Goal: Information Seeking & Learning: Get advice/opinions

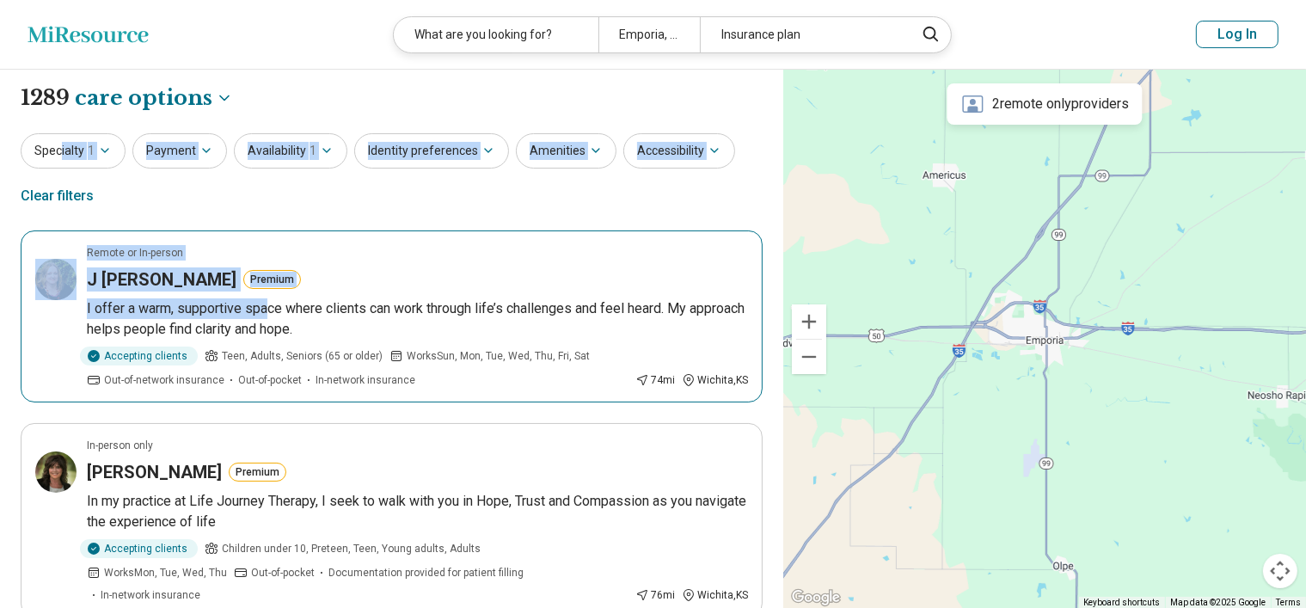
drag, startPoint x: 61, startPoint y: 124, endPoint x: 268, endPoint y: 317, distance: 283.5
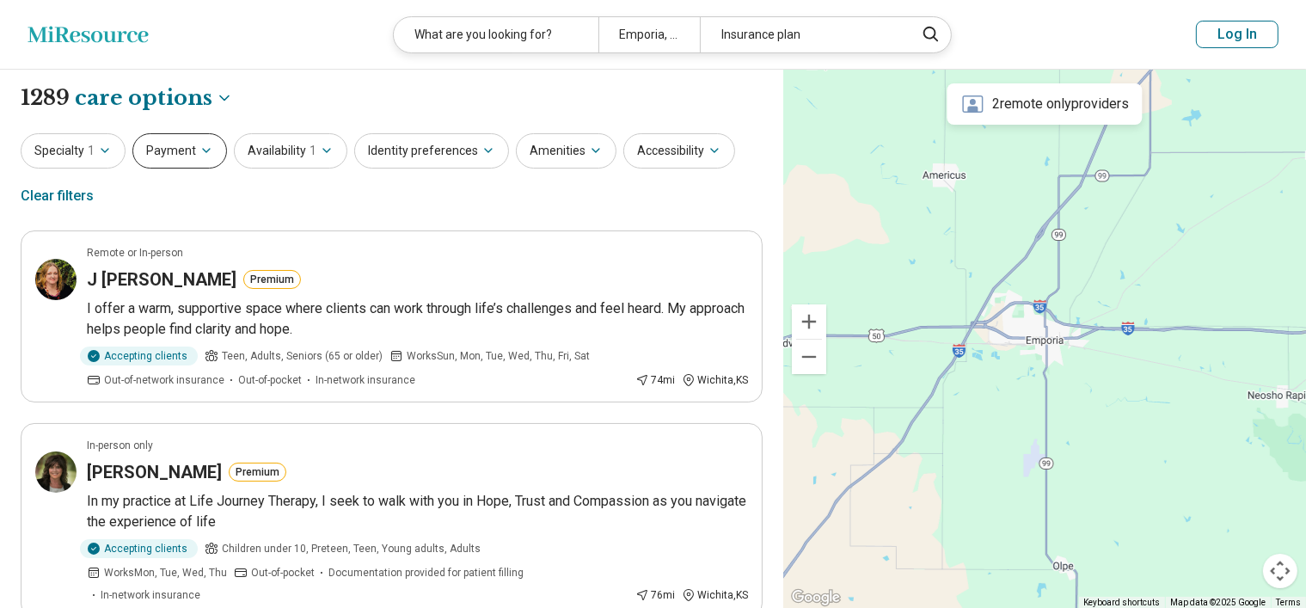
click at [200, 147] on icon "button" at bounding box center [207, 151] width 14 height 14
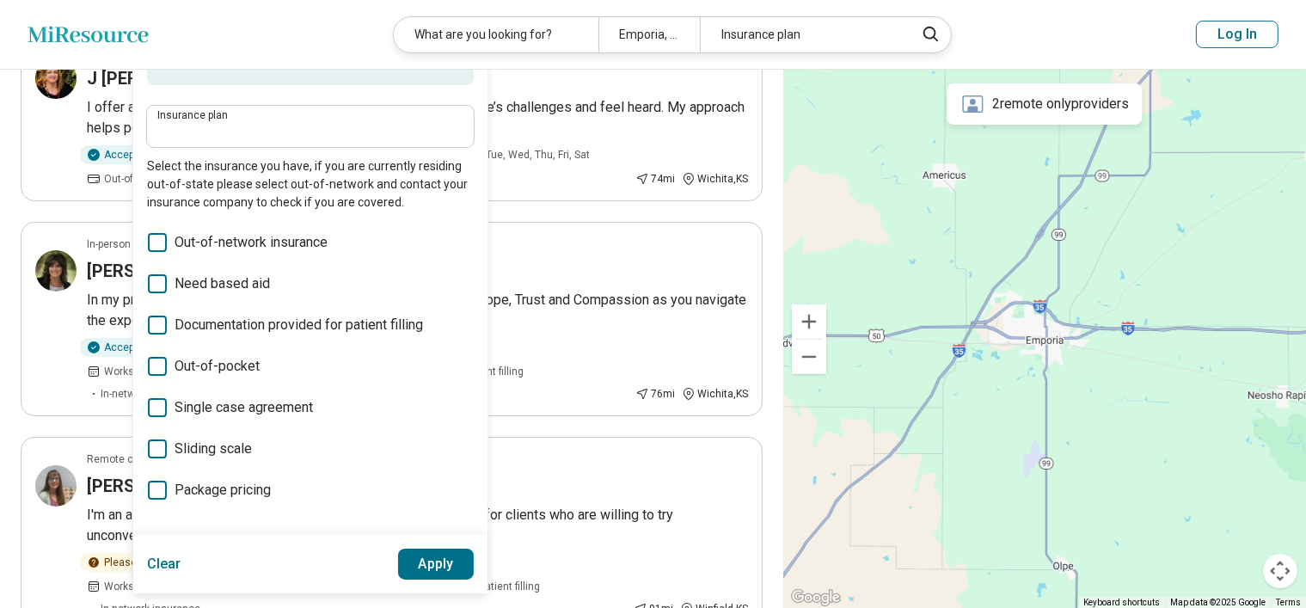
scroll to position [225, 0]
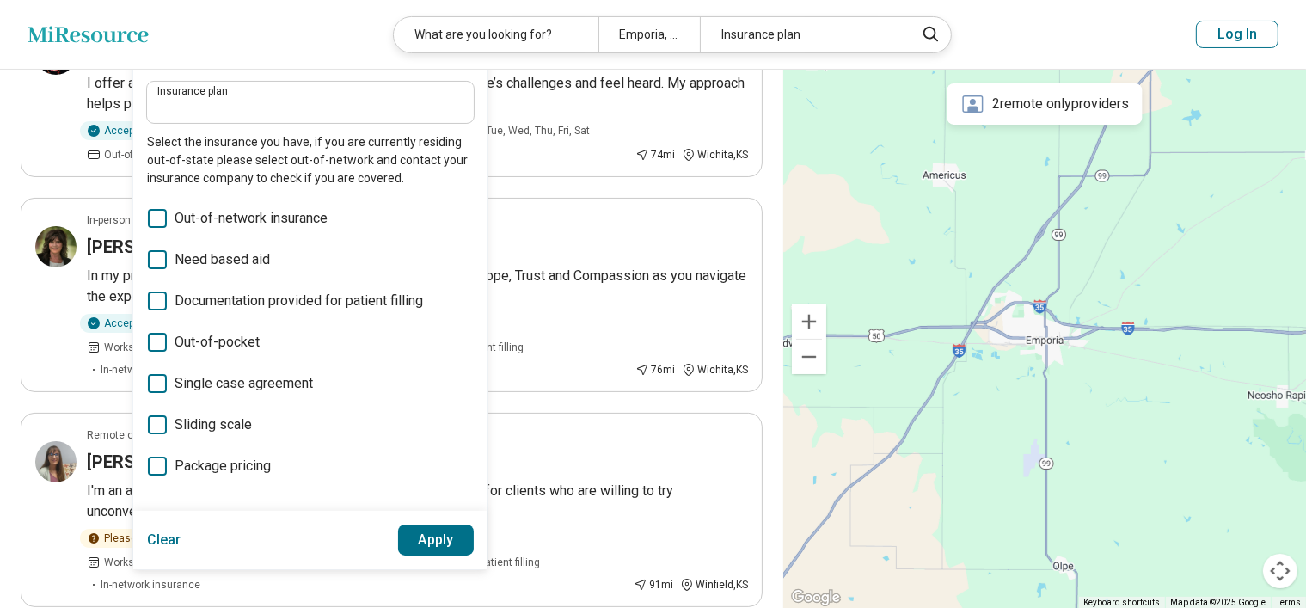
click at [150, 421] on icon at bounding box center [157, 424] width 19 height 19
click at [439, 542] on button "Apply" at bounding box center [436, 540] width 77 height 31
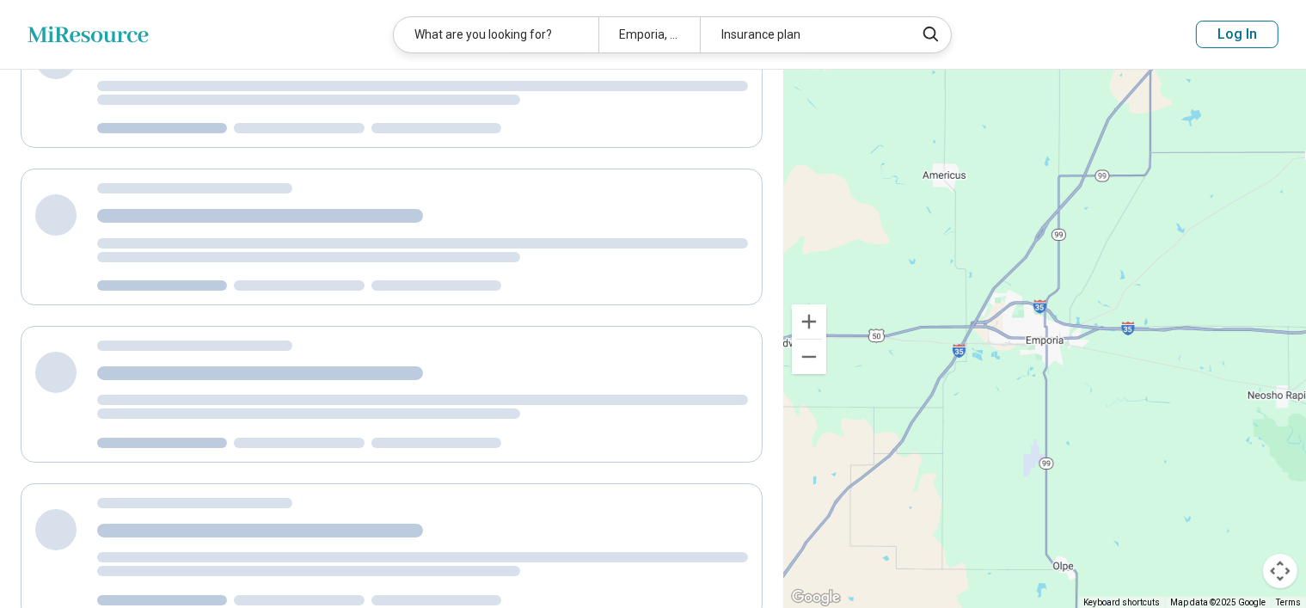
scroll to position [196, 0]
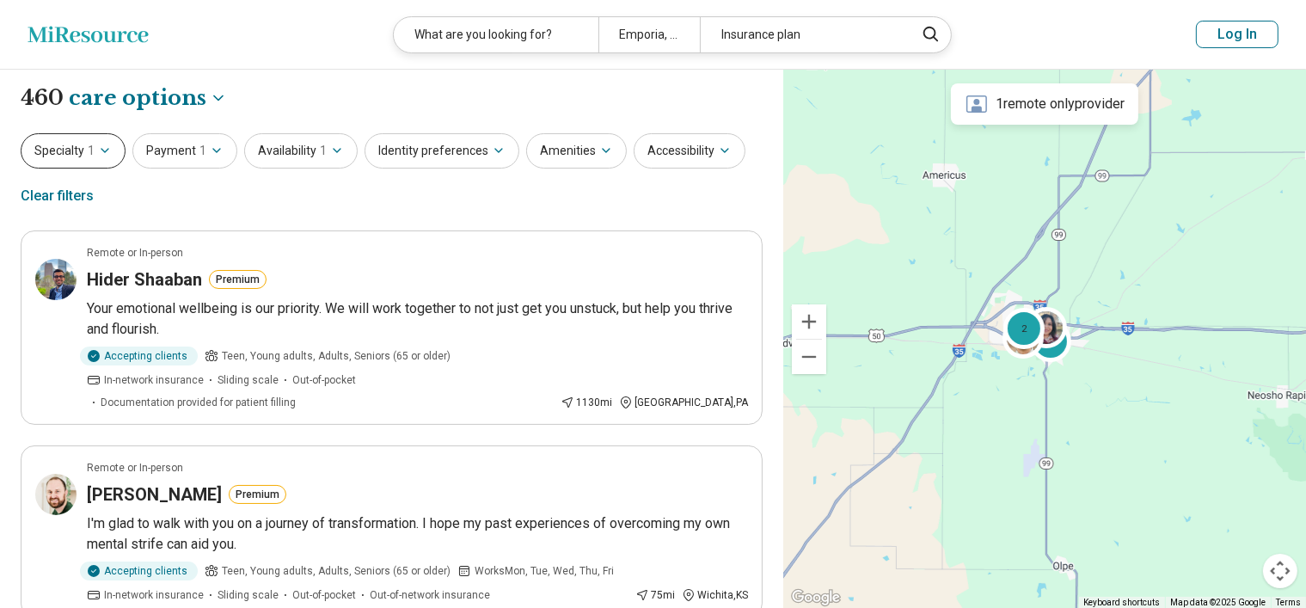
click at [112, 148] on button "Specialty 1" at bounding box center [73, 150] width 105 height 35
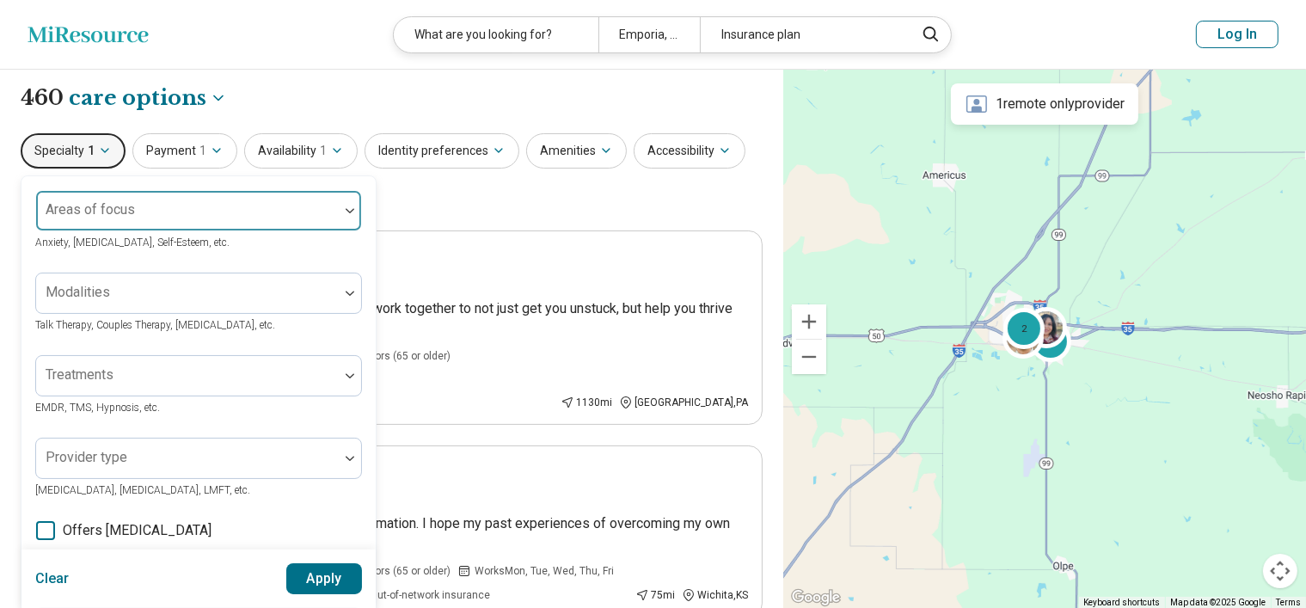
click at [88, 204] on label "Areas of focus" at bounding box center [90, 209] width 89 height 16
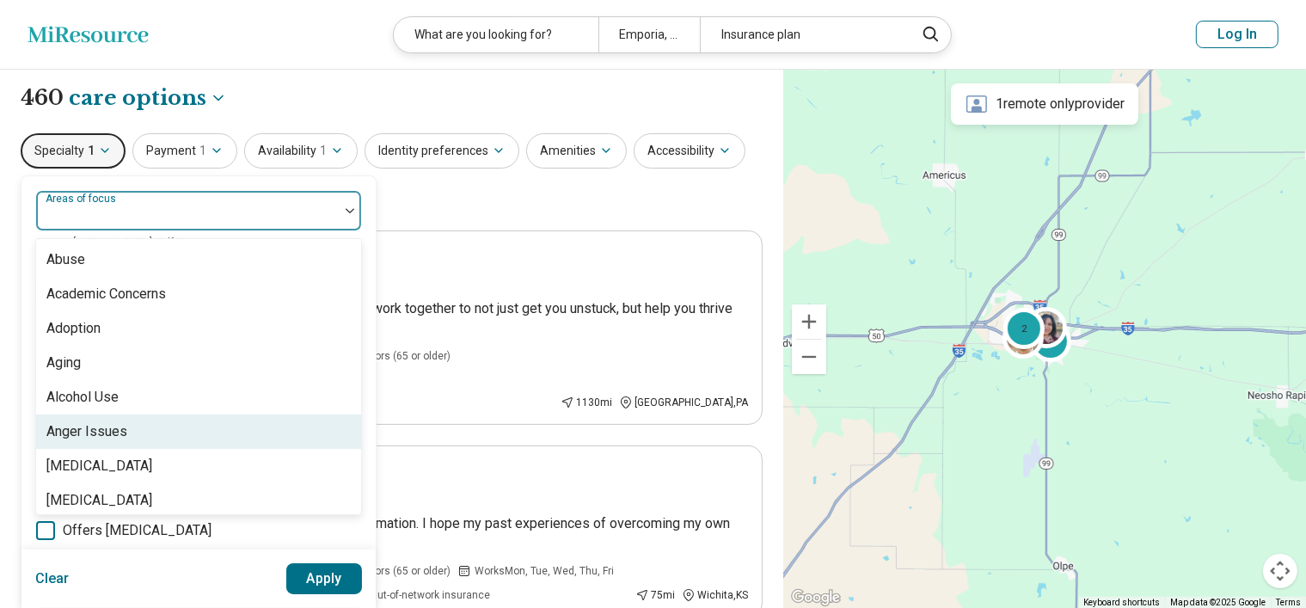
scroll to position [45, 0]
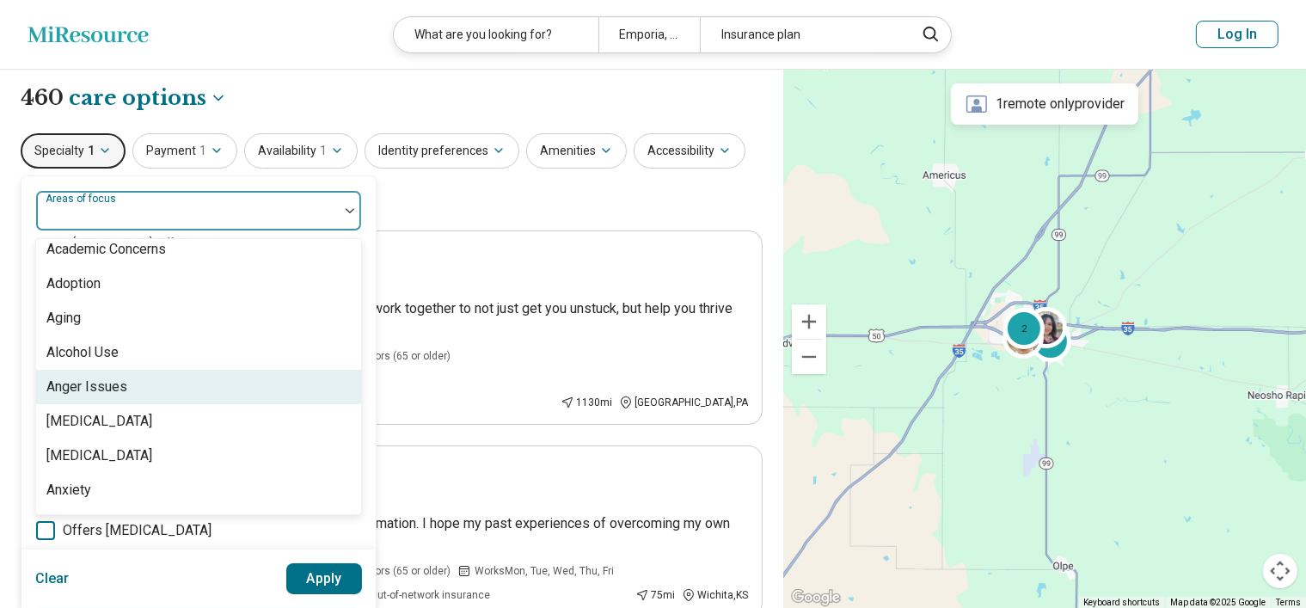
click at [119, 385] on div "Anger Issues" at bounding box center [86, 387] width 81 height 21
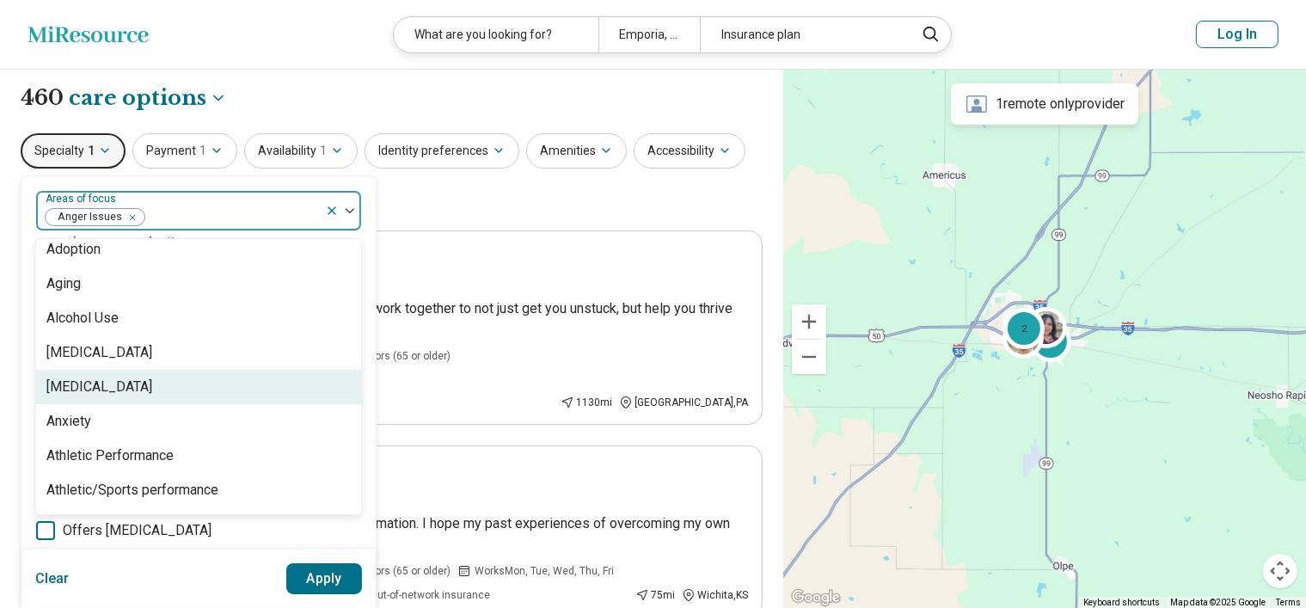
scroll to position [79, 0]
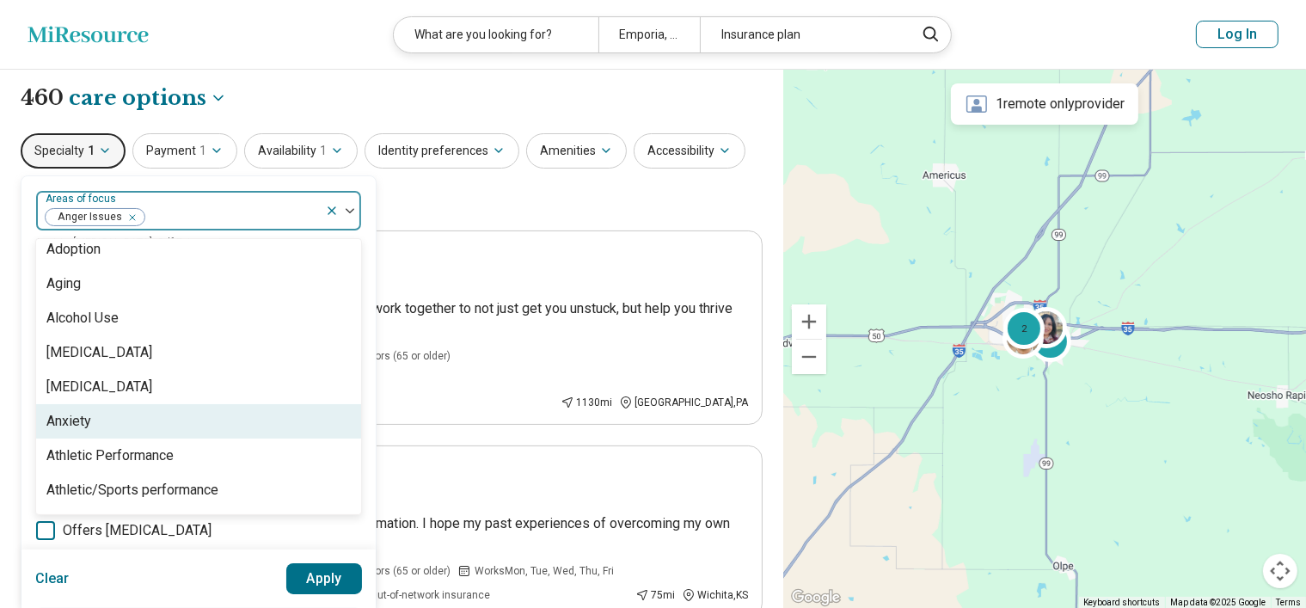
click at [82, 425] on div "Anxiety" at bounding box center [68, 421] width 45 height 21
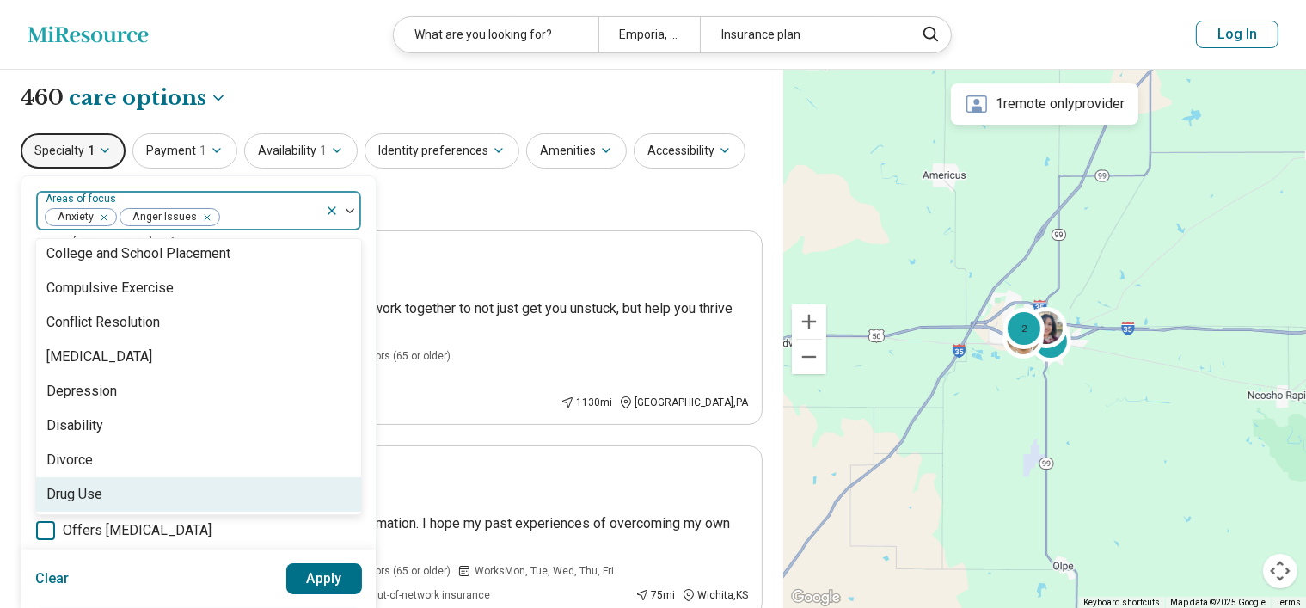
scroll to position [874, 0]
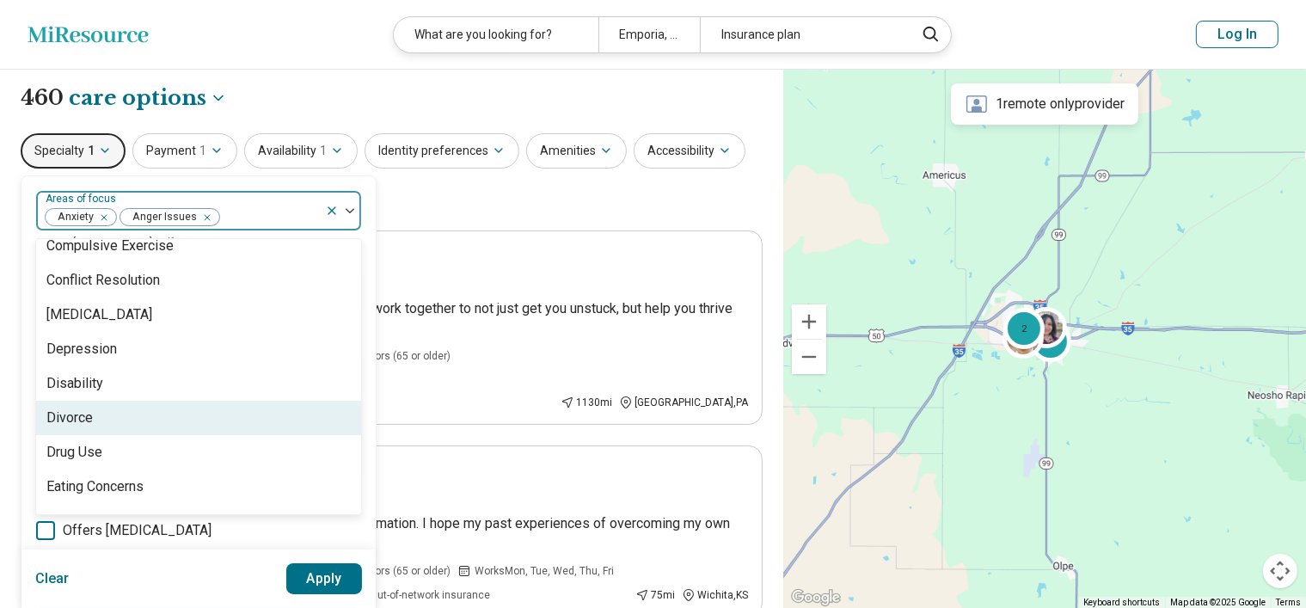
click at [58, 415] on div "Divorce" at bounding box center [69, 418] width 46 height 21
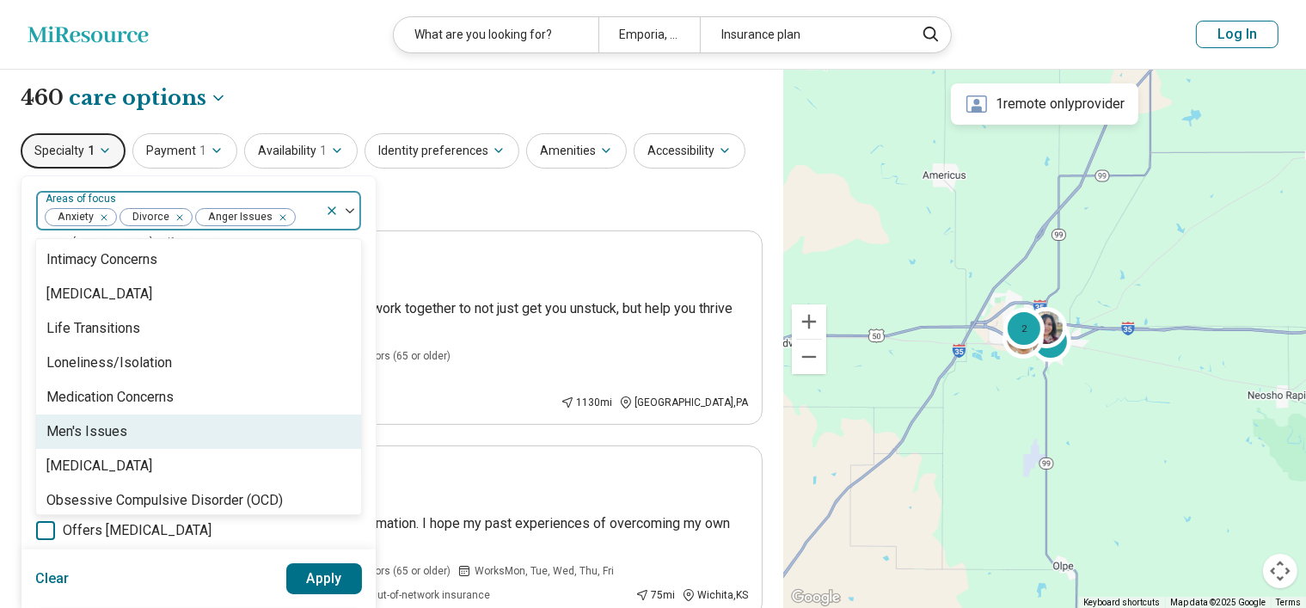
scroll to position [1617, 0]
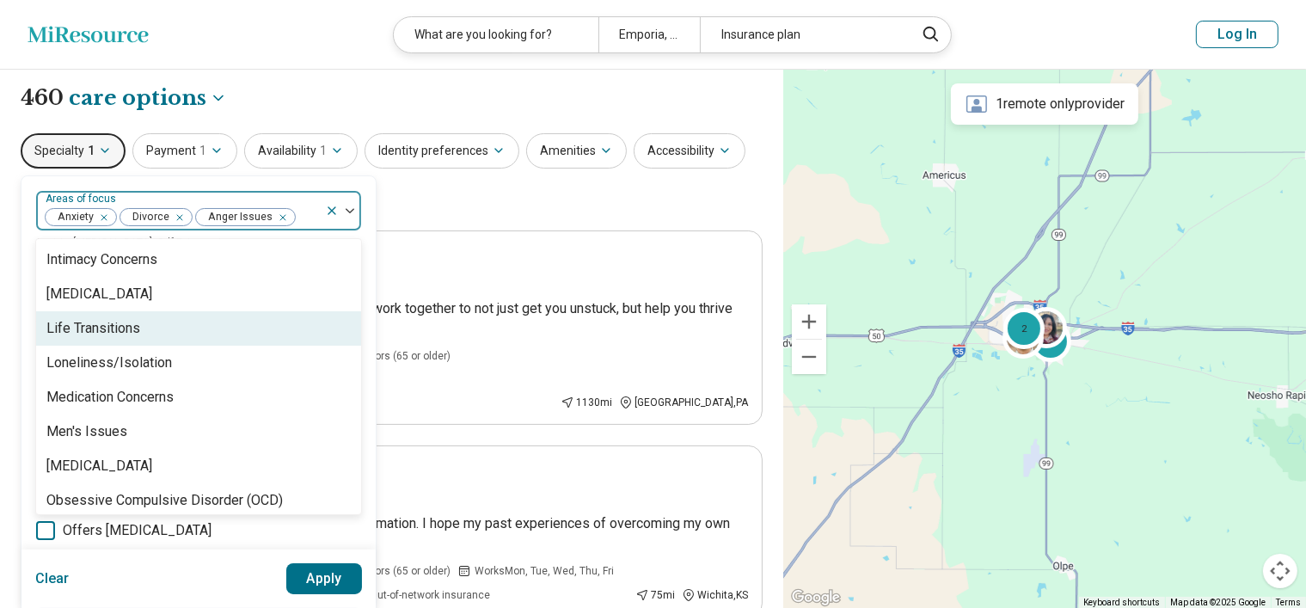
click at [100, 325] on div "Life Transitions" at bounding box center [93, 328] width 94 height 21
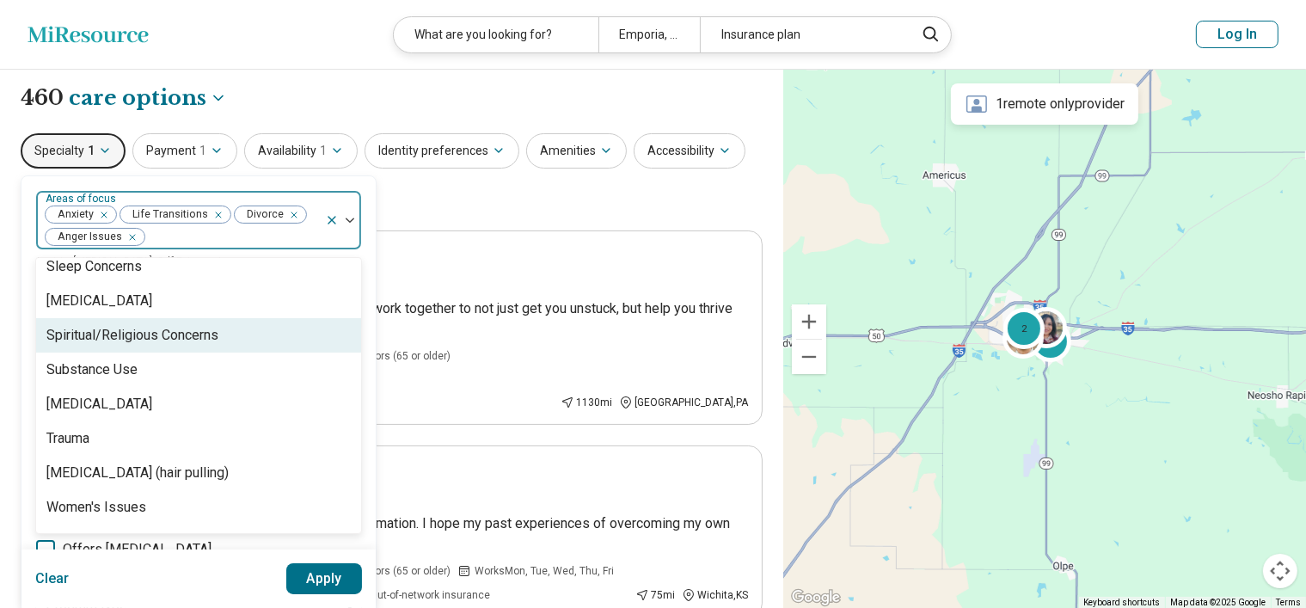
scroll to position [3075, 0]
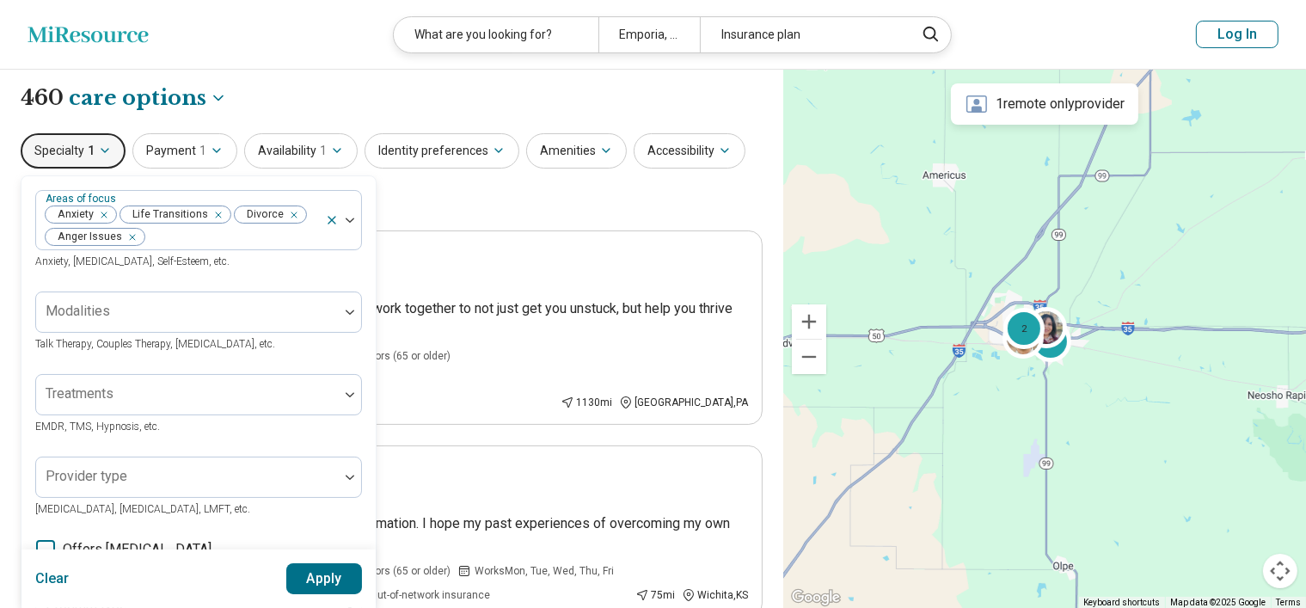
click at [525, 204] on div "Specialty 1 Areas of focus Anxiety Life Transitions Divorce Anger Issues Anxiet…" at bounding box center [392, 174] width 742 height 83
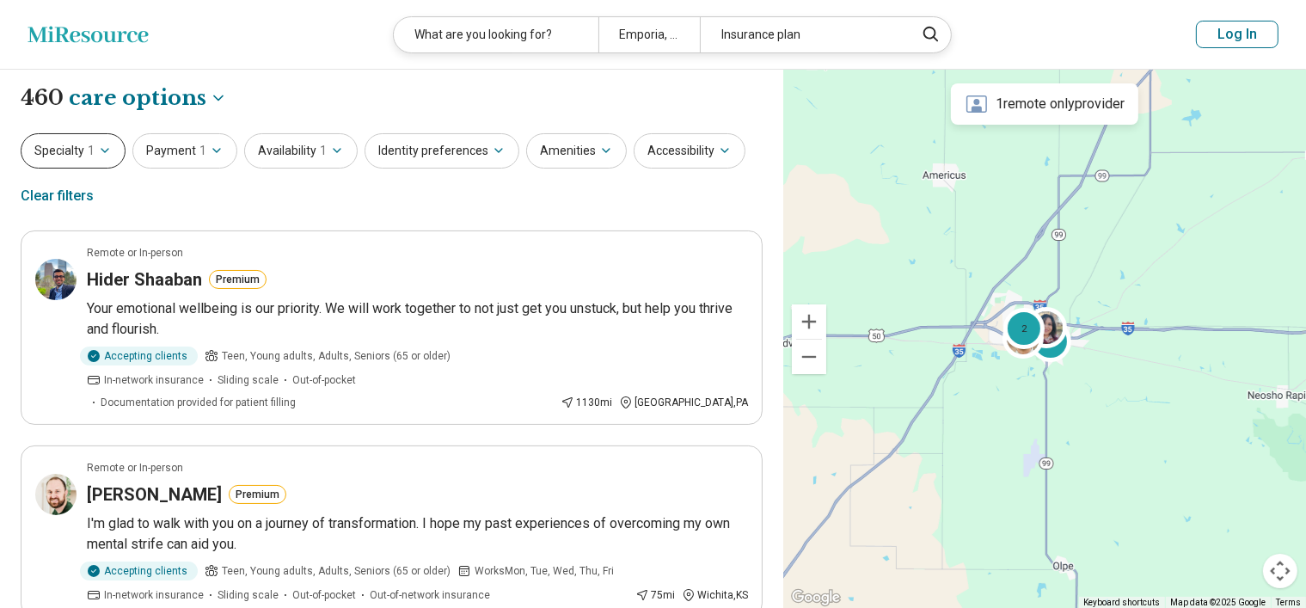
click at [103, 150] on icon "button" at bounding box center [105, 151] width 14 height 14
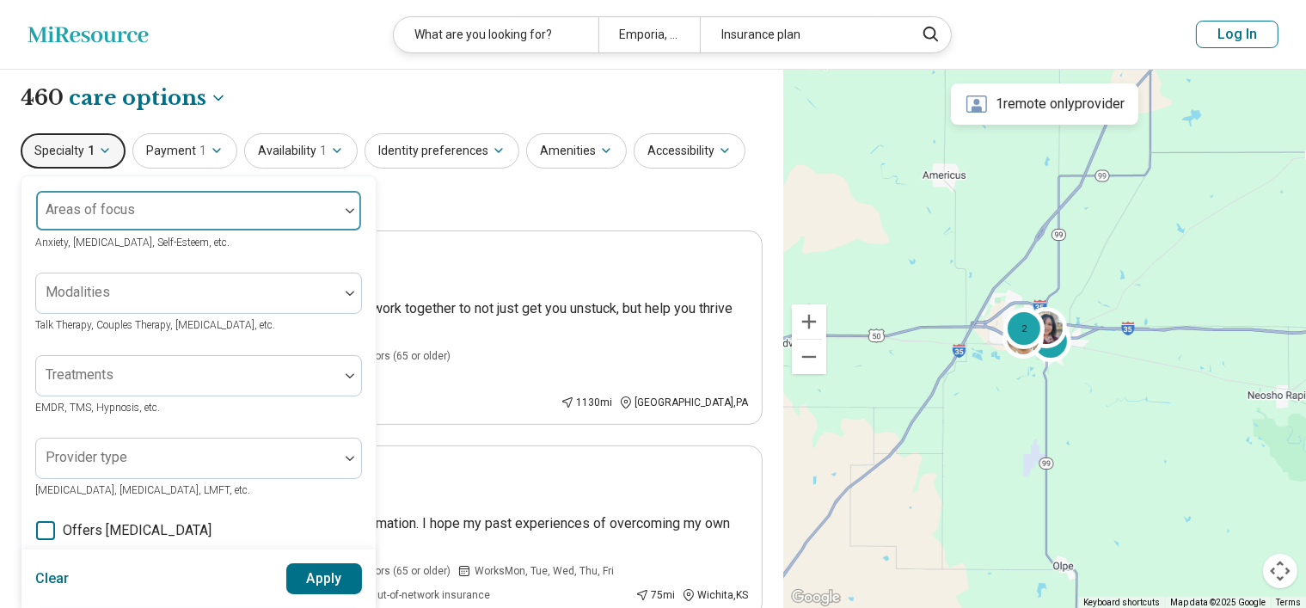
click at [137, 212] on div at bounding box center [187, 218] width 289 height 24
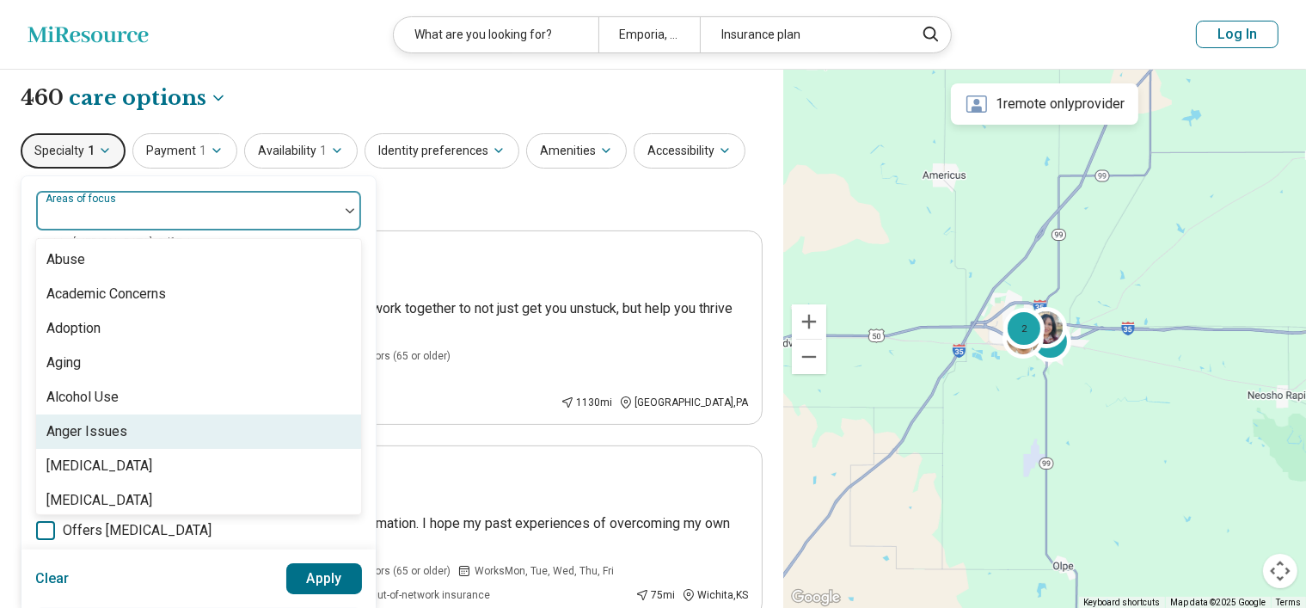
click at [107, 423] on div "Anger Issues" at bounding box center [86, 431] width 81 height 21
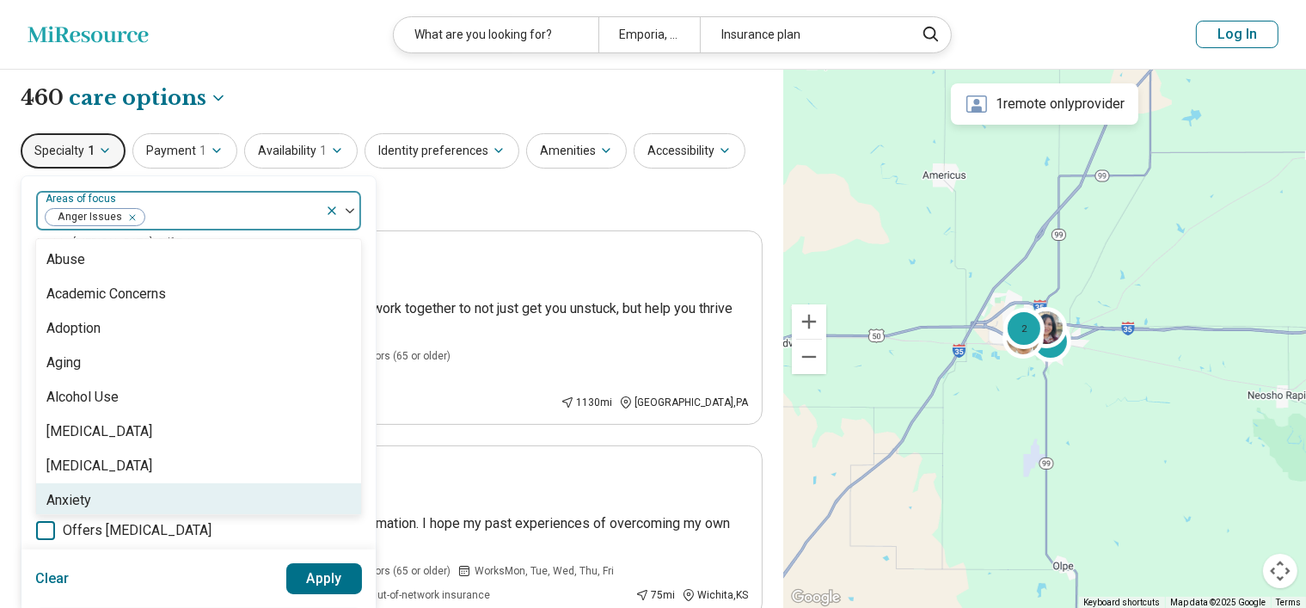
click at [94, 496] on div "Anxiety" at bounding box center [198, 500] width 325 height 34
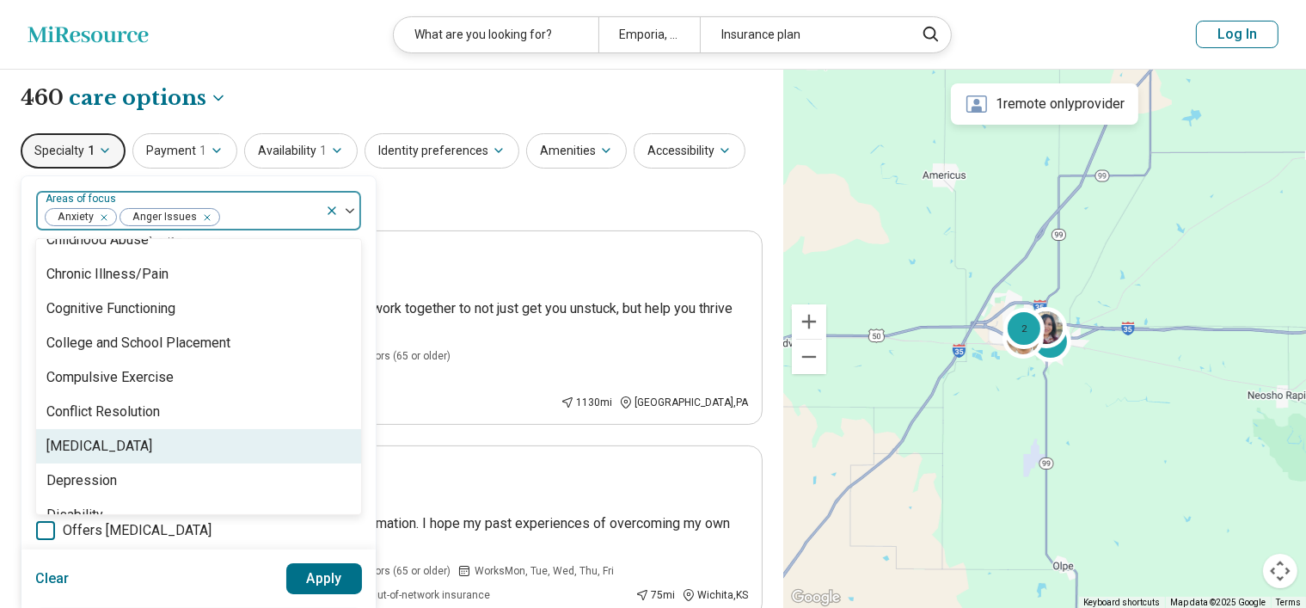
scroll to position [843, 0]
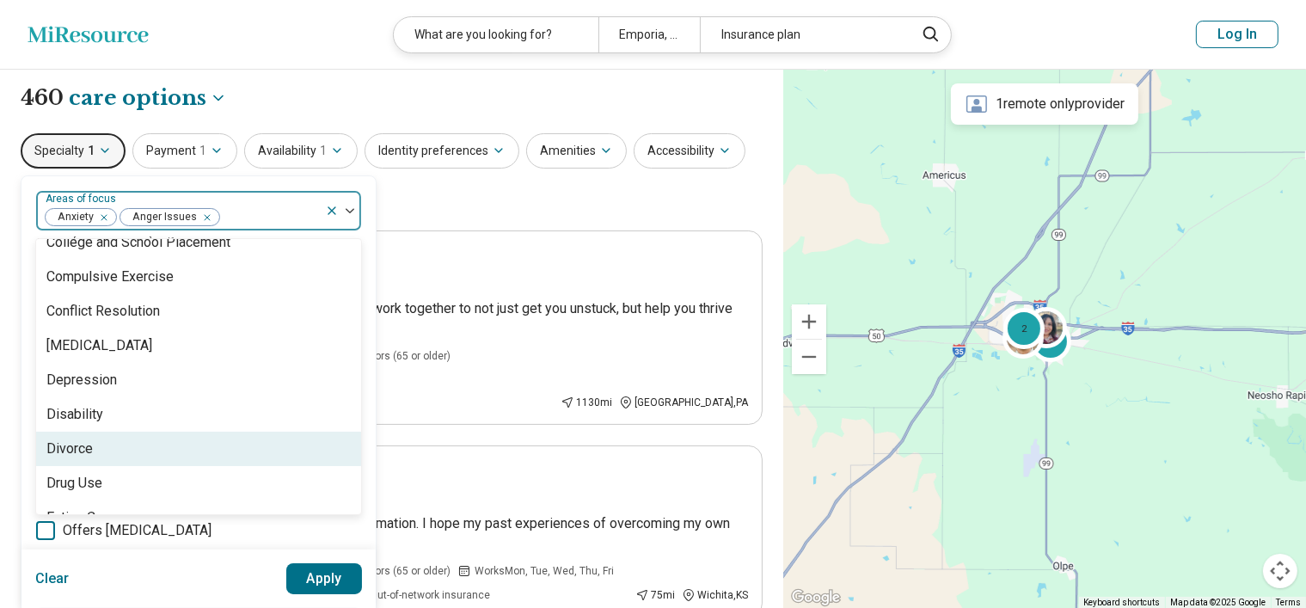
click at [75, 444] on div "Divorce" at bounding box center [69, 449] width 46 height 21
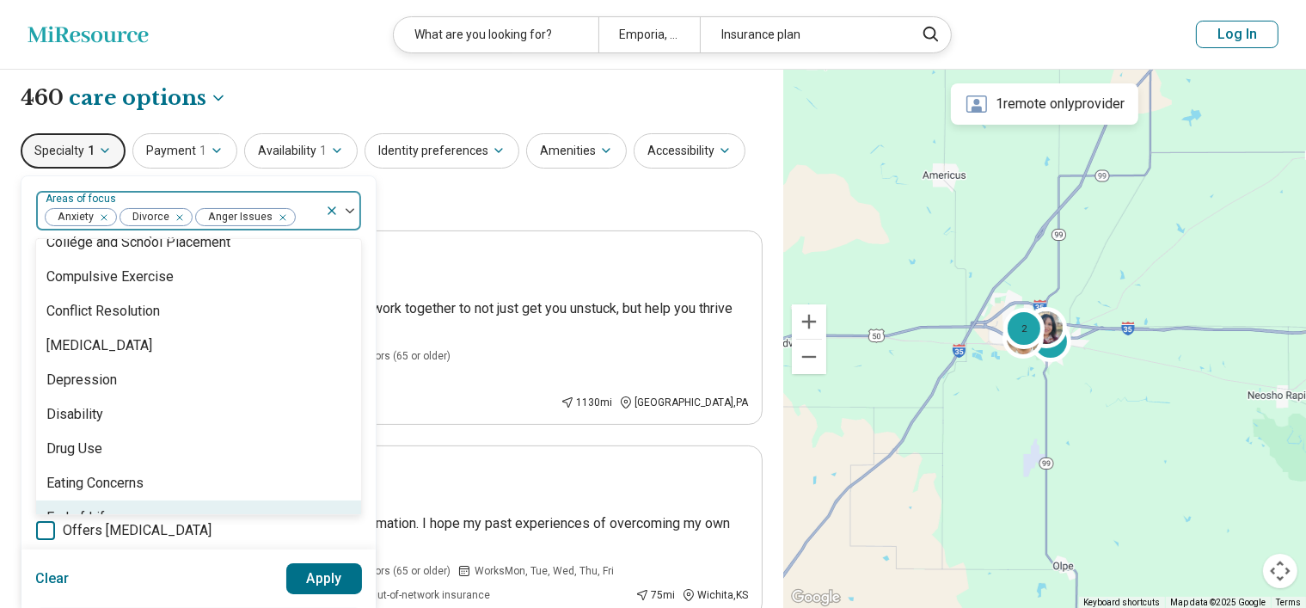
click at [321, 582] on button "Apply" at bounding box center [324, 578] width 77 height 31
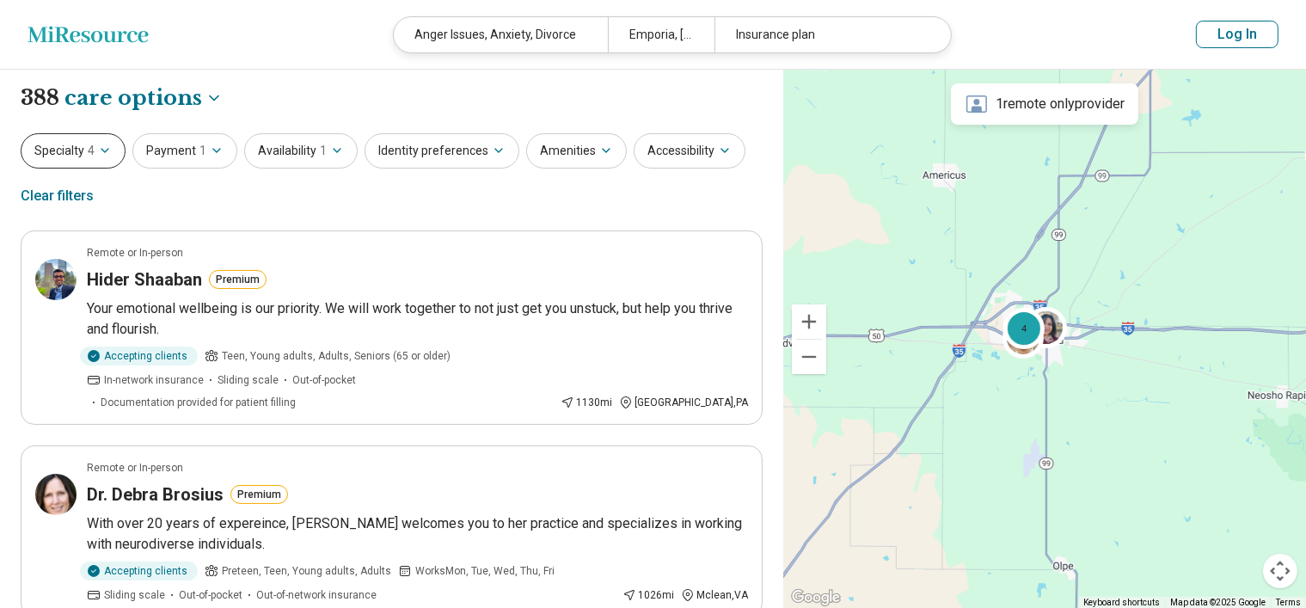
click at [100, 151] on icon "button" at bounding box center [105, 151] width 14 height 14
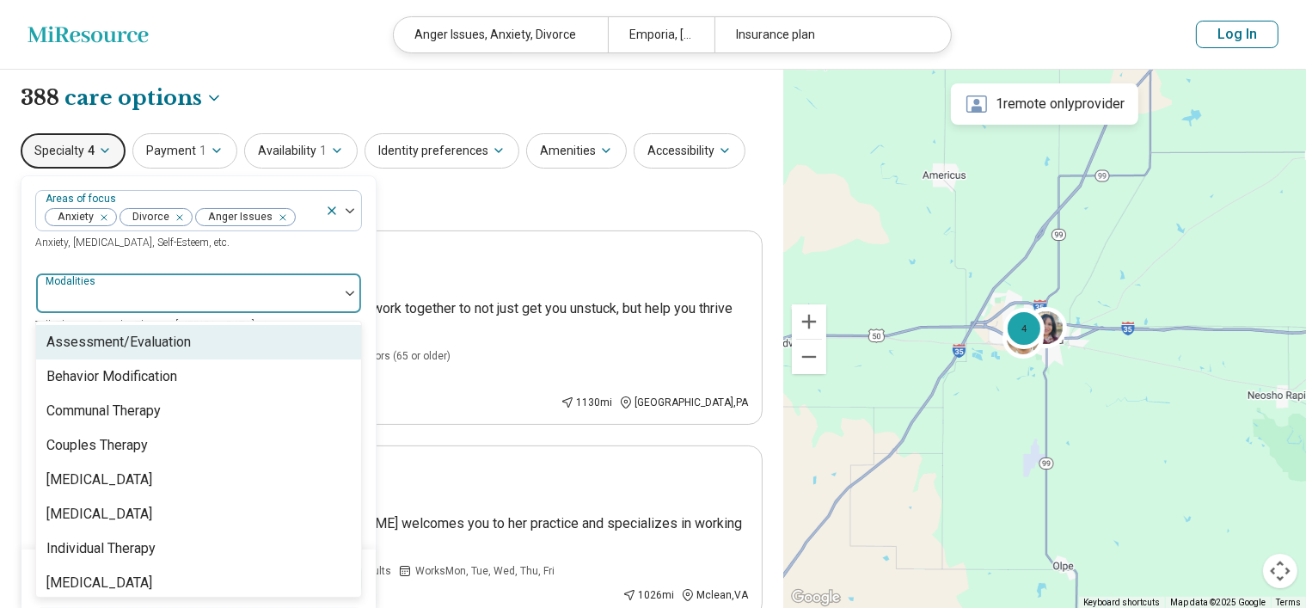
click at [136, 298] on div at bounding box center [187, 300] width 289 height 24
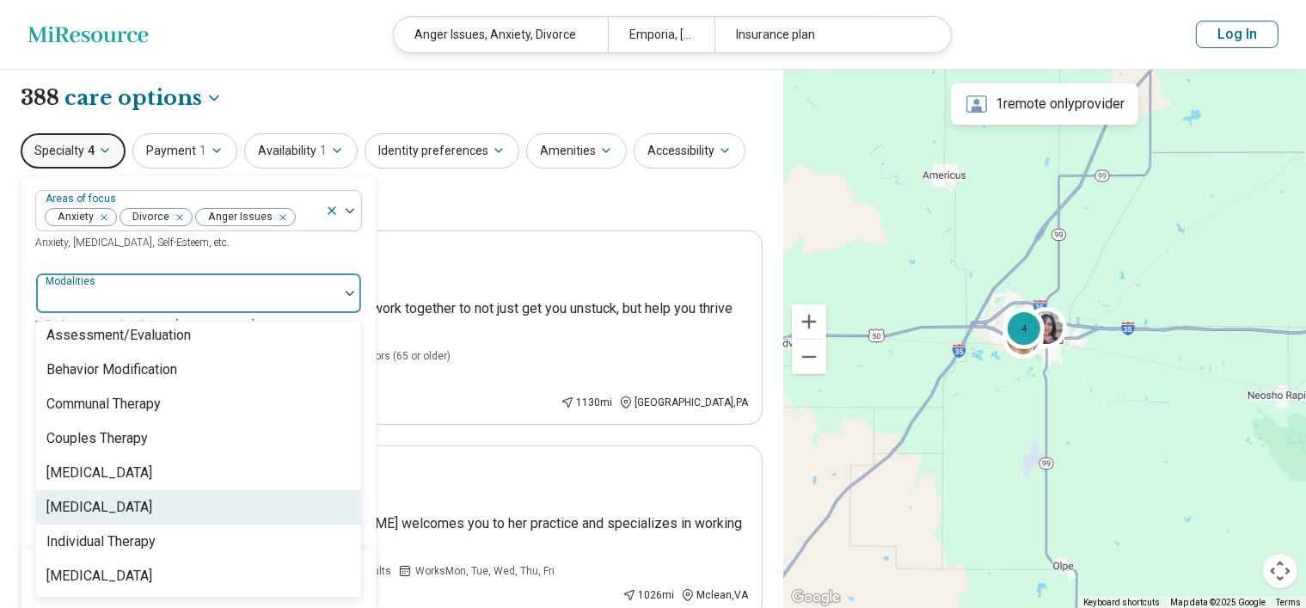
scroll to position [6, 0]
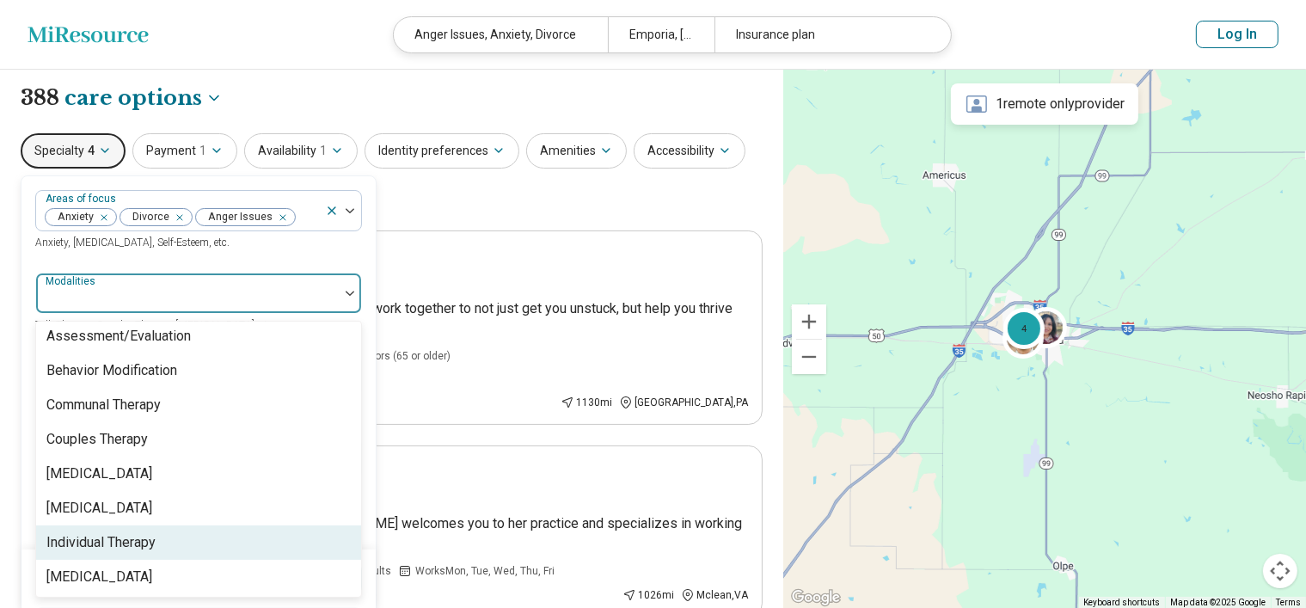
click at [146, 534] on div "Individual Therapy" at bounding box center [100, 542] width 109 height 21
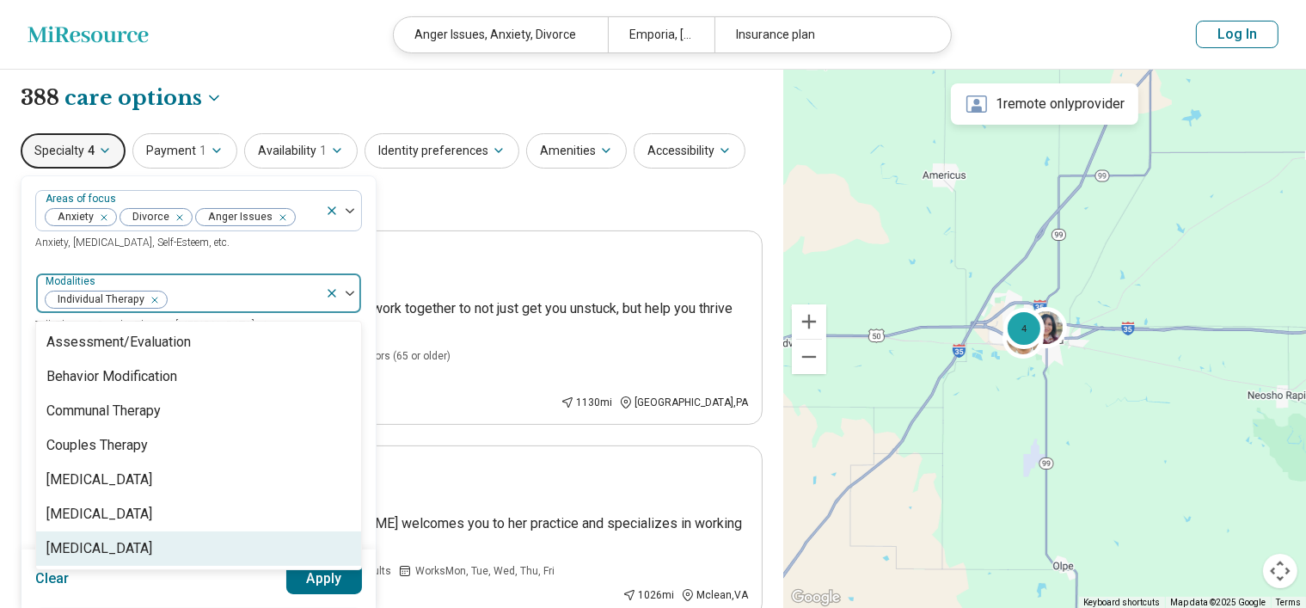
scroll to position [0, 0]
click at [330, 579] on button "Apply" at bounding box center [324, 578] width 77 height 31
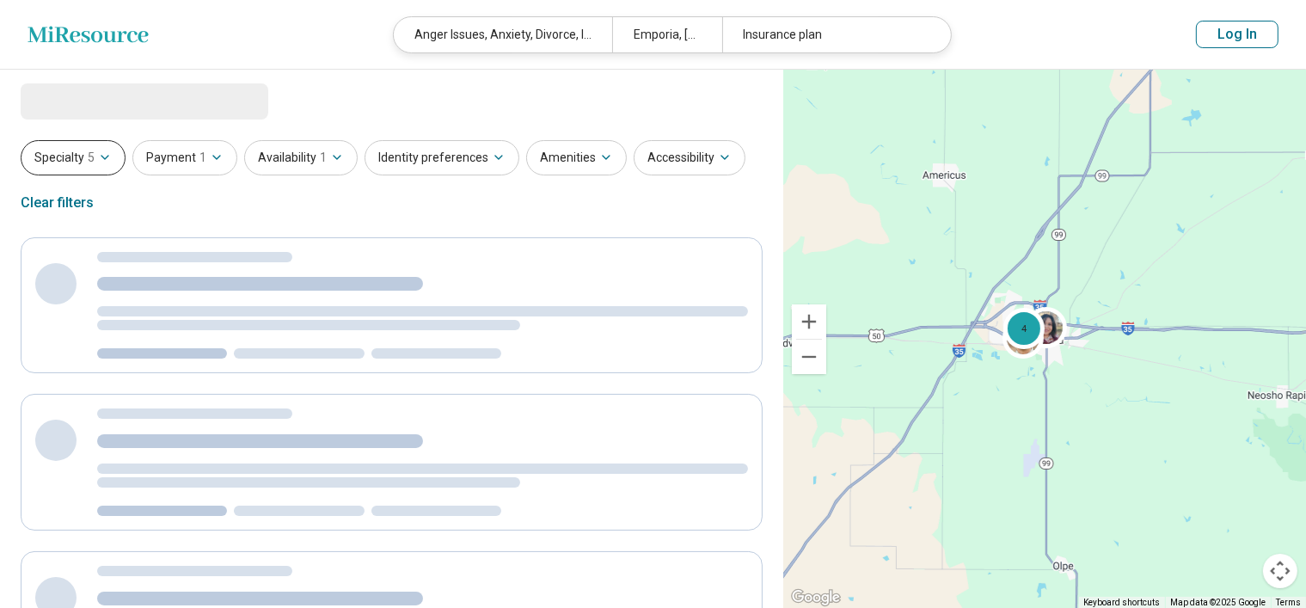
select select "***"
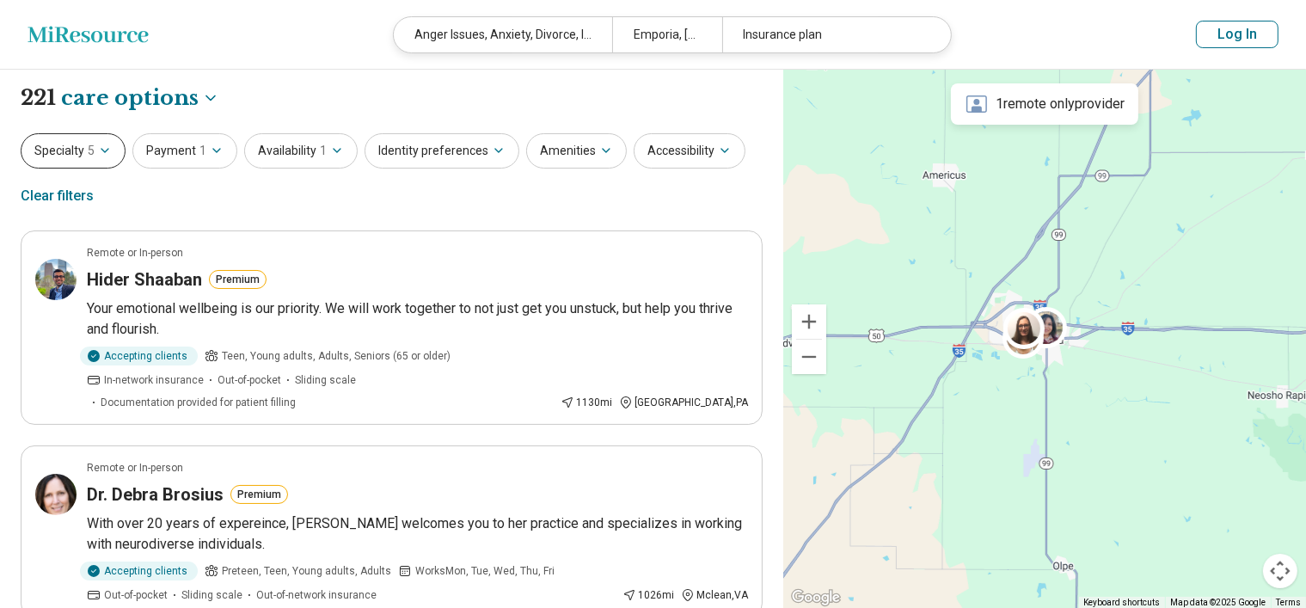
click at [102, 152] on icon "button" at bounding box center [105, 151] width 14 height 14
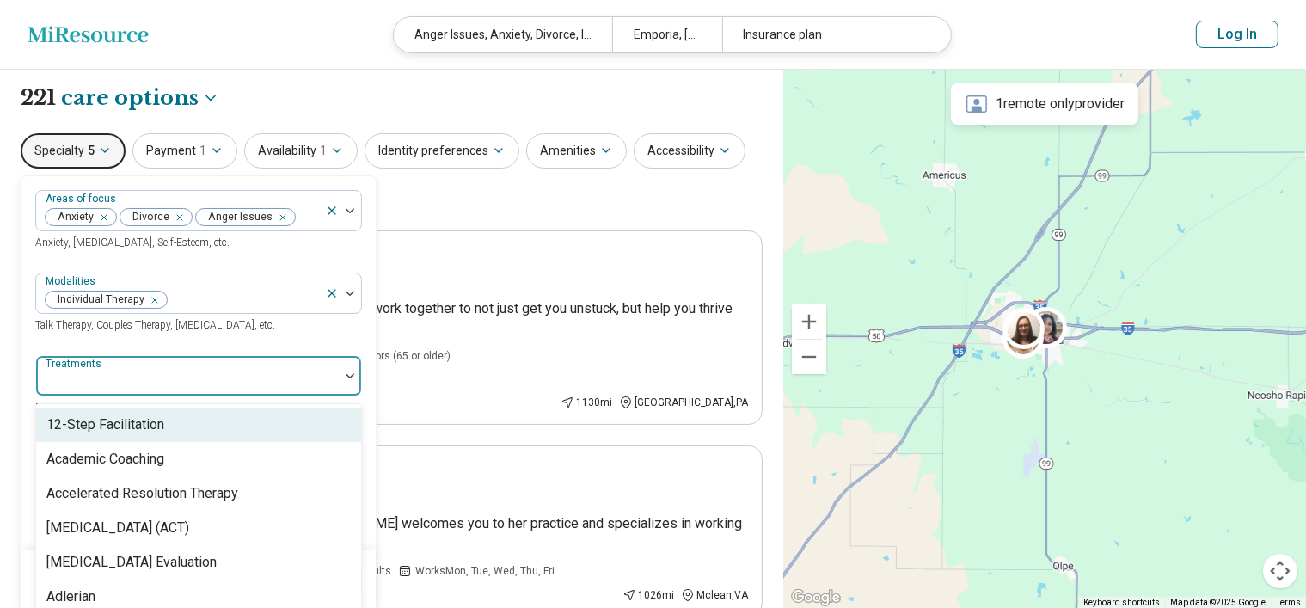
click at [179, 384] on div at bounding box center [187, 383] width 289 height 24
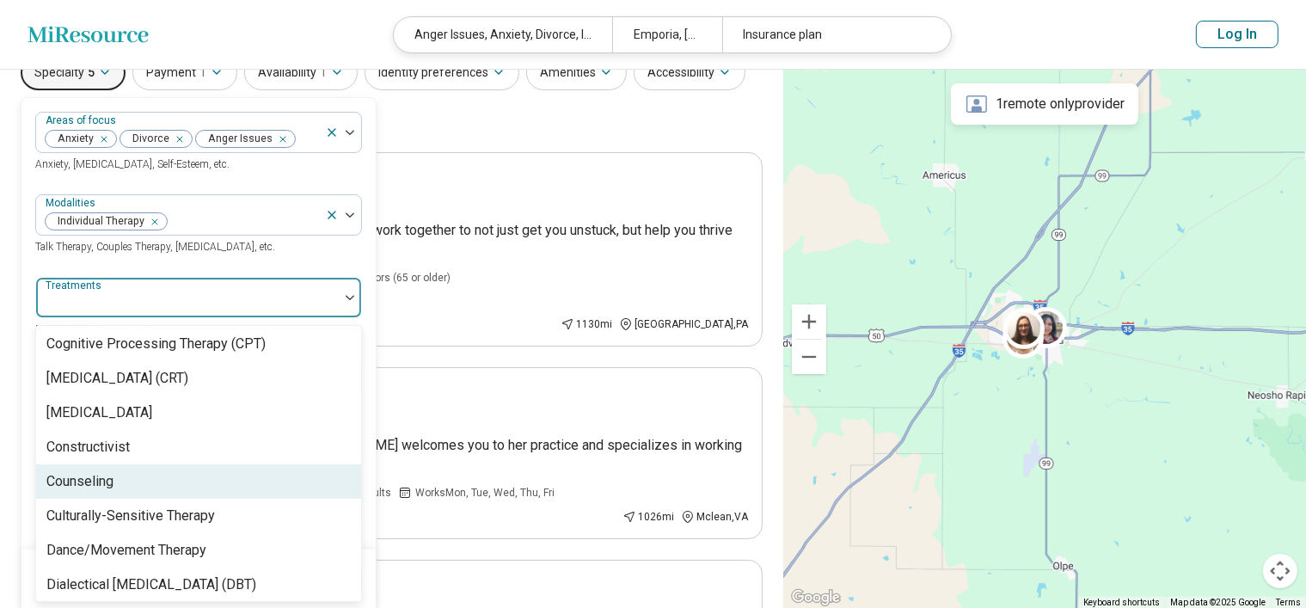
scroll to position [882, 0]
click at [81, 481] on div "Counseling" at bounding box center [79, 482] width 67 height 21
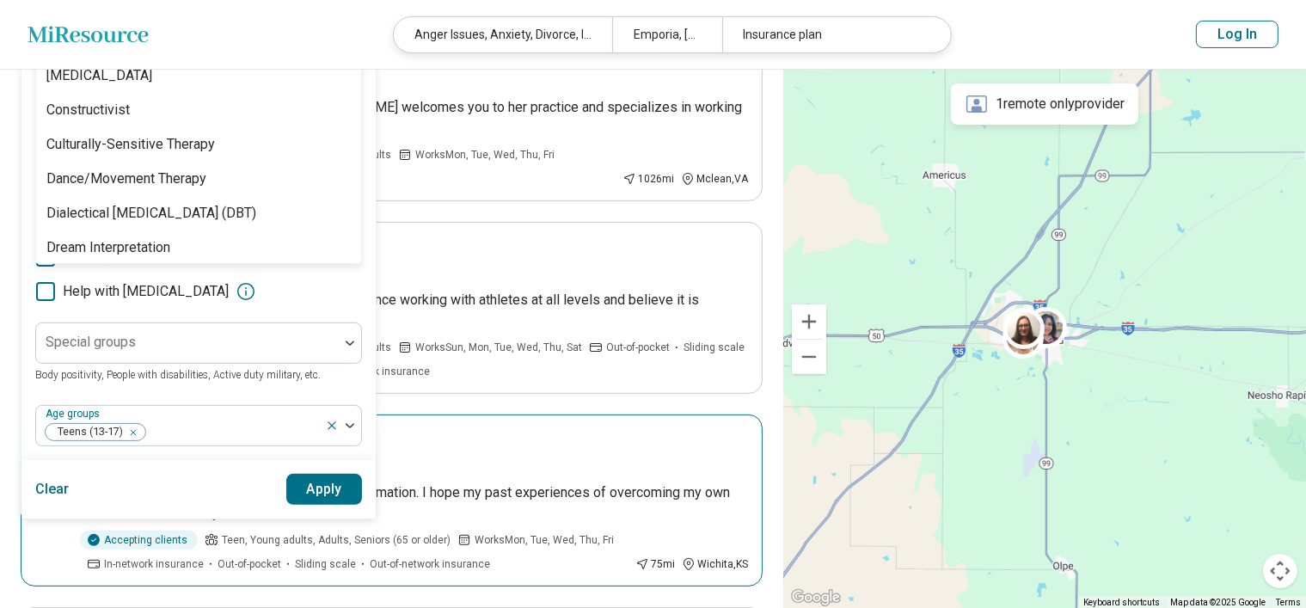
scroll to position [416, 0]
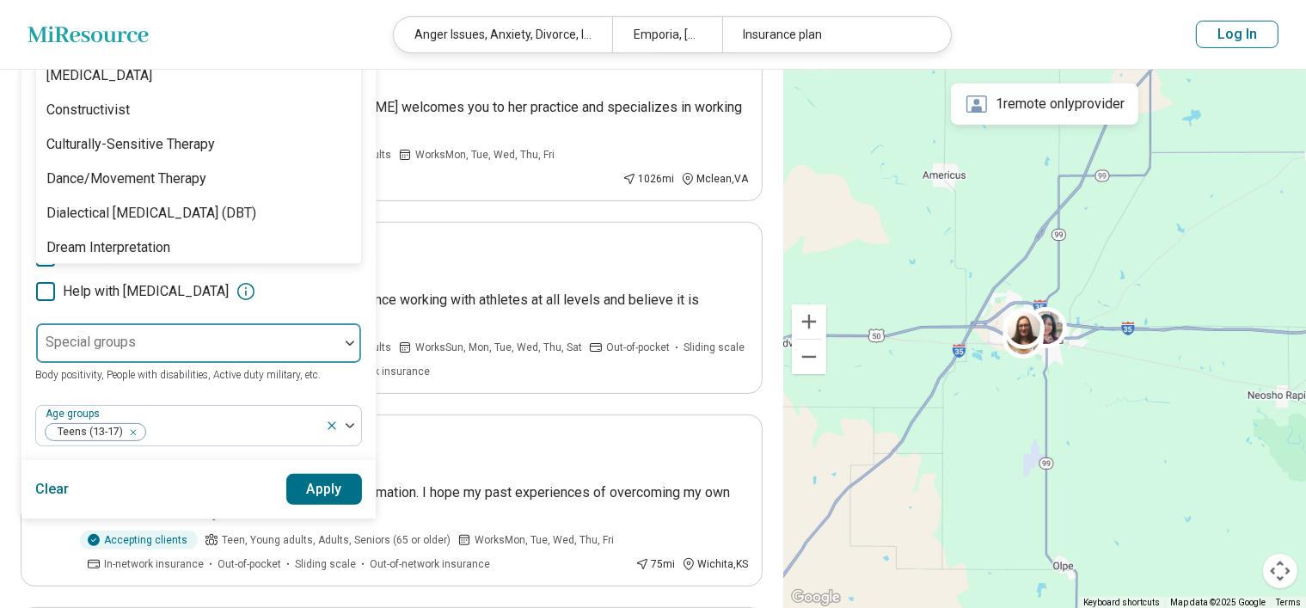
click at [347, 335] on div at bounding box center [350, 343] width 22 height 40
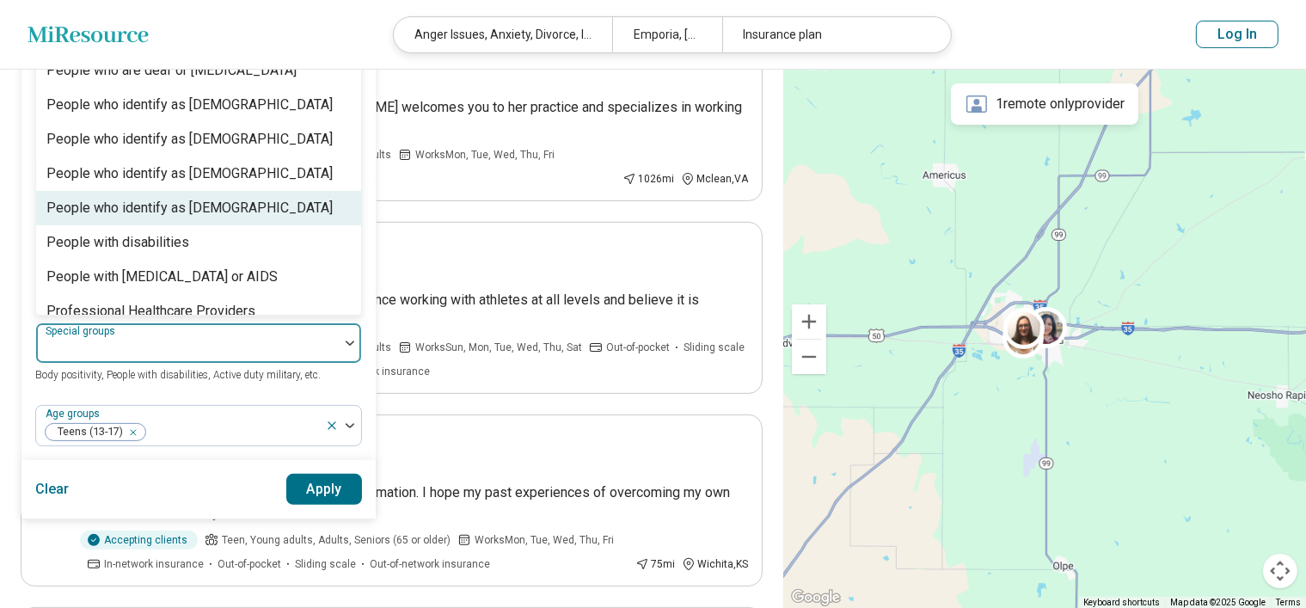
scroll to position [523, 0]
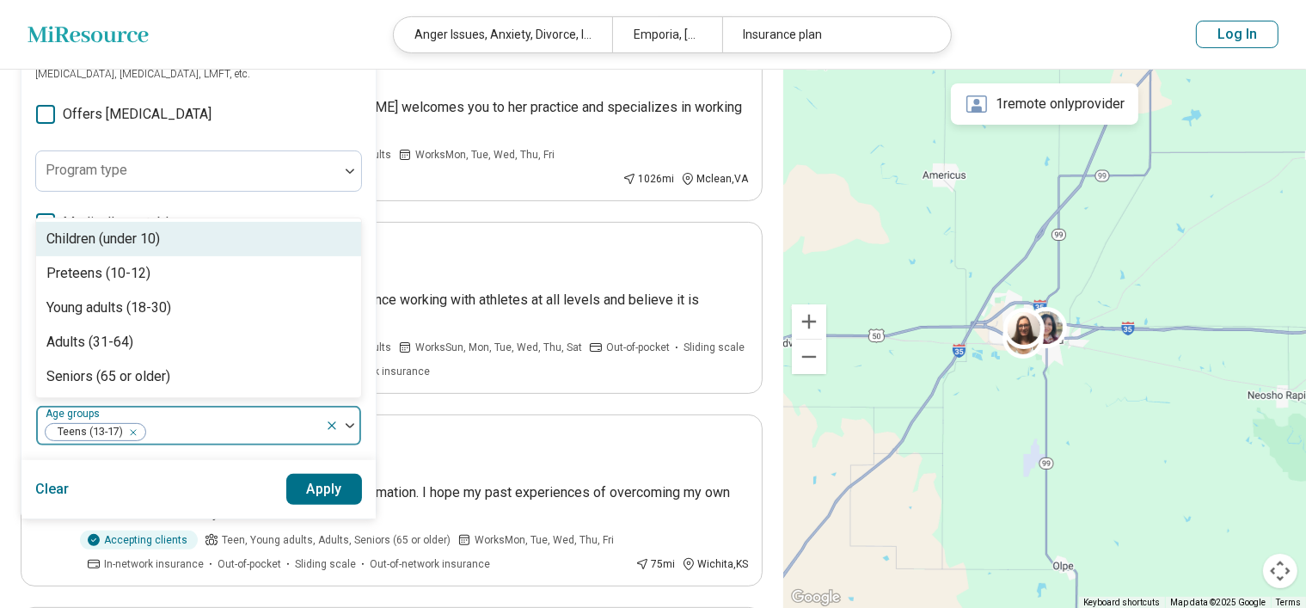
click at [348, 424] on img at bounding box center [350, 425] width 9 height 5
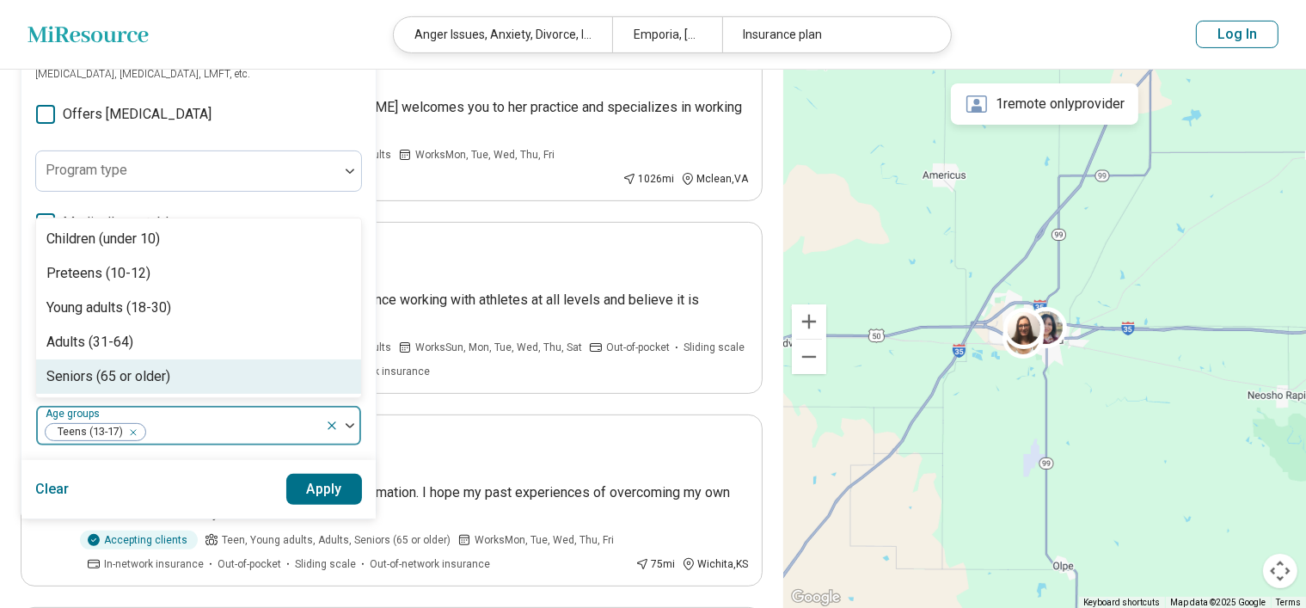
click at [336, 486] on button "Apply" at bounding box center [324, 489] width 77 height 31
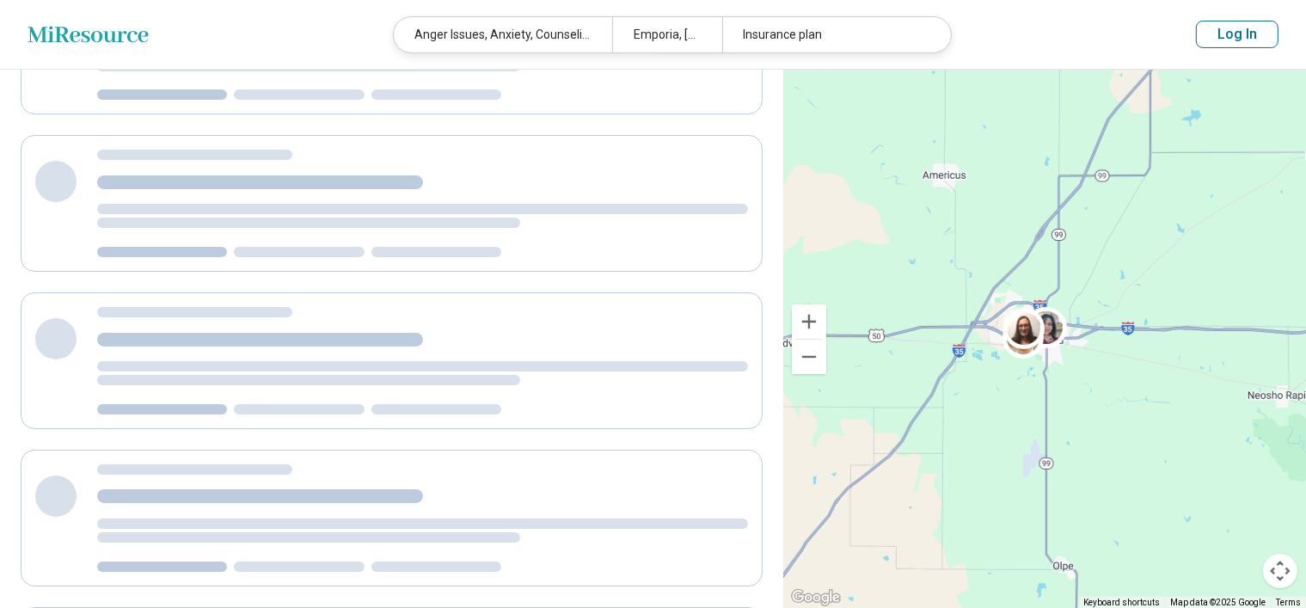
scroll to position [0, 0]
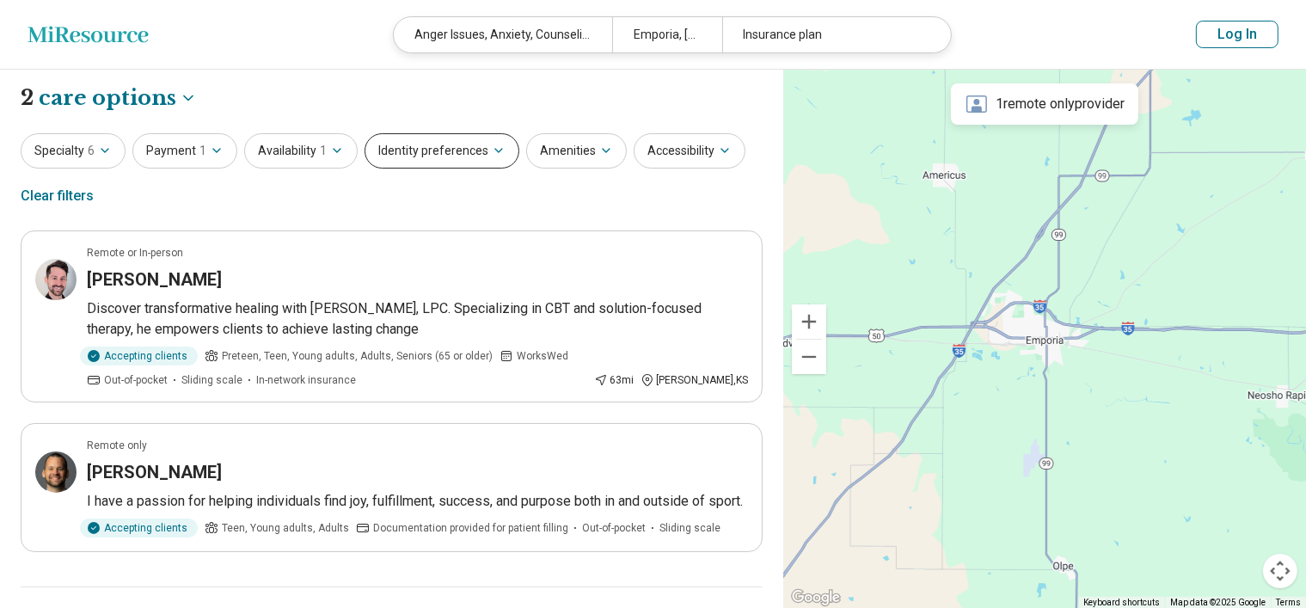
click at [477, 149] on button "Identity preferences" at bounding box center [442, 150] width 155 height 35
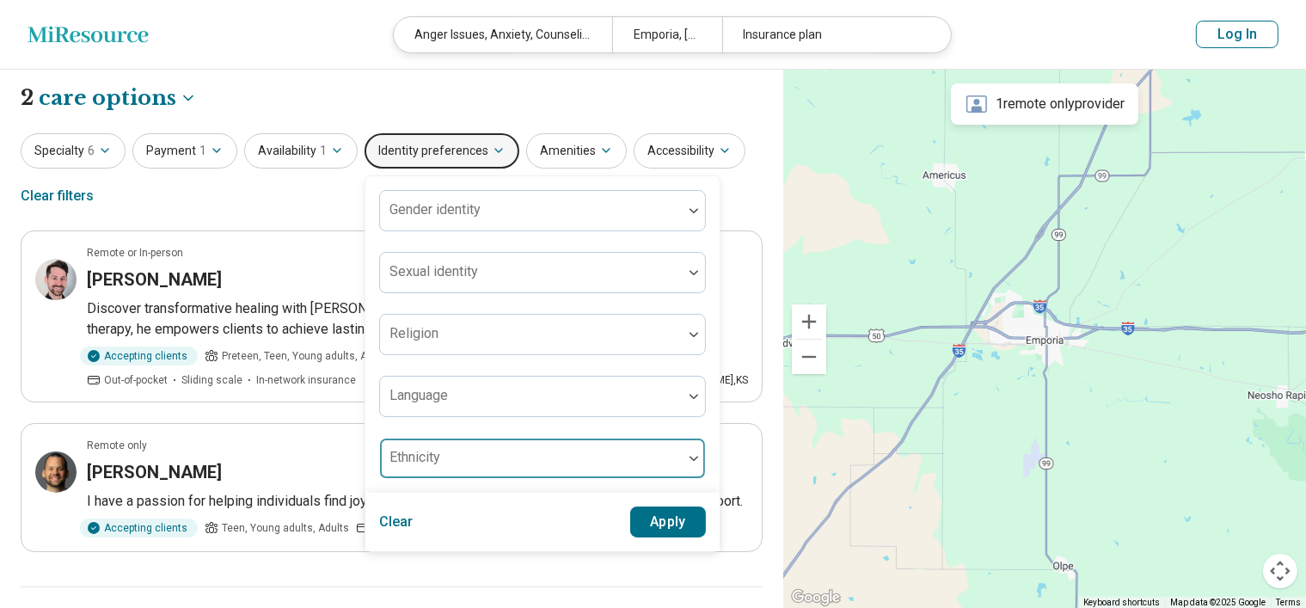
click at [572, 445] on div at bounding box center [531, 458] width 303 height 38
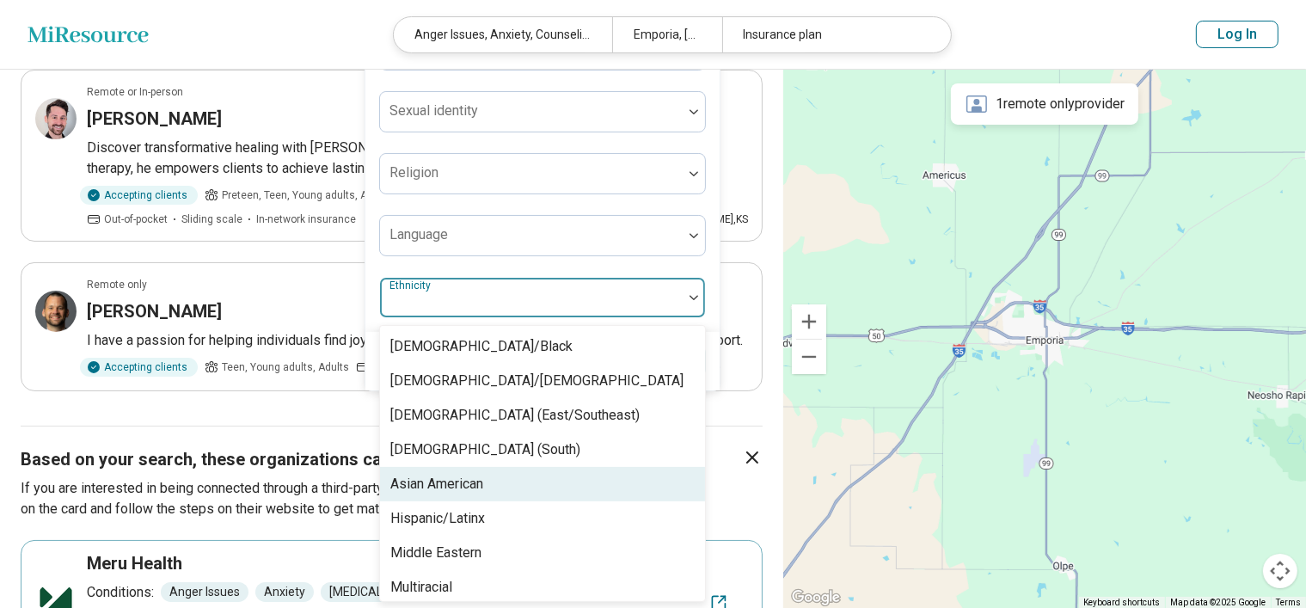
scroll to position [110, 0]
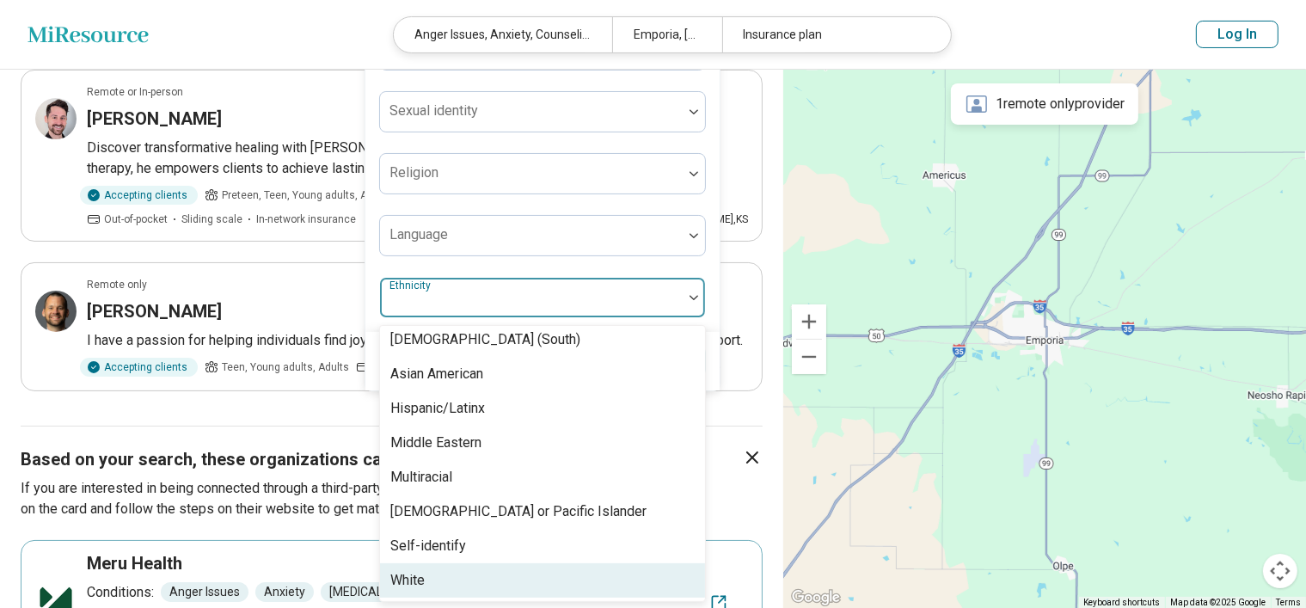
click at [414, 570] on div "White" at bounding box center [407, 580] width 34 height 21
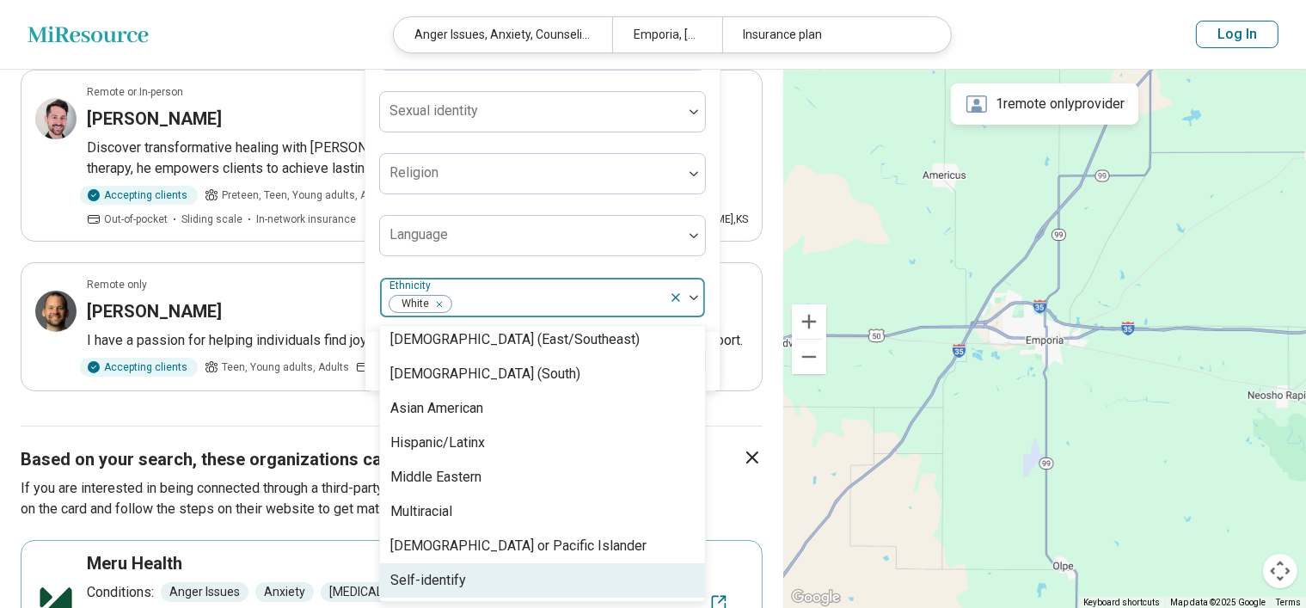
scroll to position [76, 0]
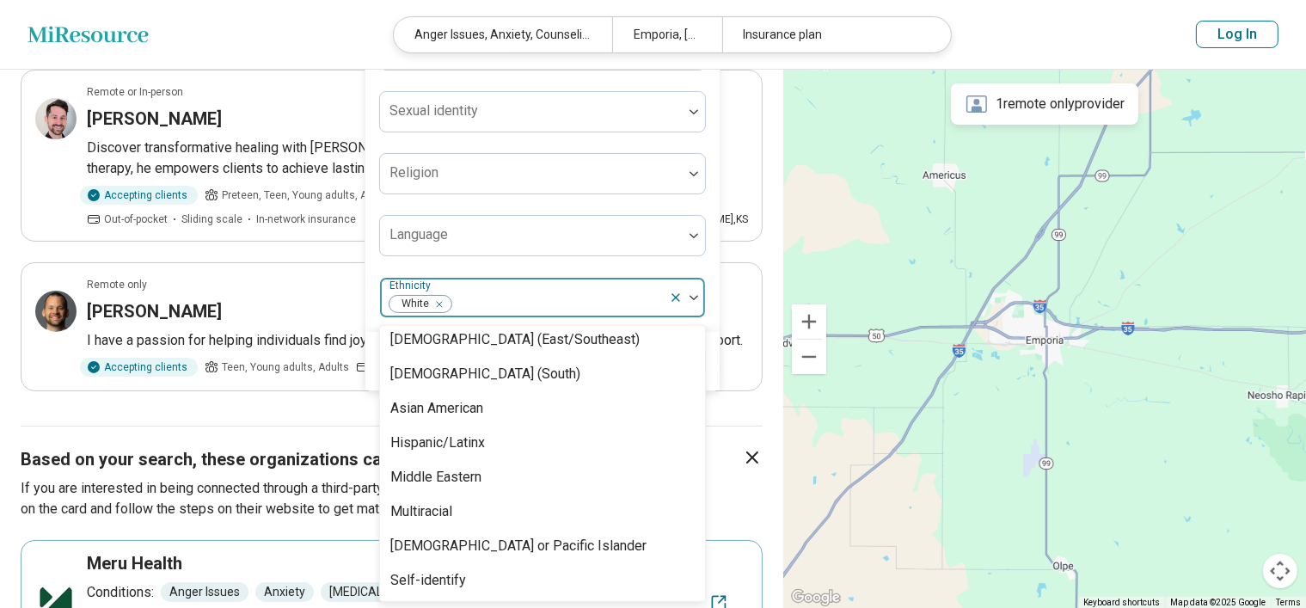
click at [765, 420] on div "**********" at bounding box center [391, 407] width 783 height 996
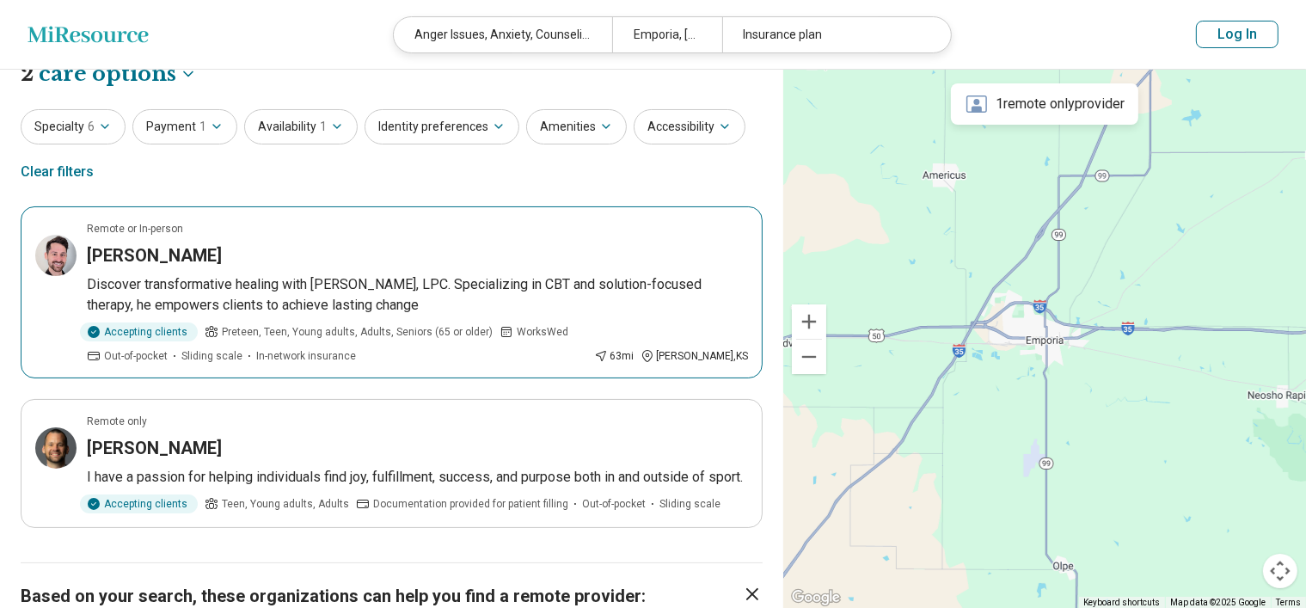
scroll to position [0, 0]
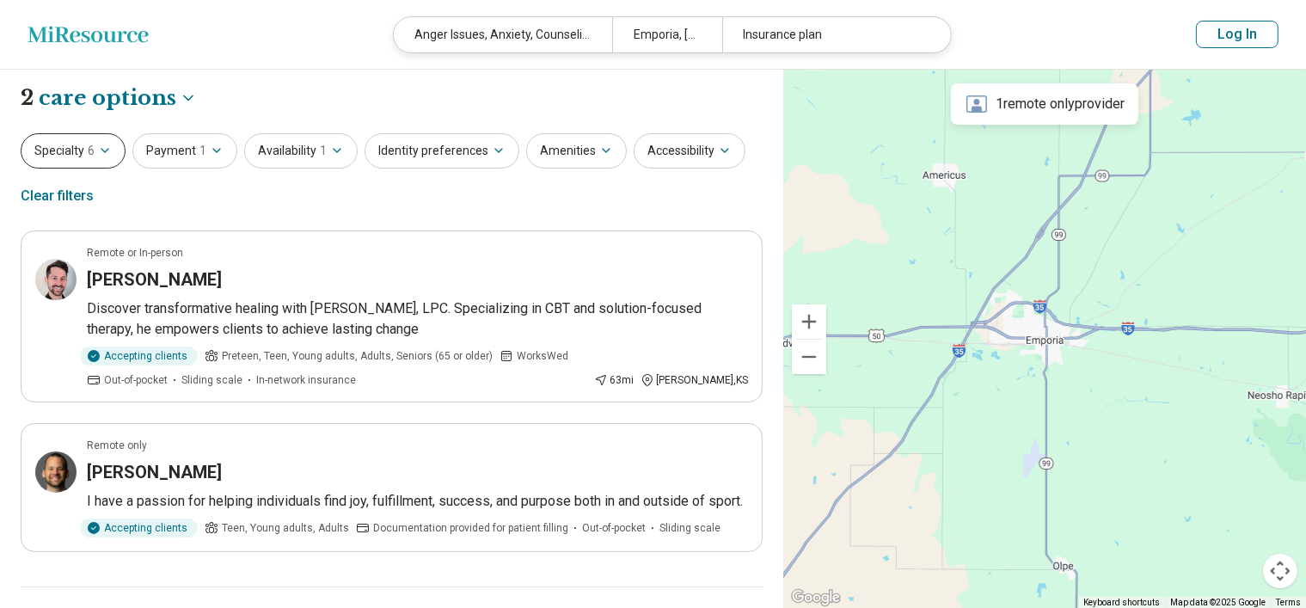
click at [108, 144] on icon "button" at bounding box center [105, 151] width 14 height 14
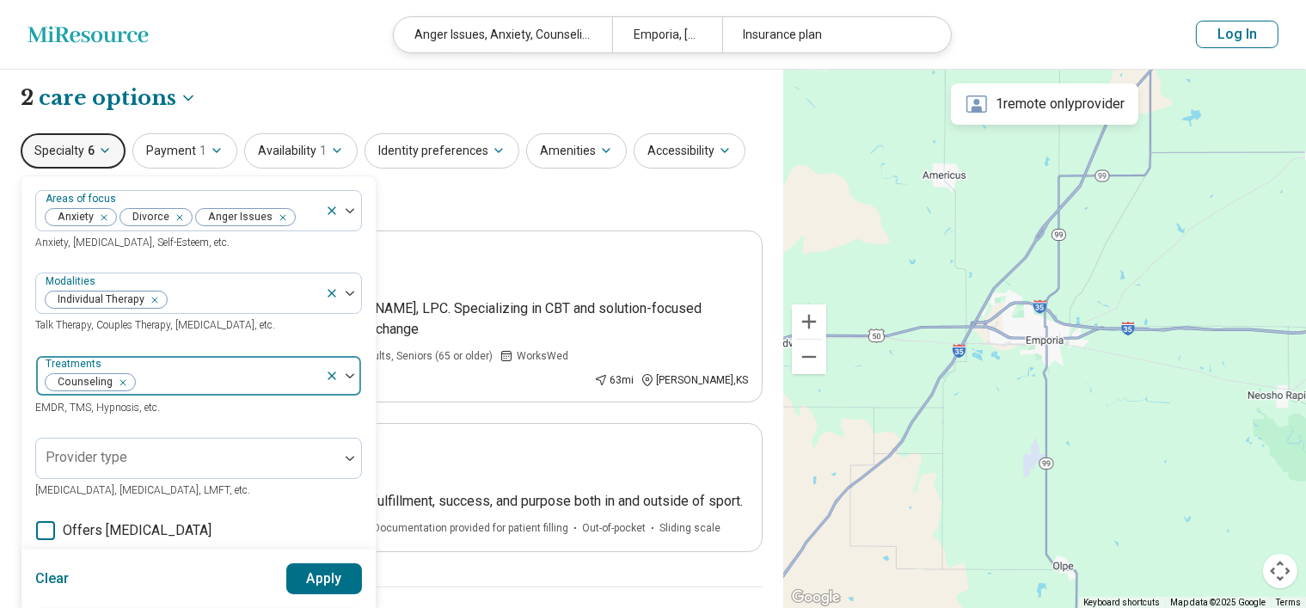
click at [118, 378] on icon "Remove [object Object]" at bounding box center [119, 383] width 12 height 12
click at [334, 569] on button "Apply" at bounding box center [324, 578] width 77 height 31
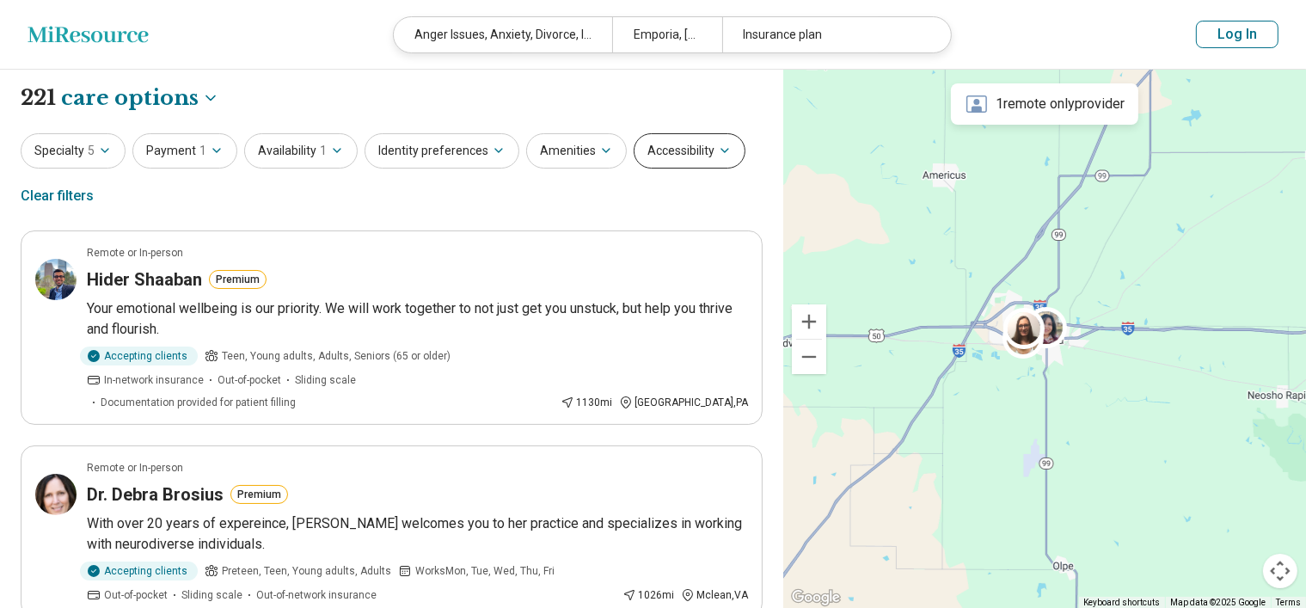
click at [718, 154] on icon "button" at bounding box center [725, 151] width 14 height 14
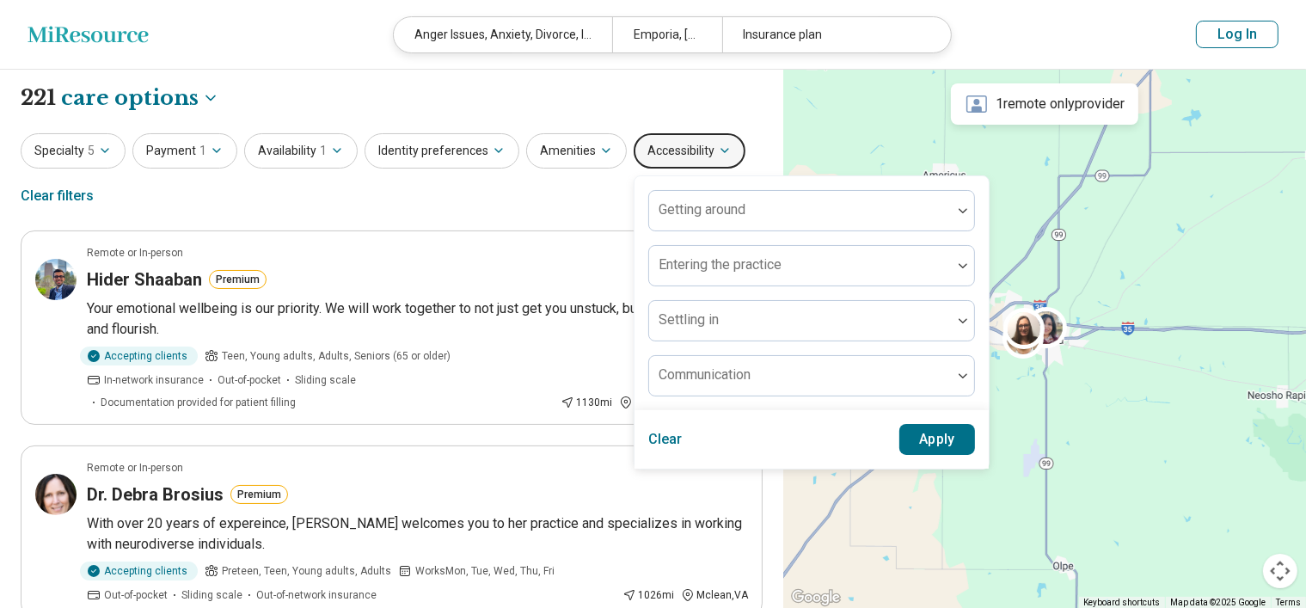
click at [661, 429] on button "Clear" at bounding box center [665, 439] width 34 height 31
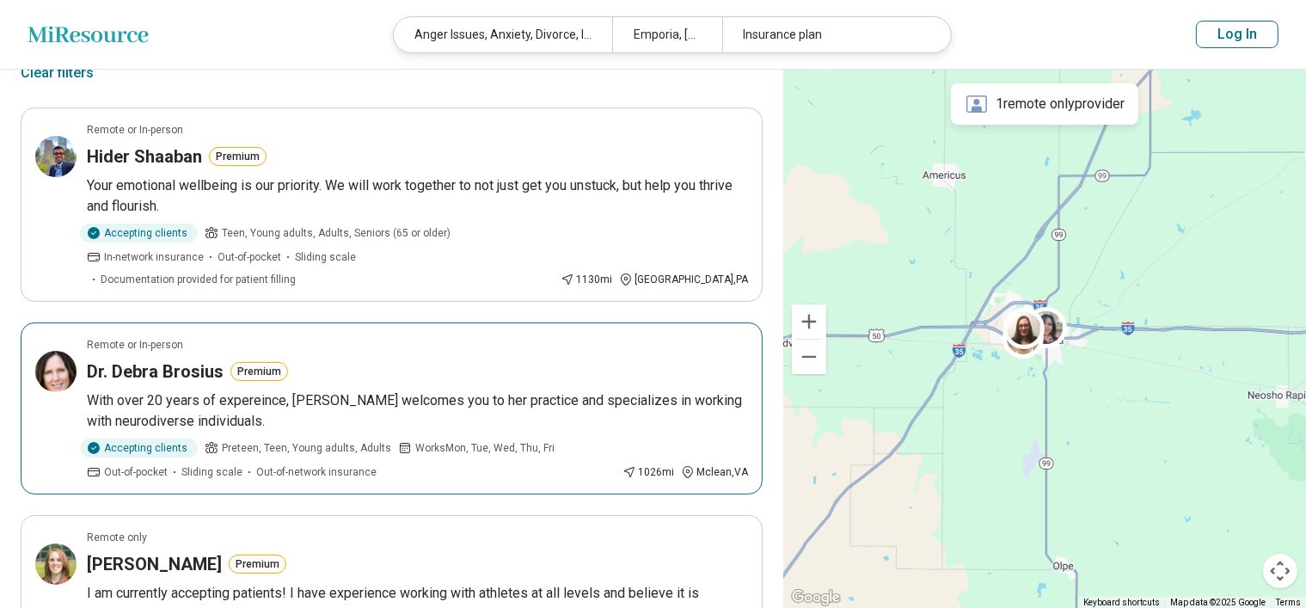
scroll to position [126, 0]
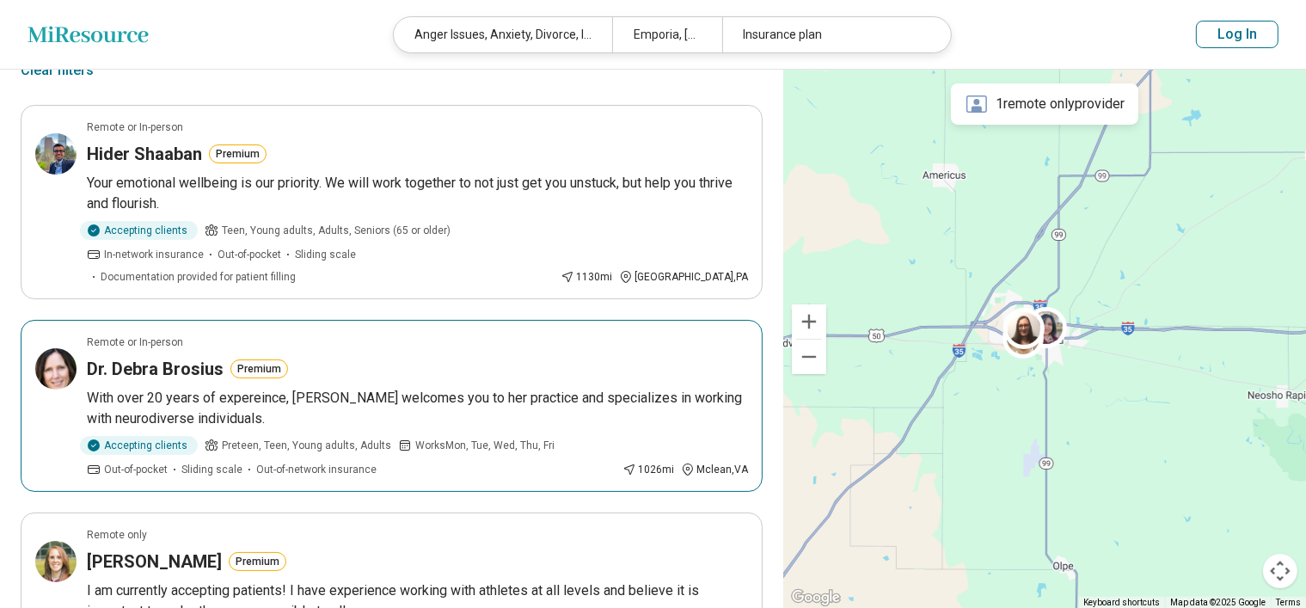
click at [95, 357] on h3 "Dr. Debra Brosius" at bounding box center [155, 369] width 137 height 24
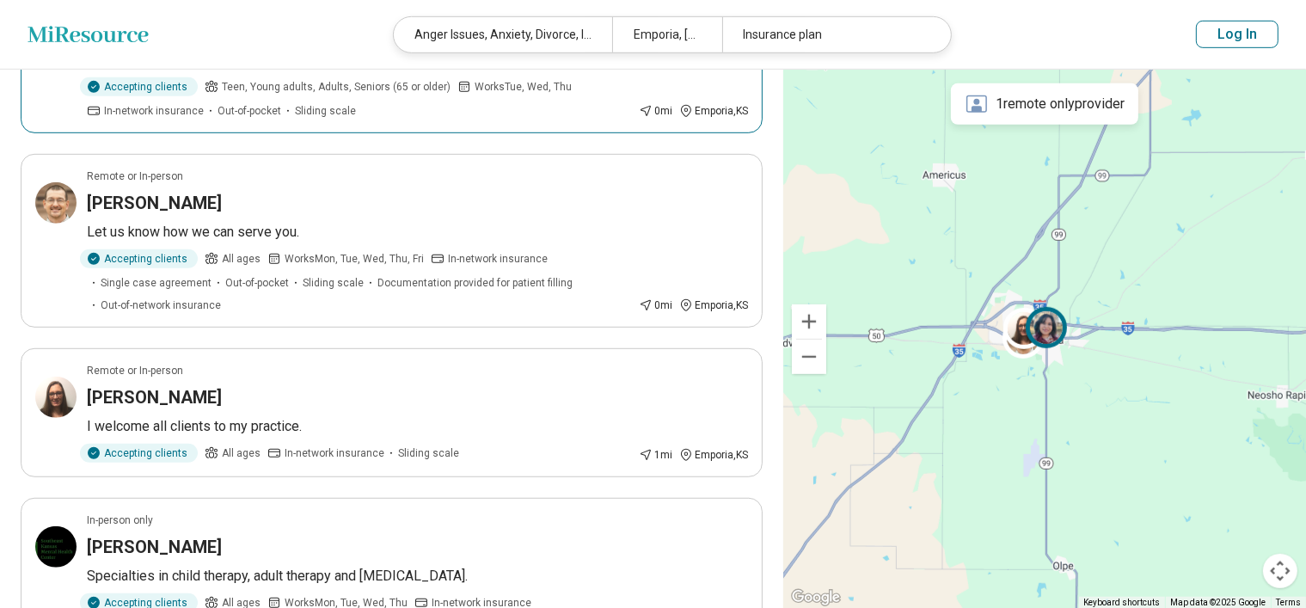
scroll to position [1063, 0]
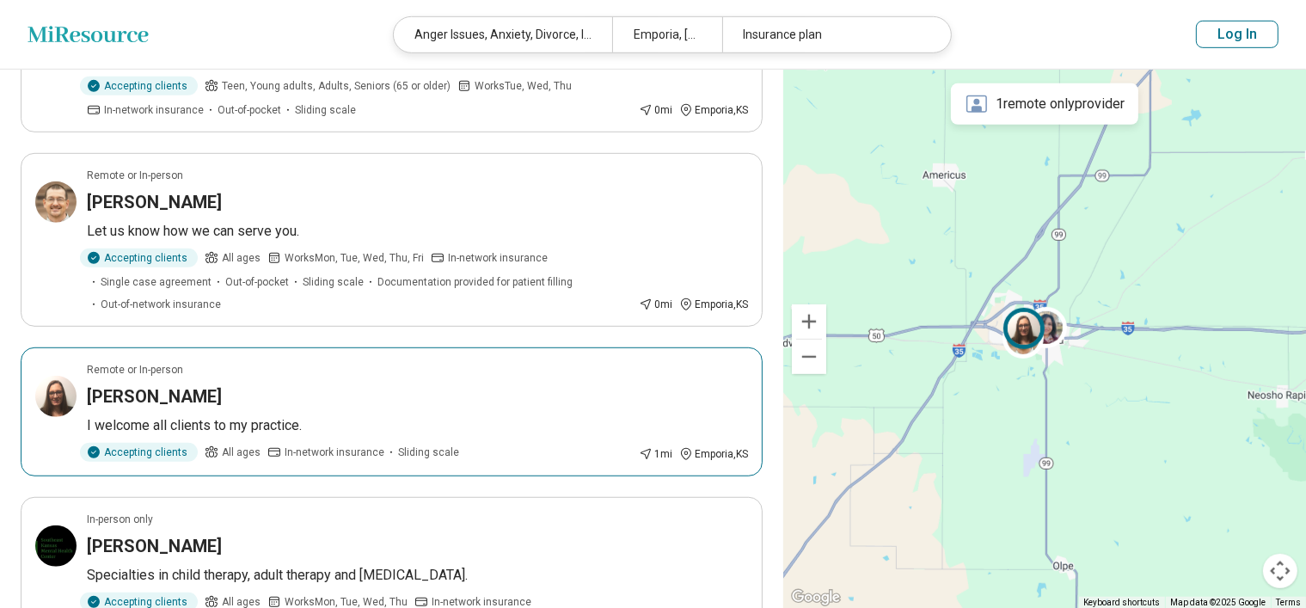
click at [113, 384] on h3 "Nicole DiSalvo" at bounding box center [154, 396] width 135 height 24
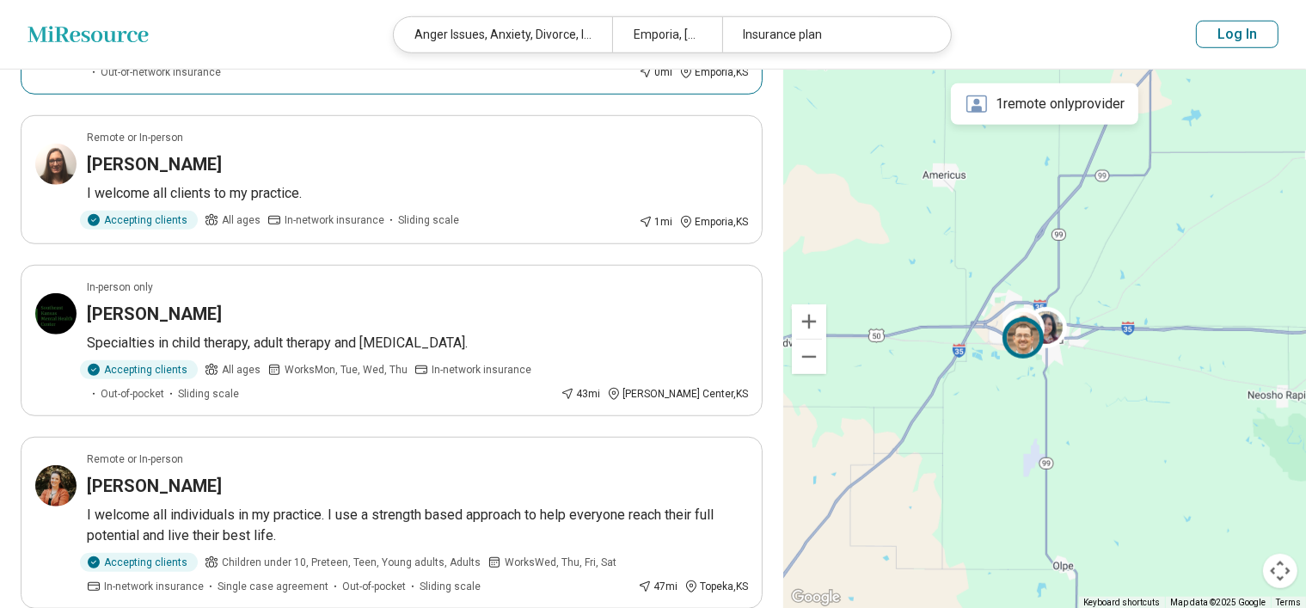
scroll to position [1296, 0]
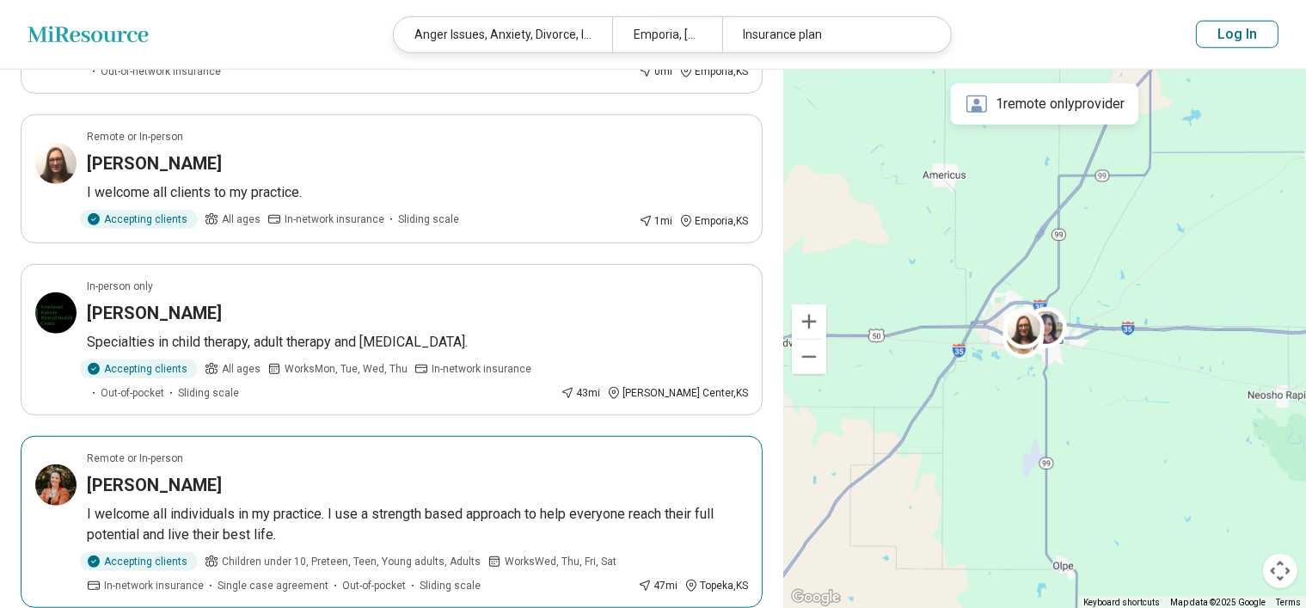
click at [113, 473] on h3 "April Shaw" at bounding box center [154, 485] width 135 height 24
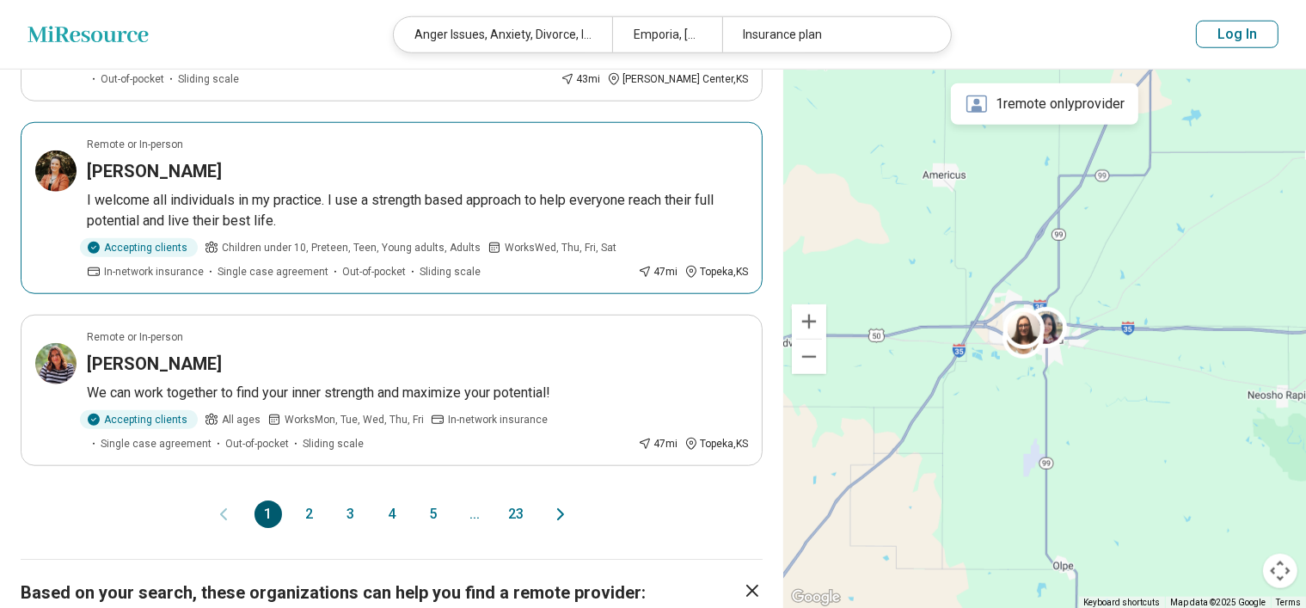
scroll to position [1630, 0]
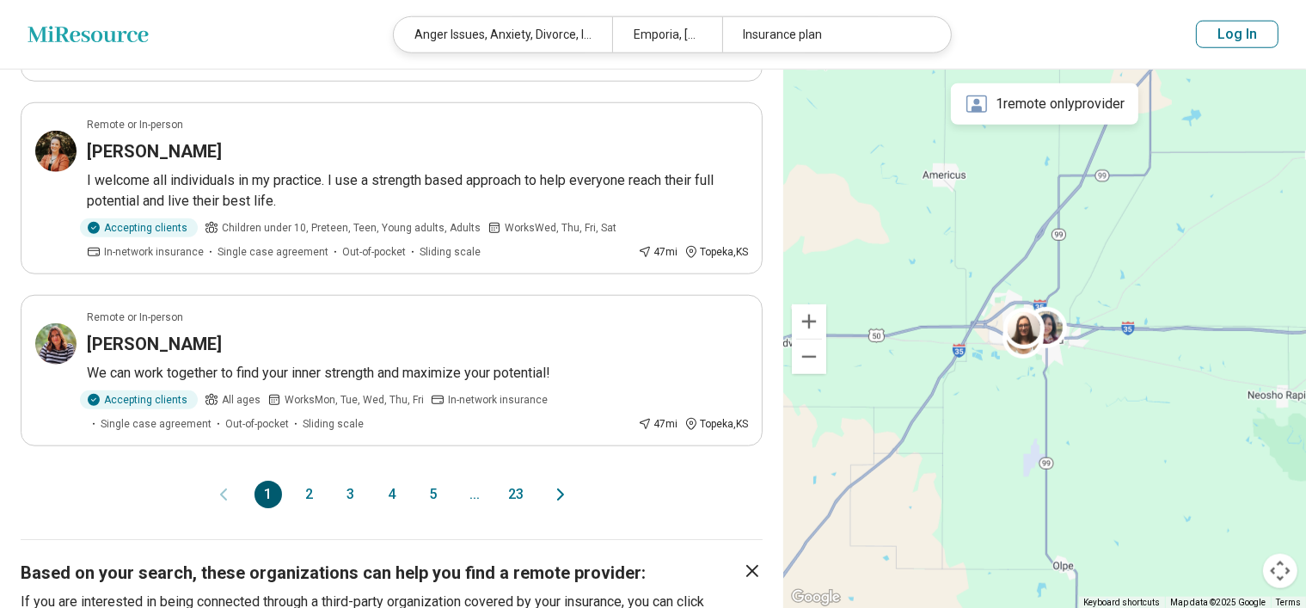
click at [306, 481] on button "2" at bounding box center [310, 495] width 28 height 28
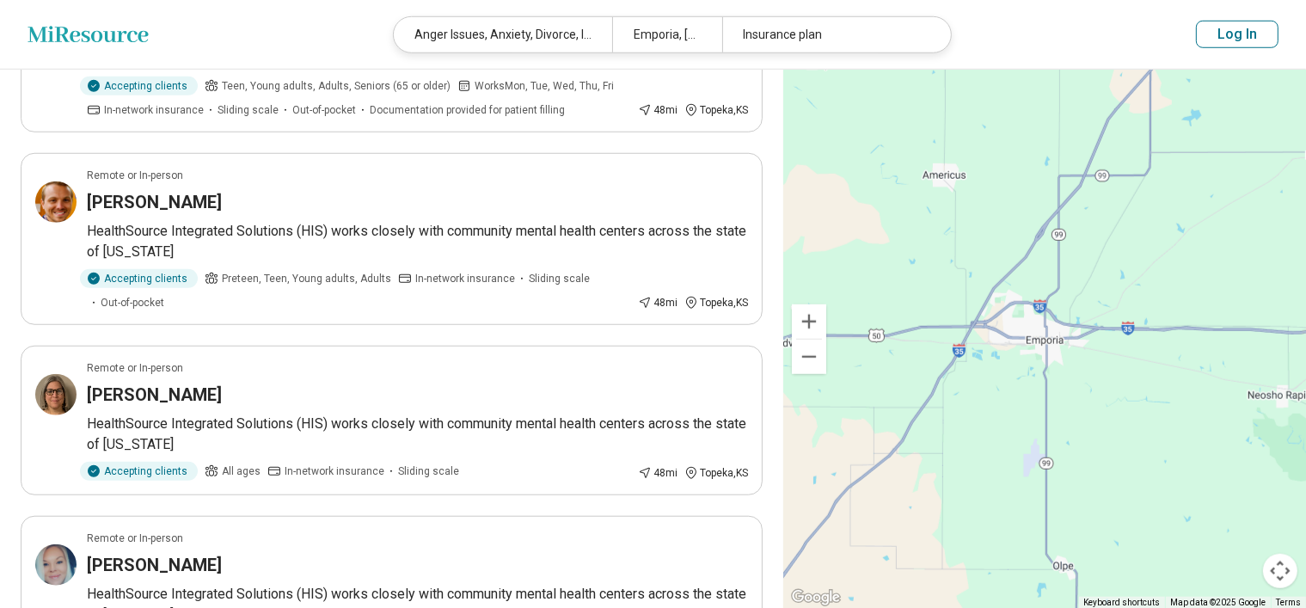
scroll to position [1385, 0]
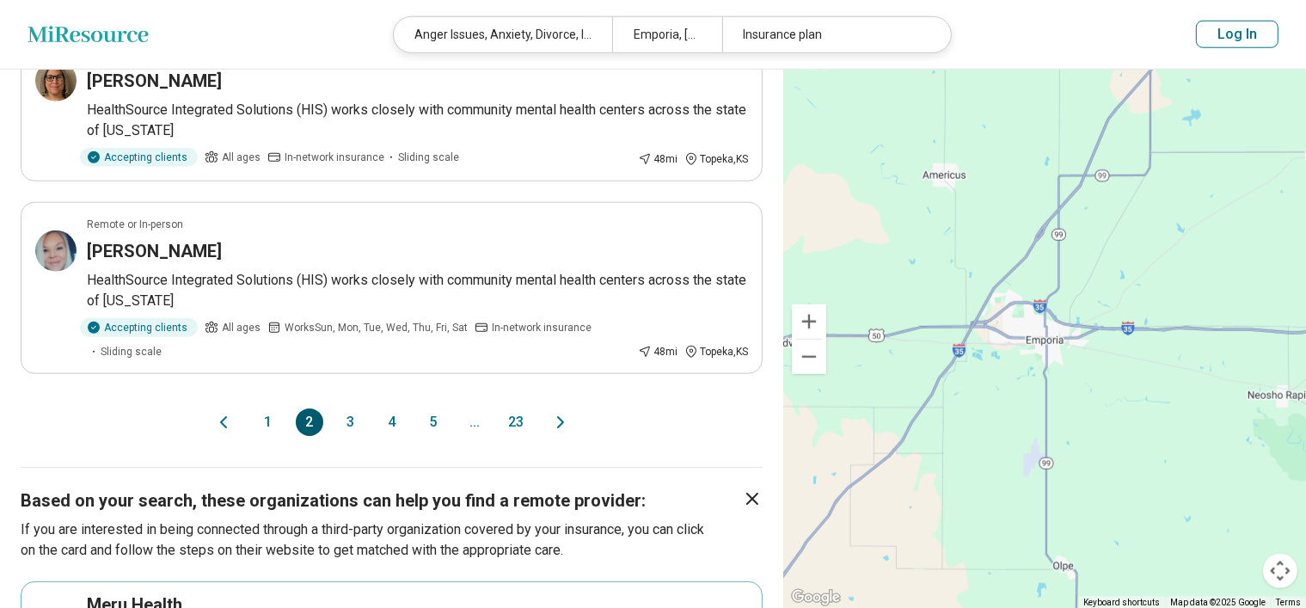
click at [356, 436] on button "3" at bounding box center [351, 422] width 28 height 28
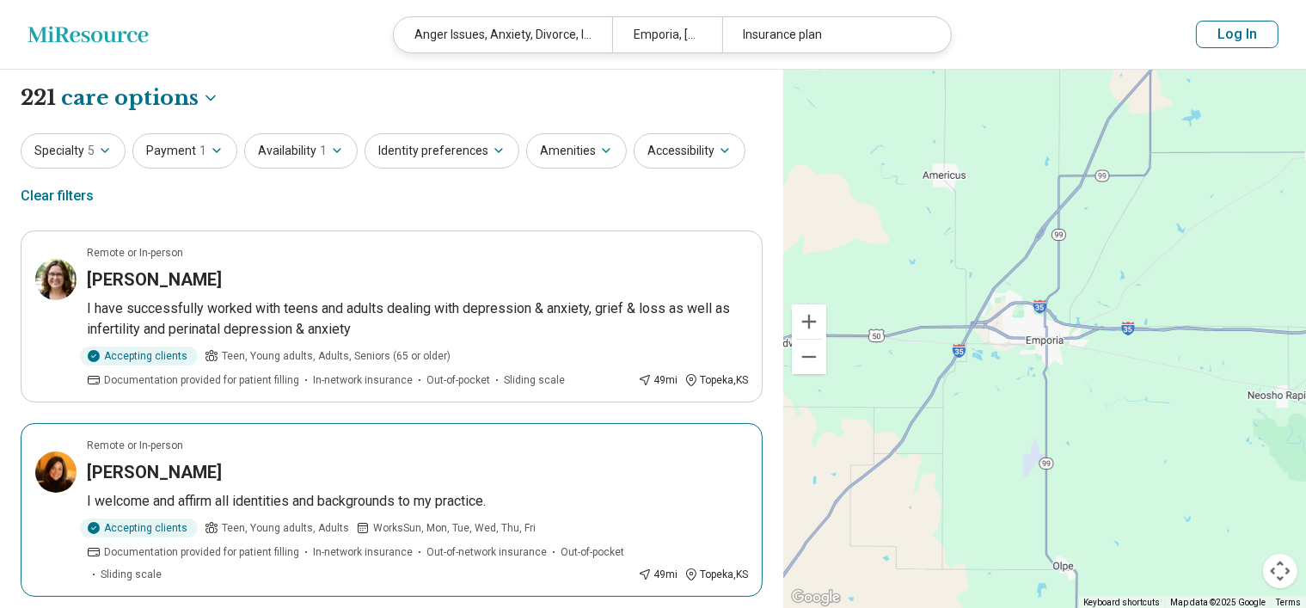
scroll to position [29, 0]
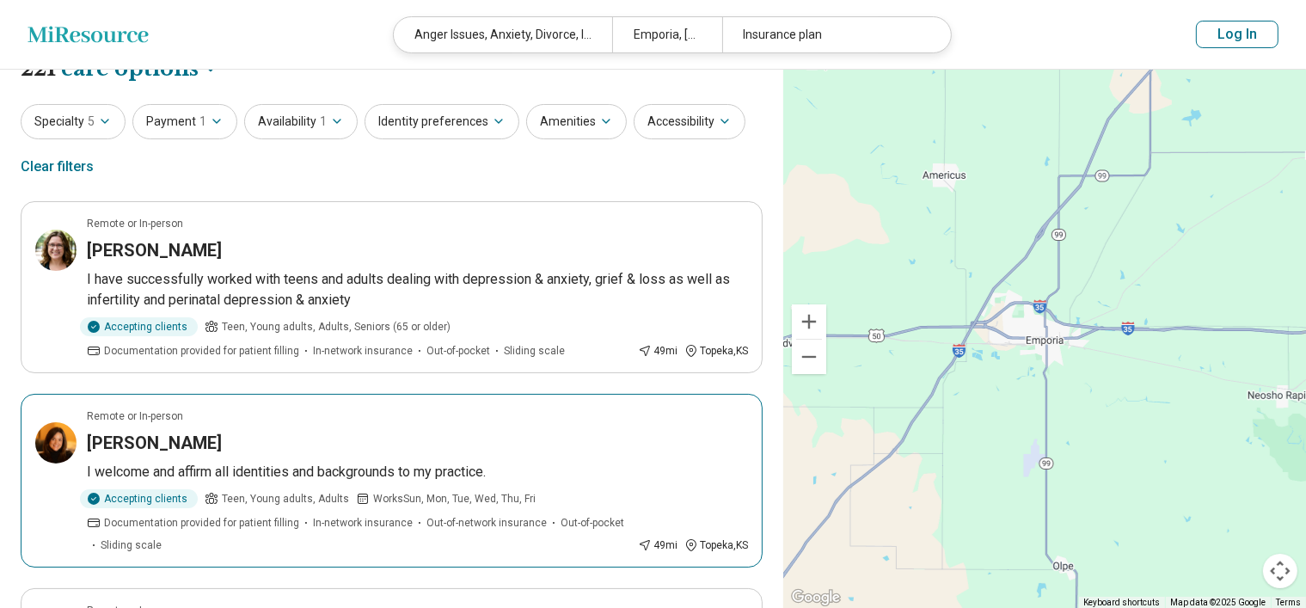
click at [123, 434] on h3 "Jennifer Anderson" at bounding box center [154, 443] width 135 height 24
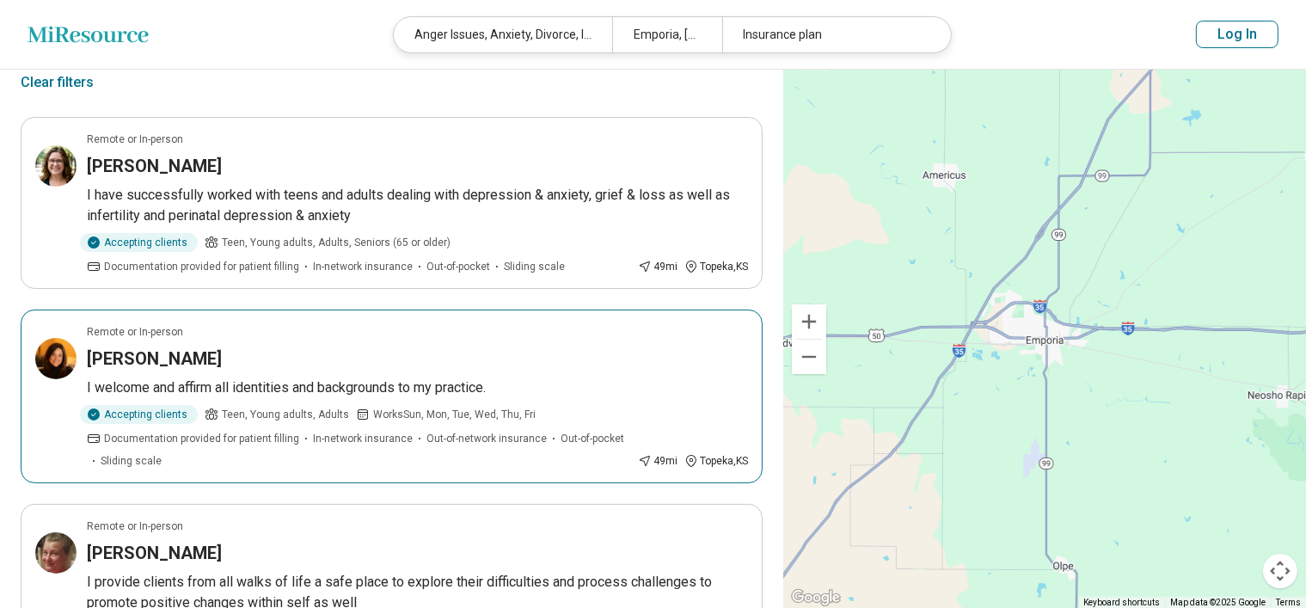
scroll to position [98, 0]
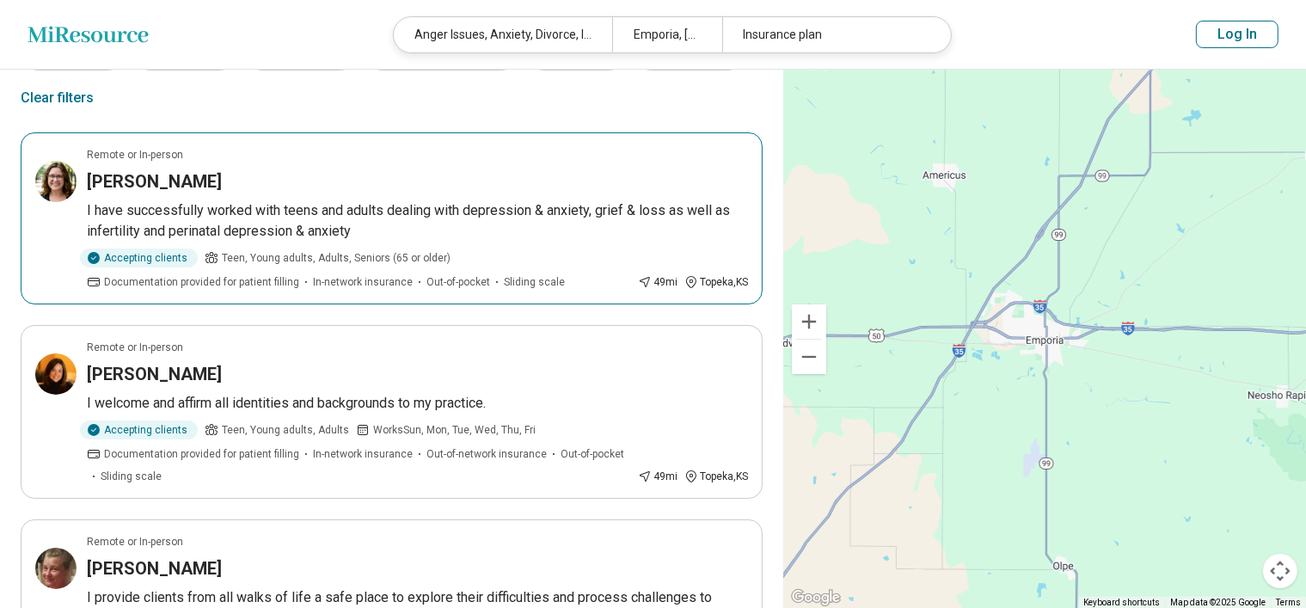
click at [120, 176] on h3 "Jennifer Bidwell" at bounding box center [154, 181] width 135 height 24
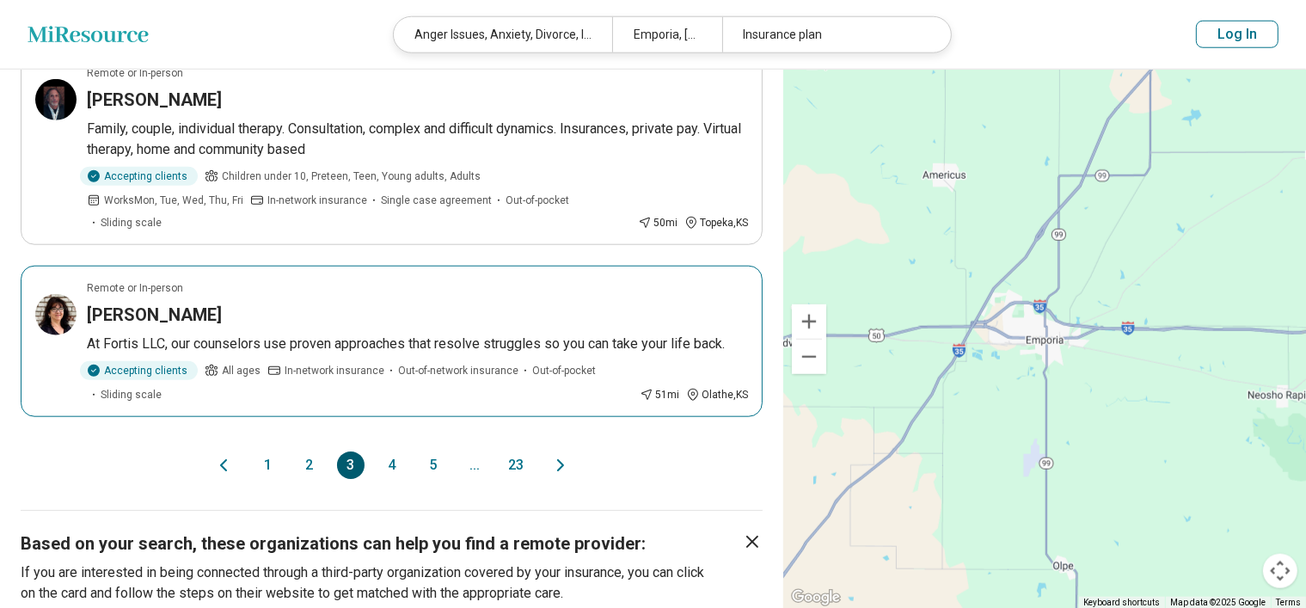
scroll to position [1768, 0]
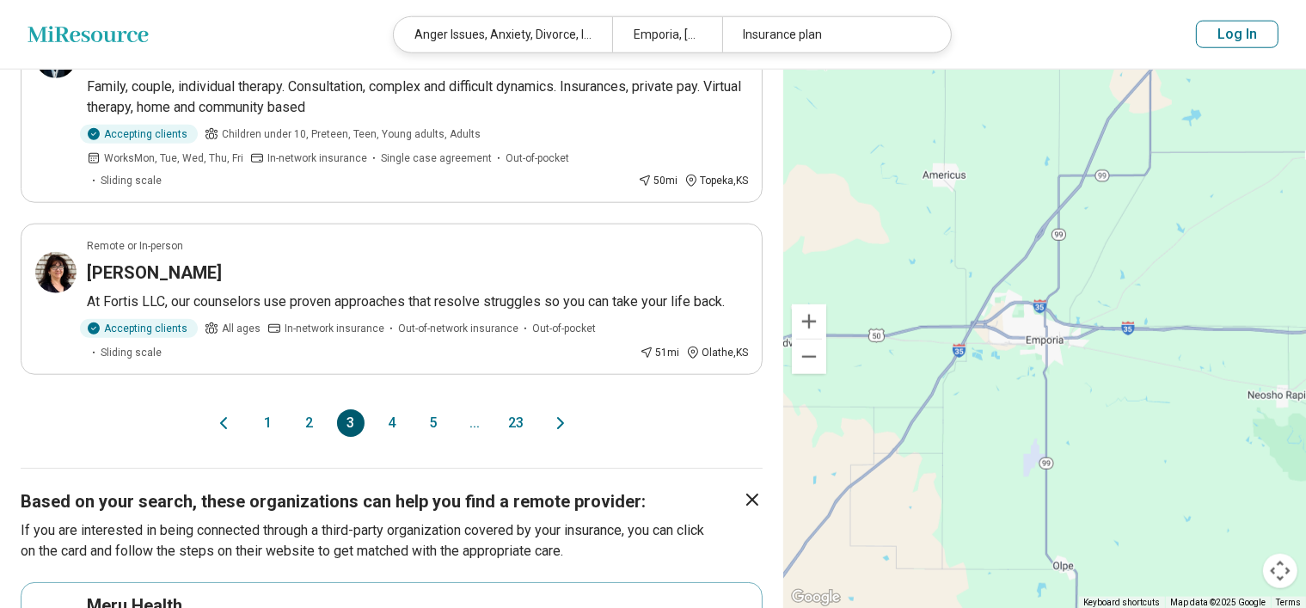
click at [392, 409] on button "4" at bounding box center [392, 423] width 28 height 28
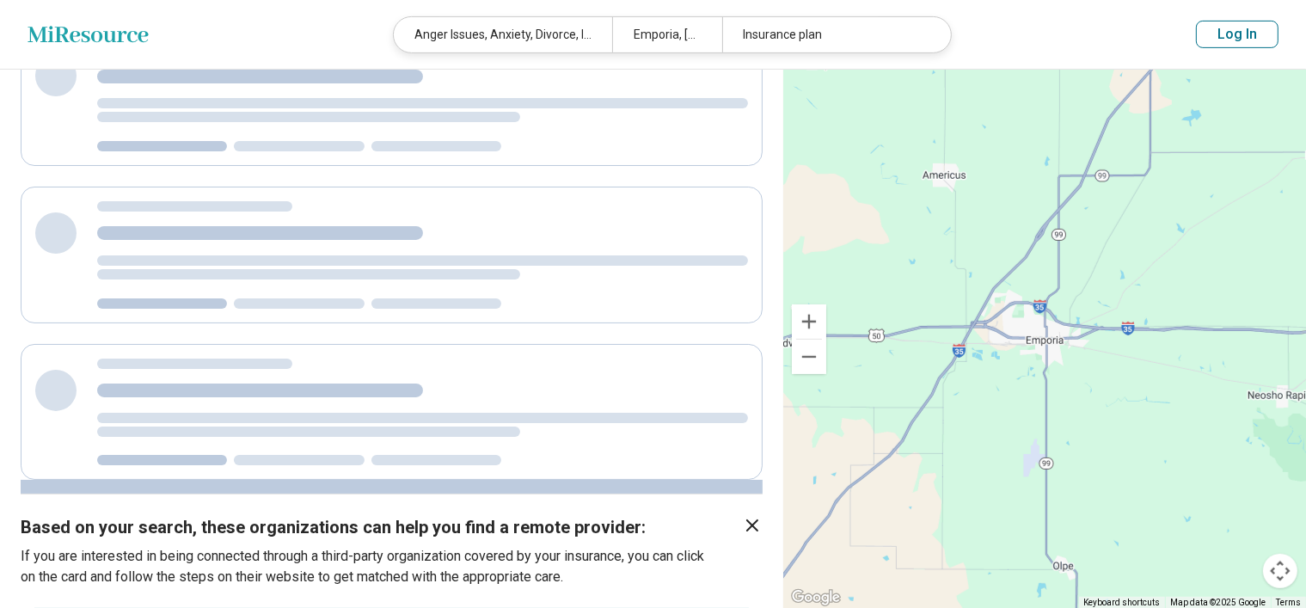
scroll to position [0, 0]
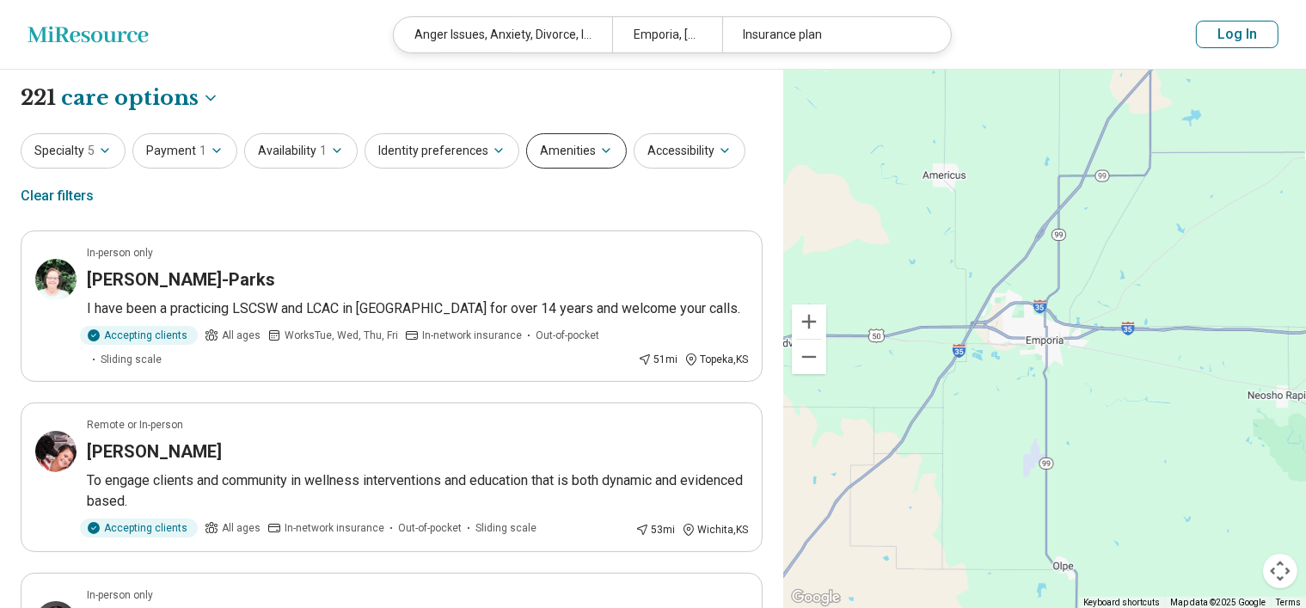
click at [599, 146] on icon "button" at bounding box center [606, 151] width 14 height 14
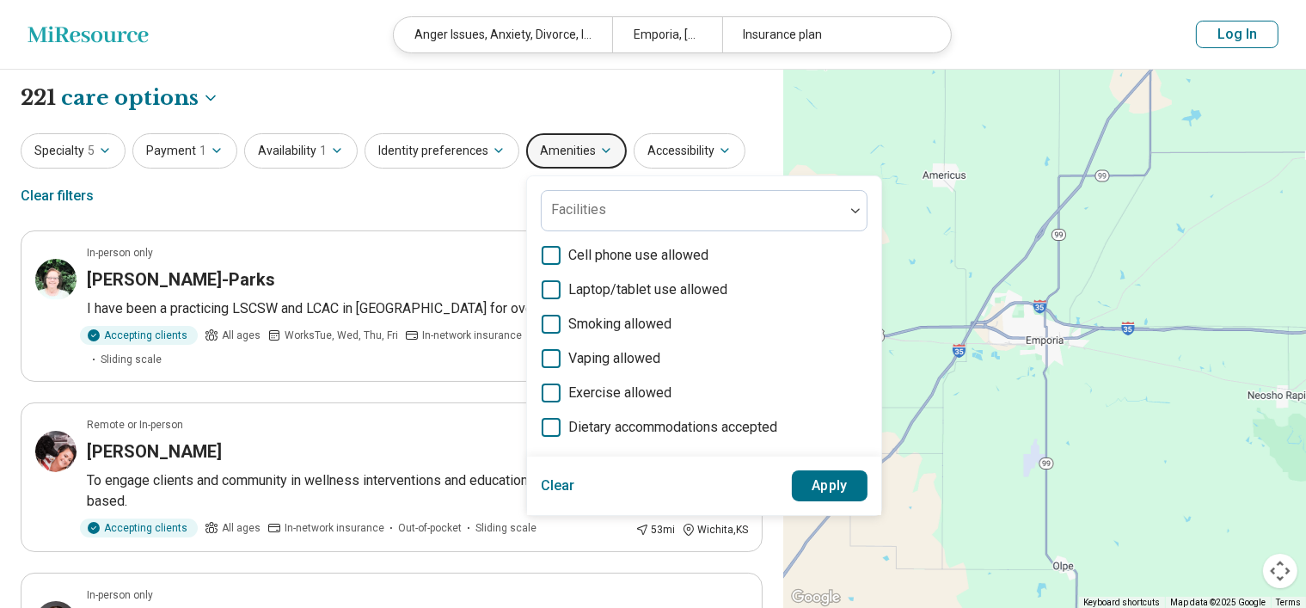
scroll to position [26, 0]
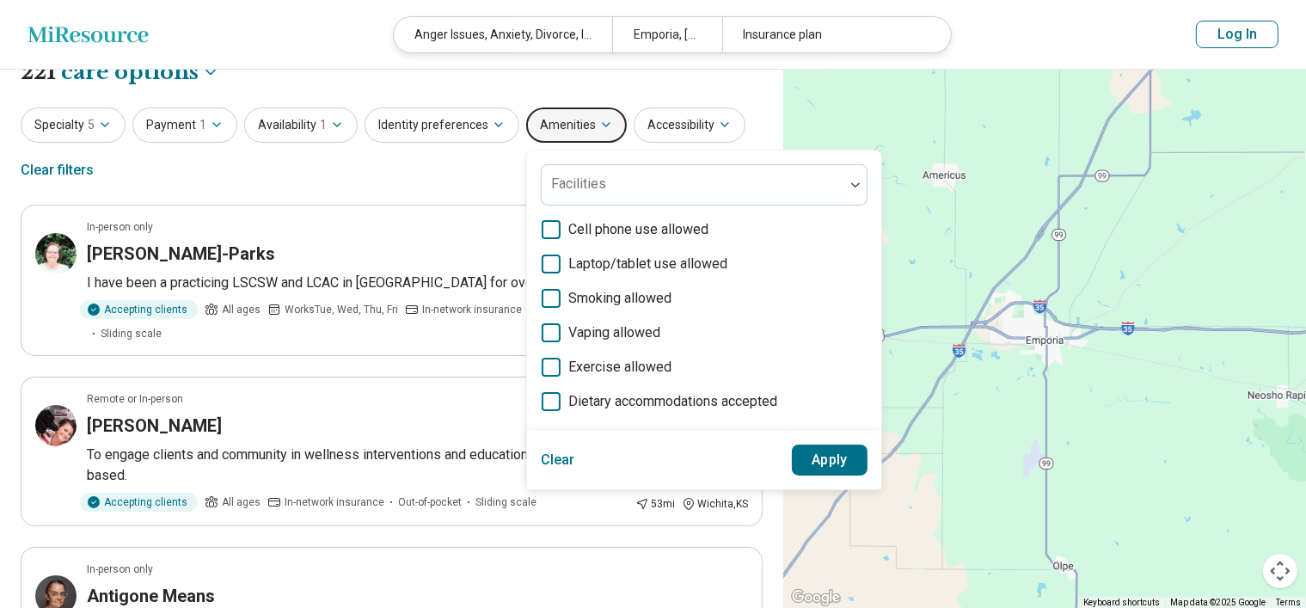
click at [251, 181] on div "Specialty 5 Payment 1 Availability 1 Identity preferences Amenities Facilities …" at bounding box center [392, 148] width 742 height 83
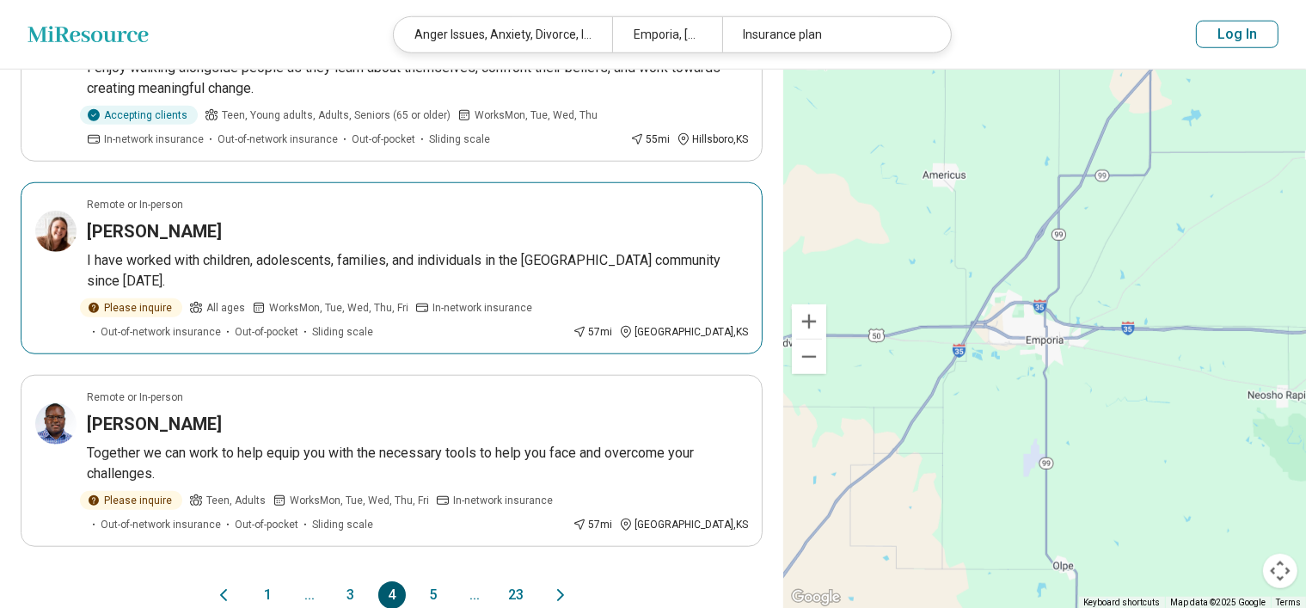
scroll to position [1561, 0]
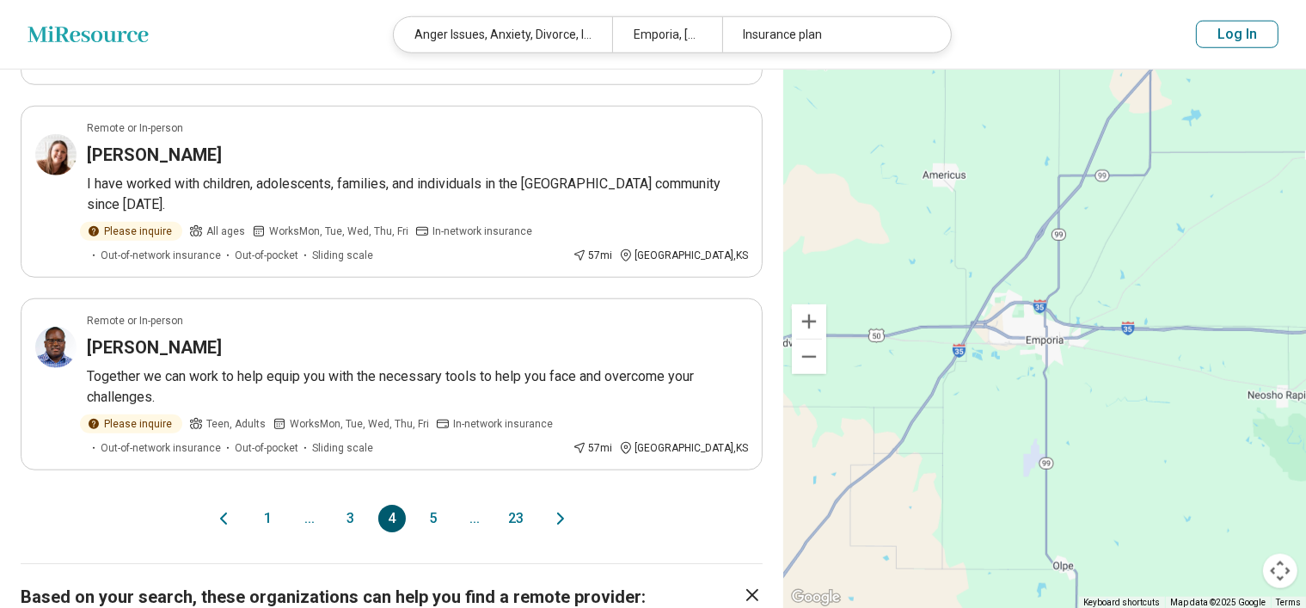
click at [433, 505] on button "5" at bounding box center [434, 519] width 28 height 28
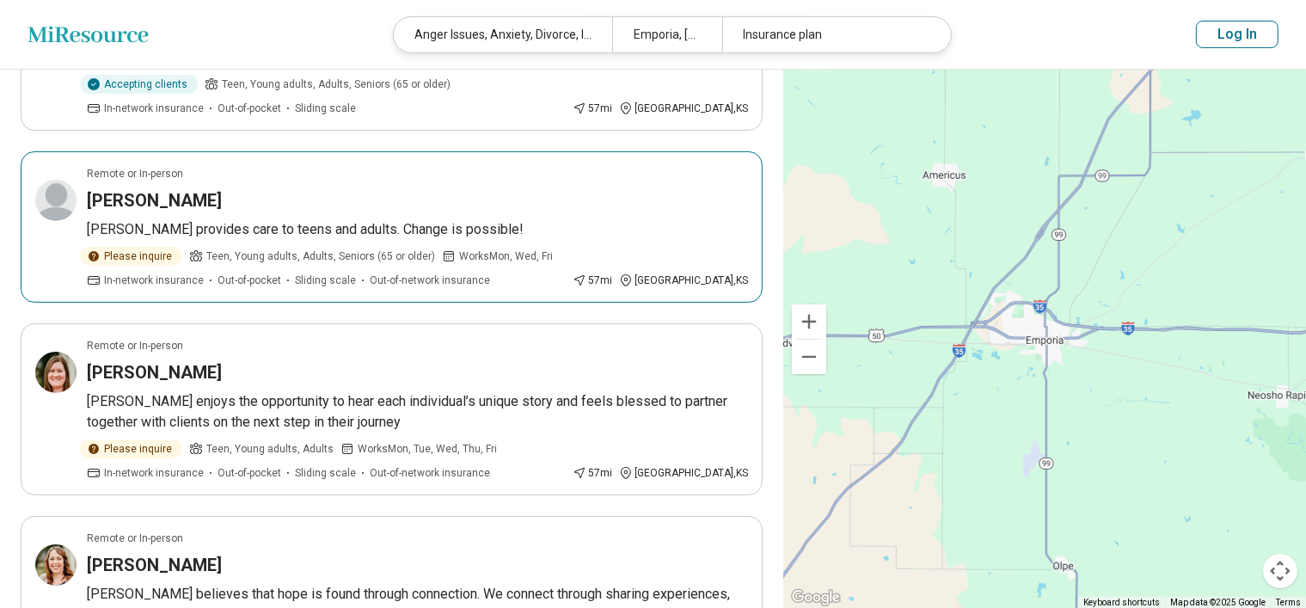
scroll to position [361, 0]
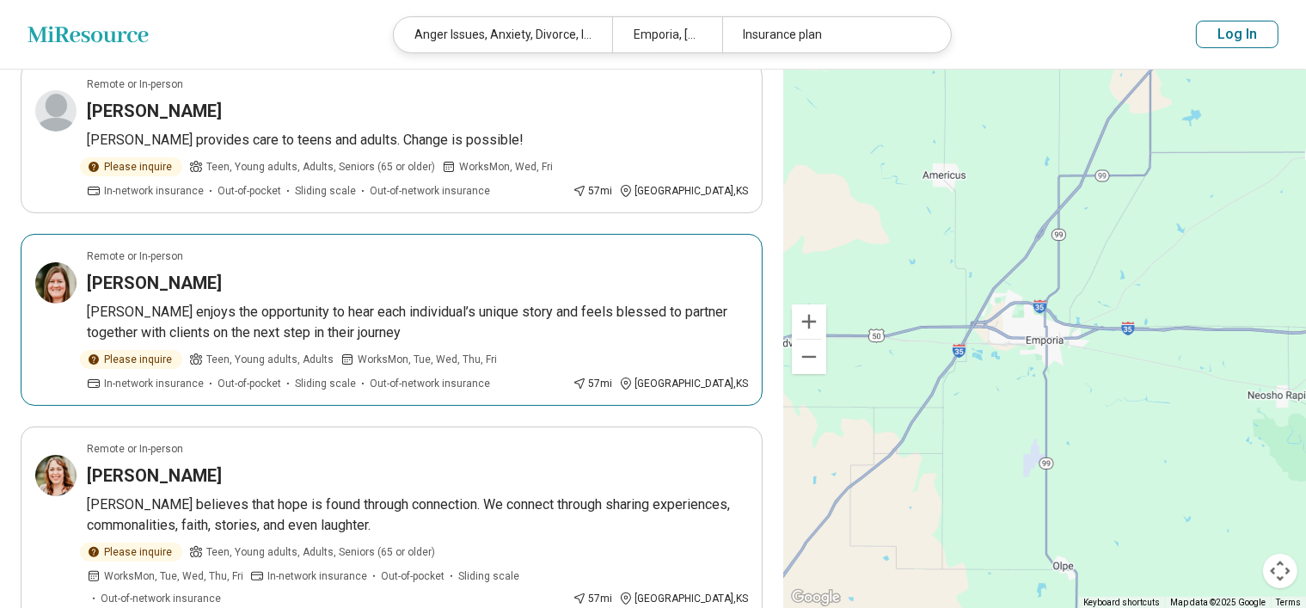
click at [110, 278] on h3 "Melissa Miller" at bounding box center [154, 283] width 135 height 24
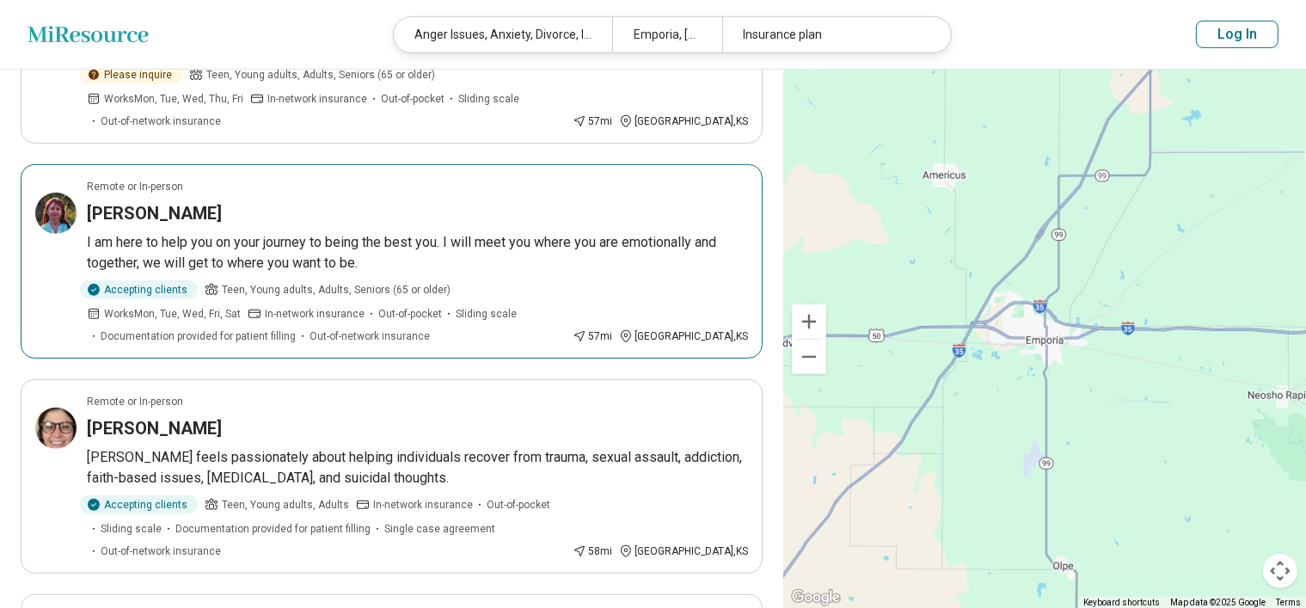
scroll to position [839, 0]
click at [118, 200] on h3 "Susan Glass" at bounding box center [154, 212] width 135 height 24
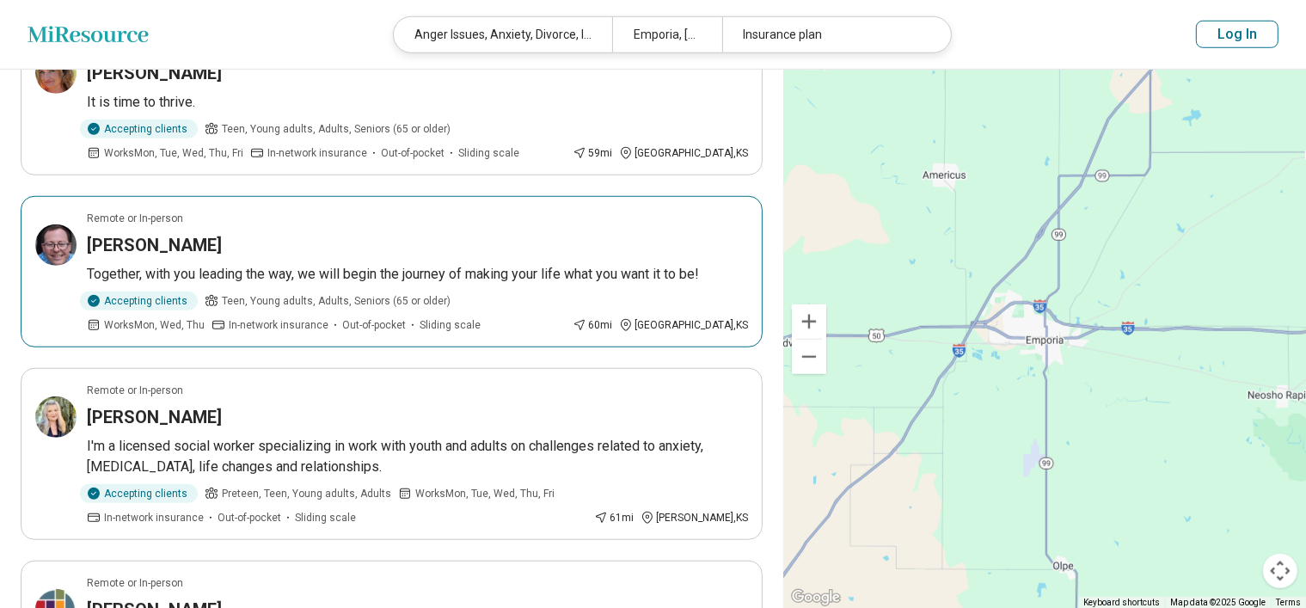
scroll to position [1414, 0]
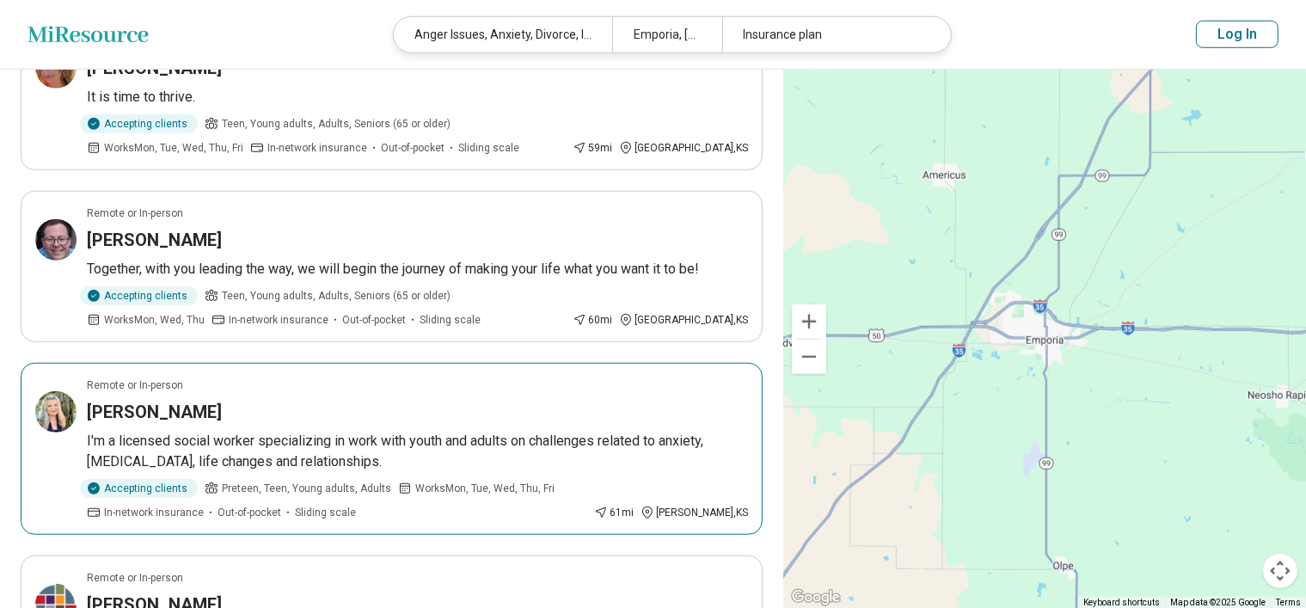
click at [138, 400] on h3 "Samantha Sanchez" at bounding box center [154, 412] width 135 height 24
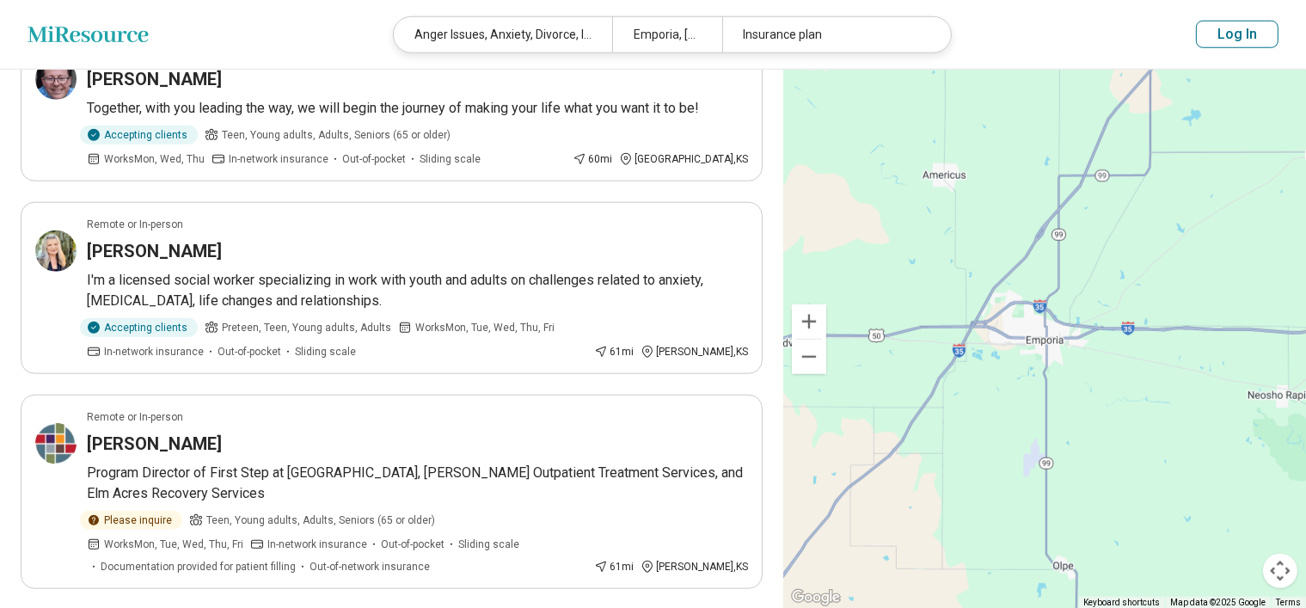
scroll to position [1619, 0]
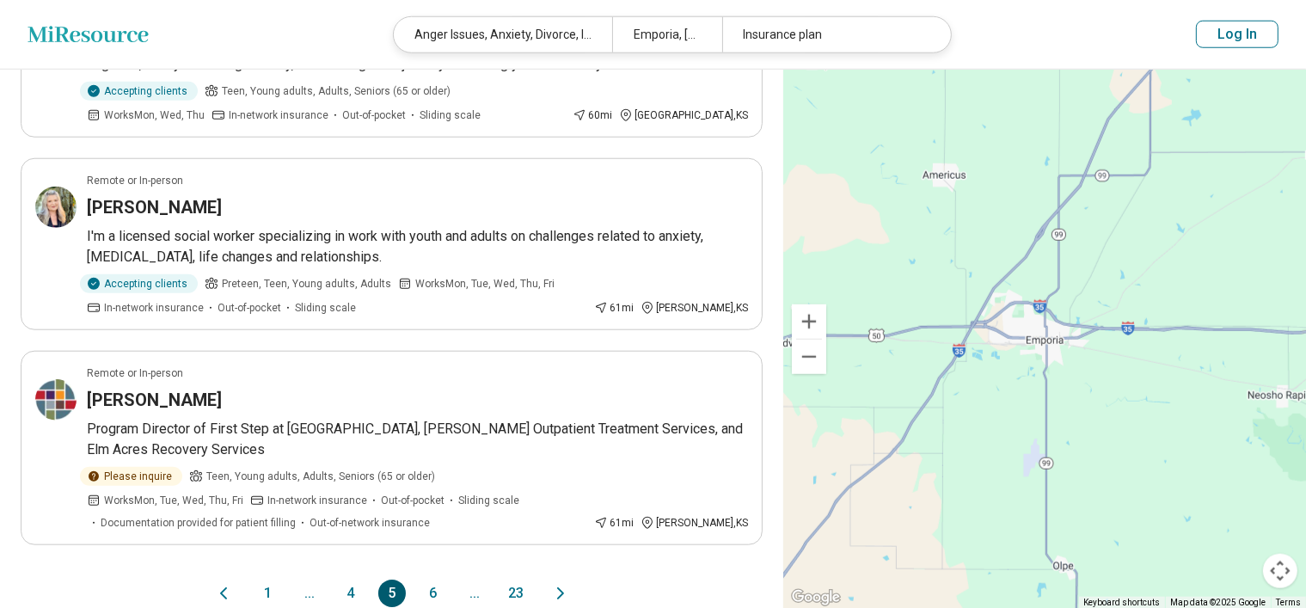
click at [429, 580] on button "6" at bounding box center [434, 594] width 28 height 28
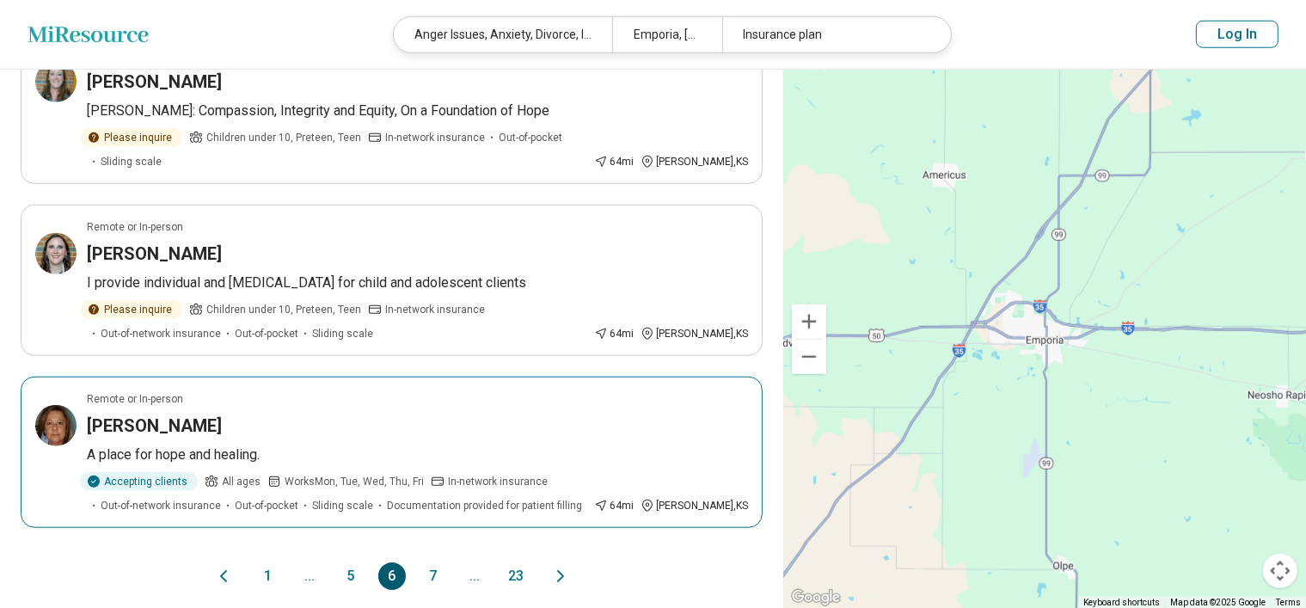
scroll to position [1634, 0]
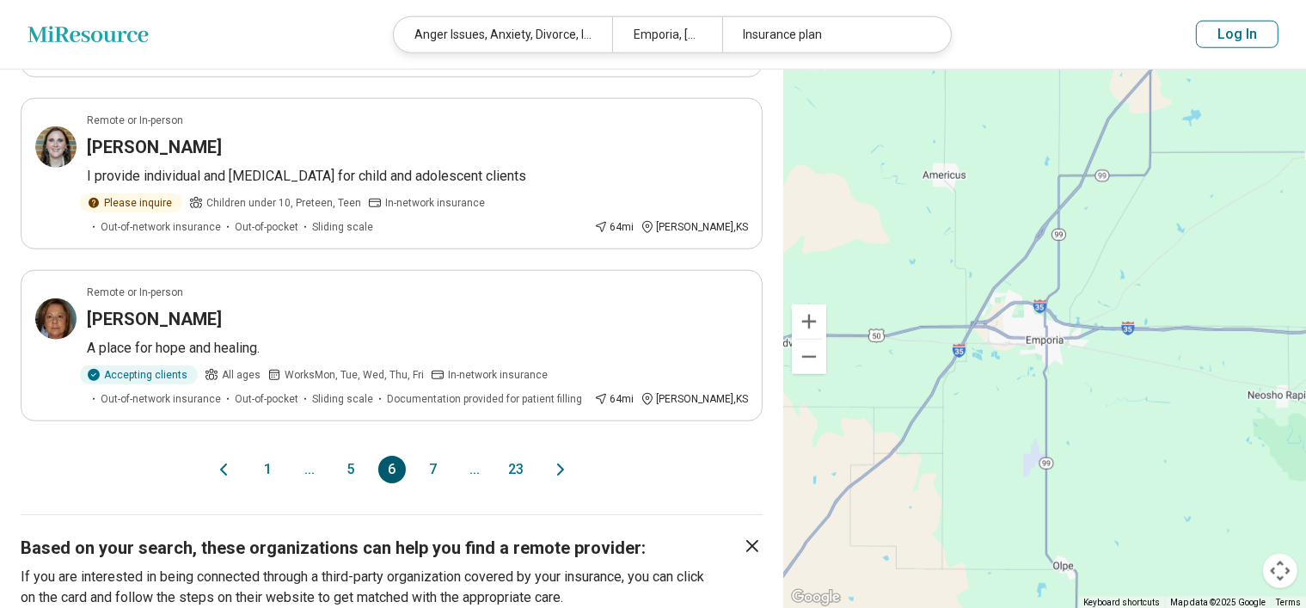
click at [430, 456] on button "7" at bounding box center [434, 470] width 28 height 28
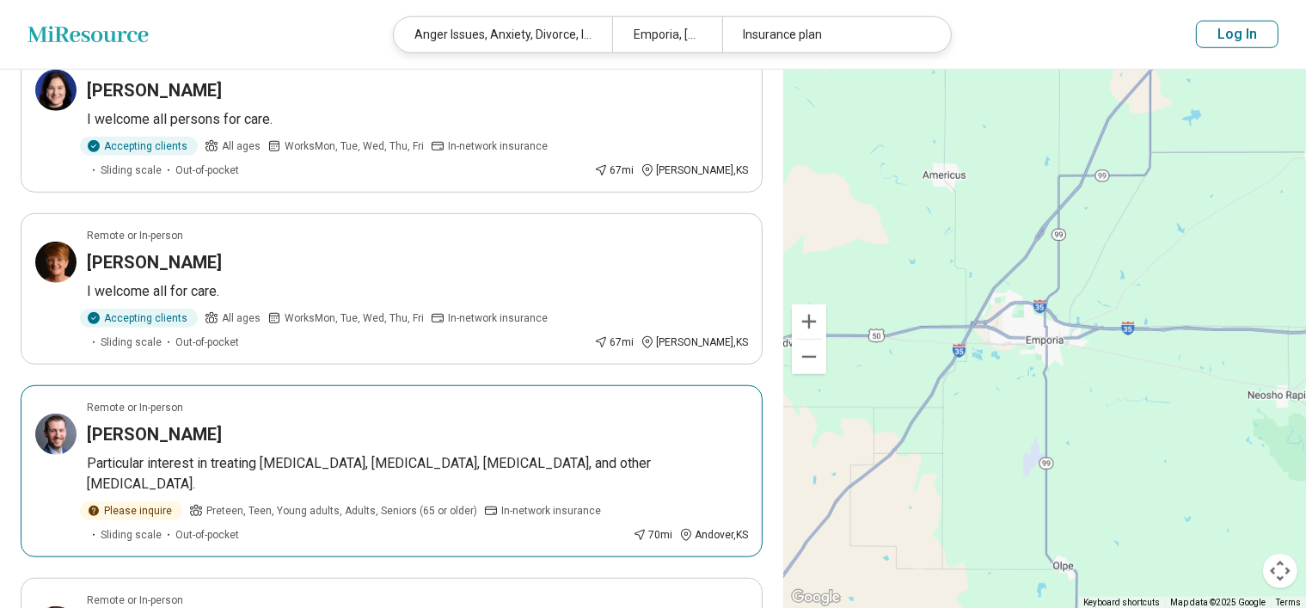
scroll to position [1547, 0]
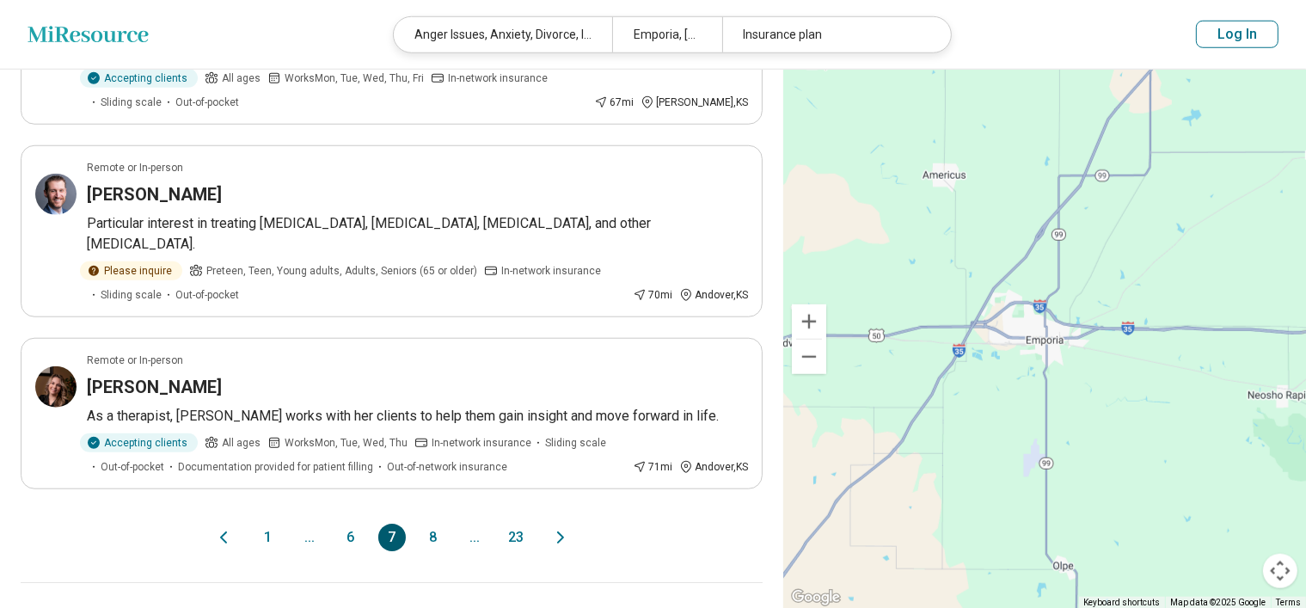
click at [430, 524] on button "8" at bounding box center [434, 538] width 28 height 28
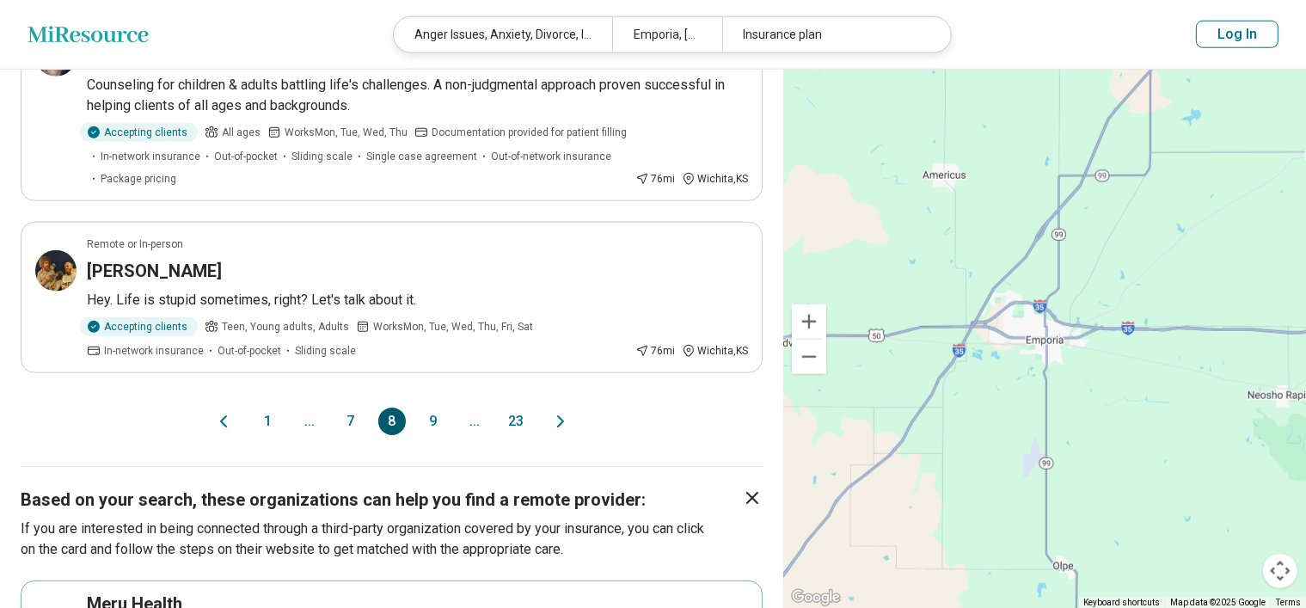
scroll to position [1703, 0]
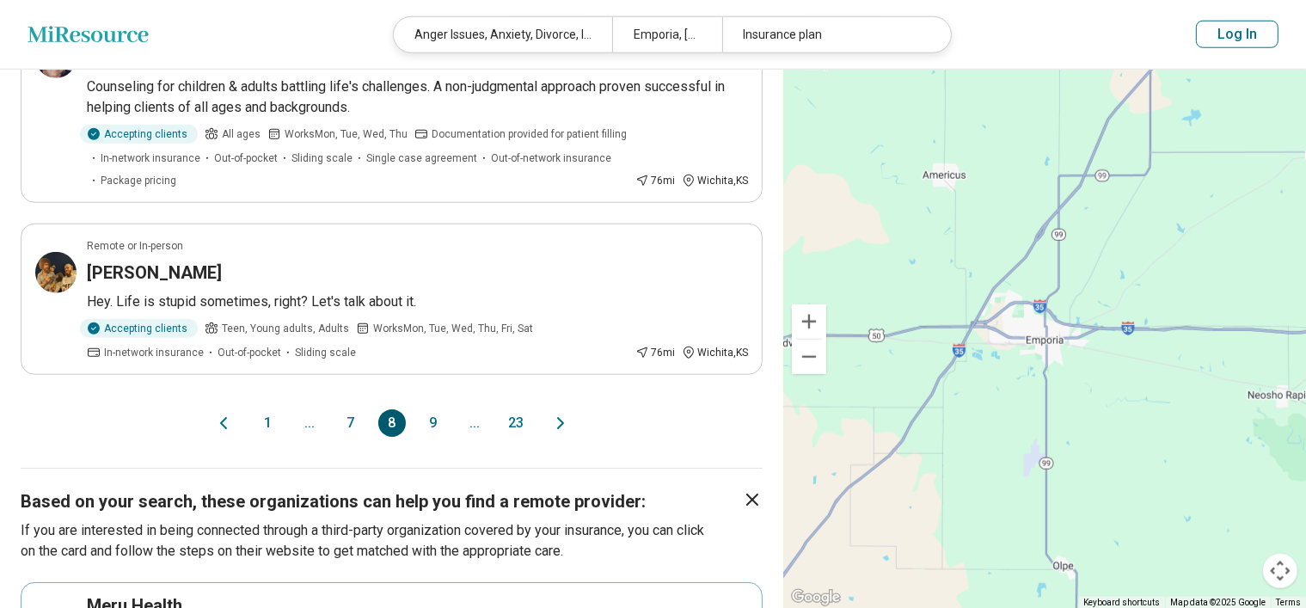
click at [434, 409] on button "9" at bounding box center [434, 423] width 28 height 28
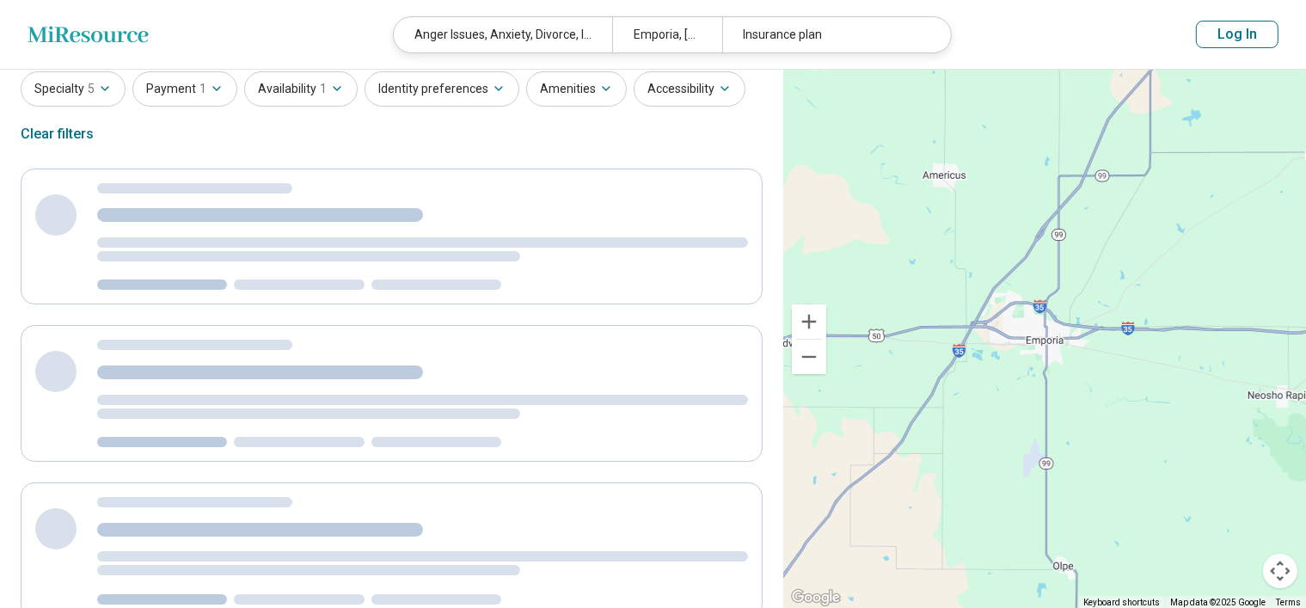
scroll to position [0, 0]
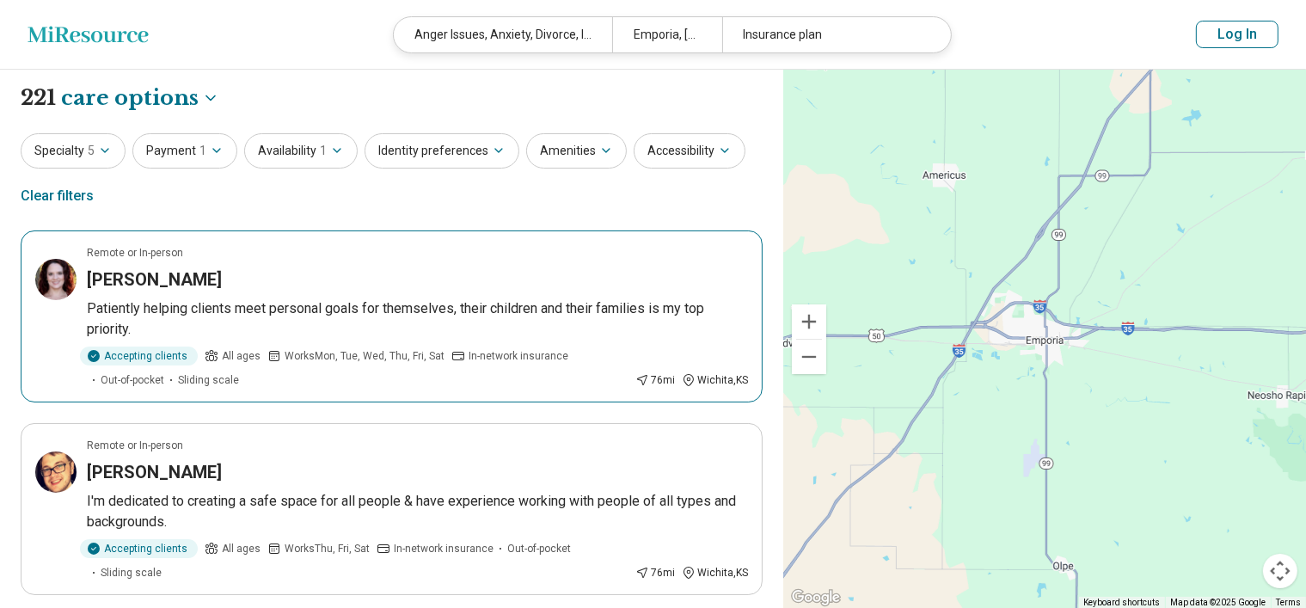
click at [132, 273] on h3 "Brooke Miller" at bounding box center [154, 279] width 135 height 24
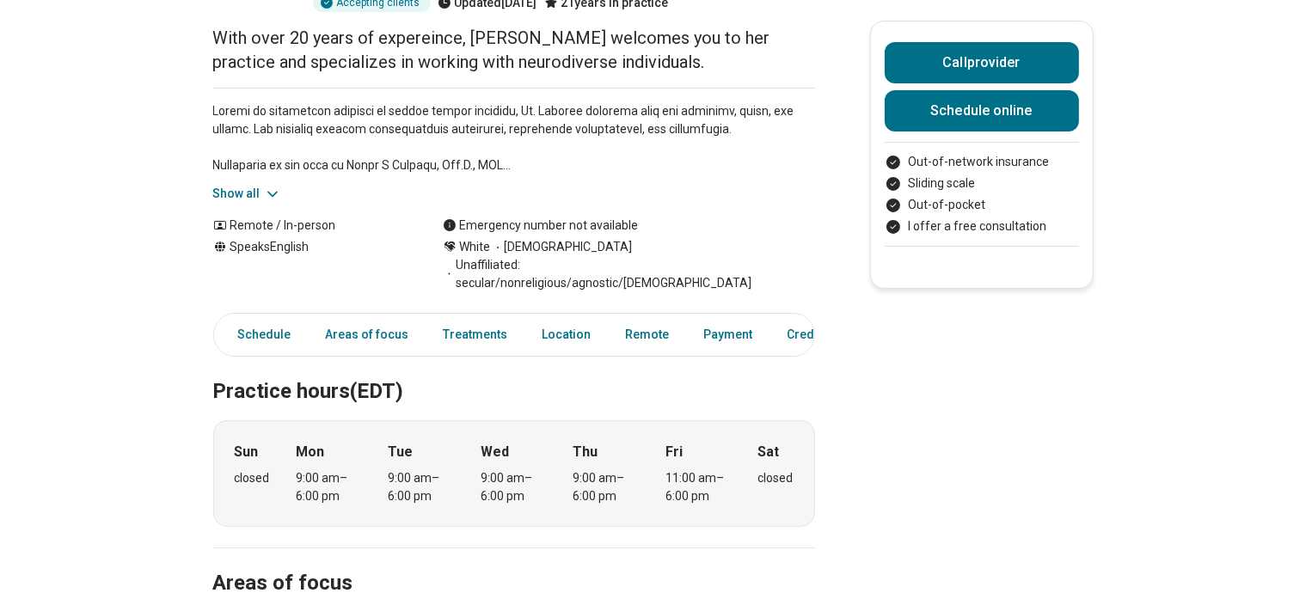
scroll to position [220, 0]
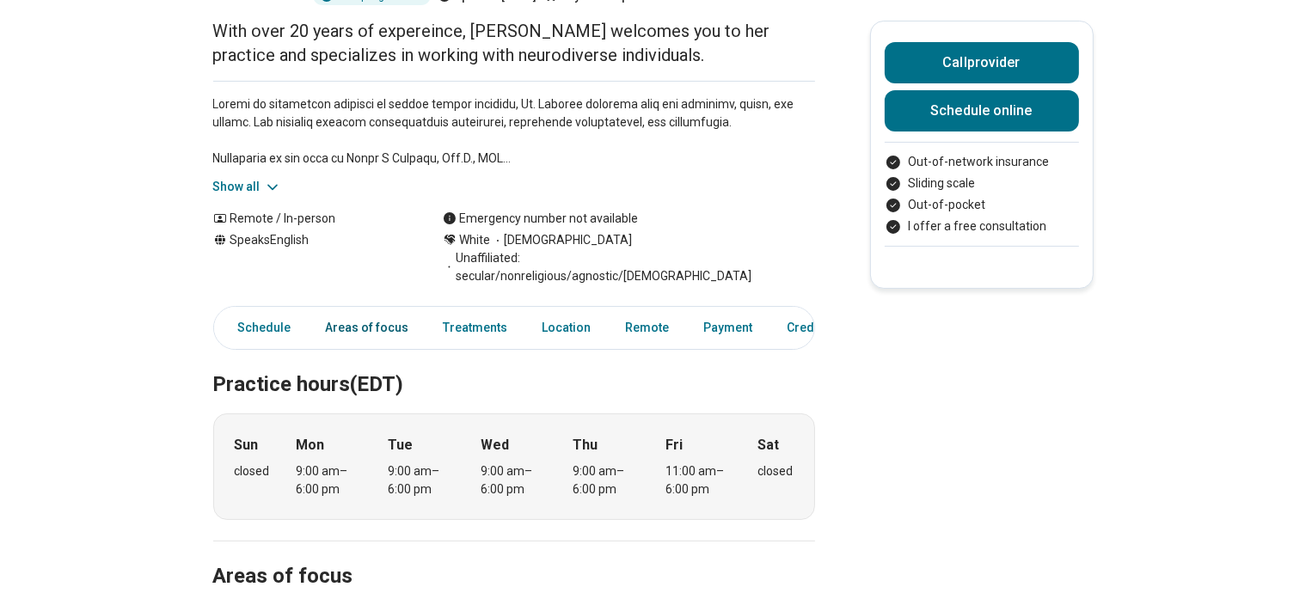
click at [362, 310] on link "Areas of focus" at bounding box center [368, 327] width 104 height 35
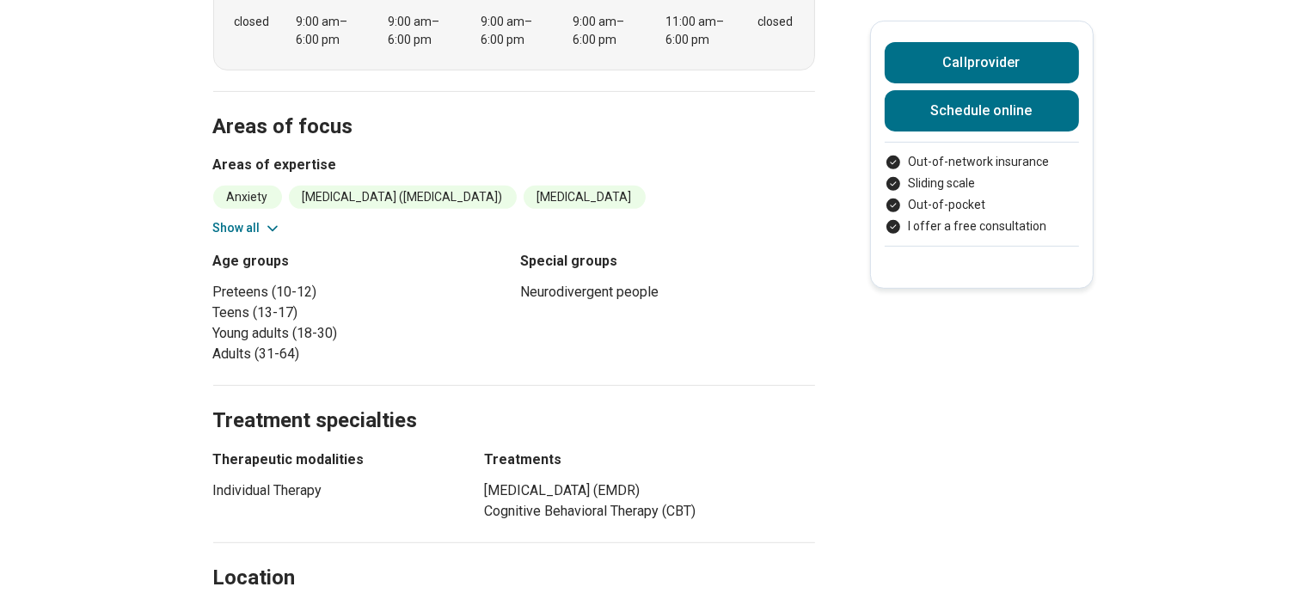
scroll to position [722, 0]
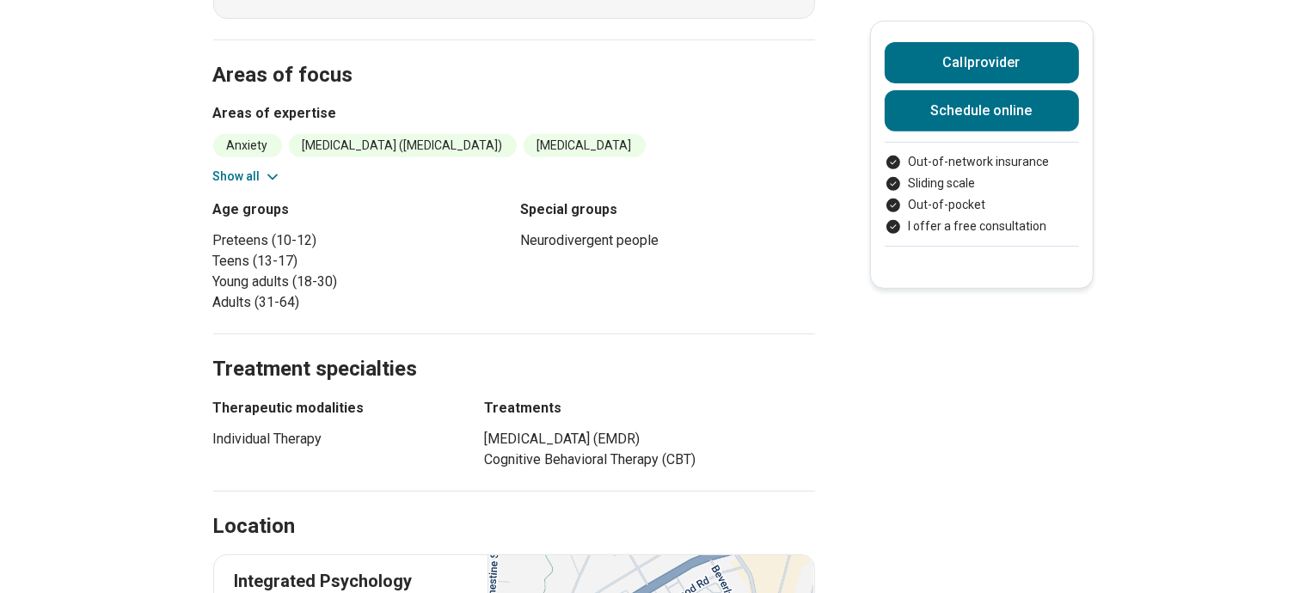
click at [275, 169] on icon at bounding box center [272, 177] width 17 height 17
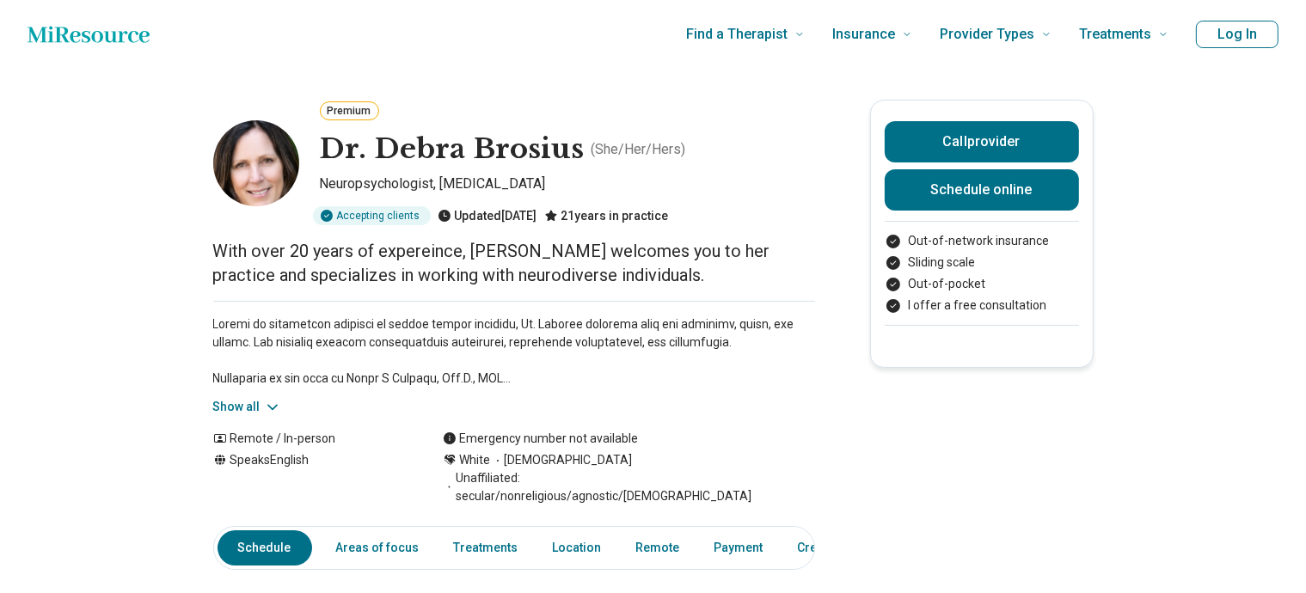
scroll to position [0, 14]
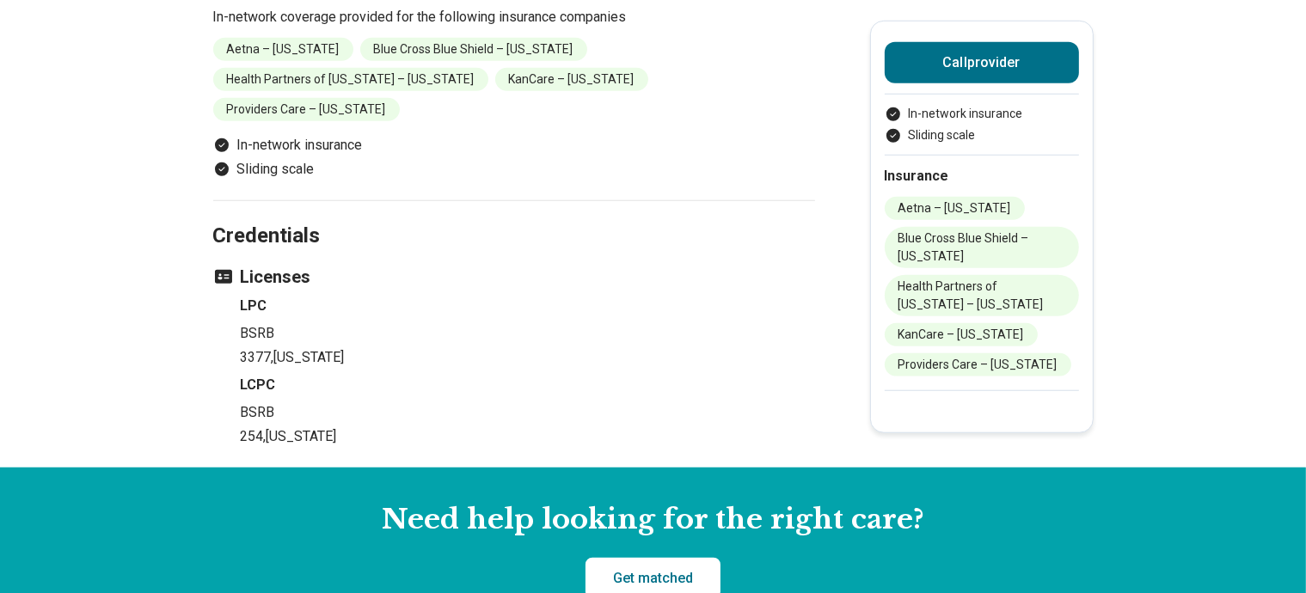
scroll to position [1369, 0]
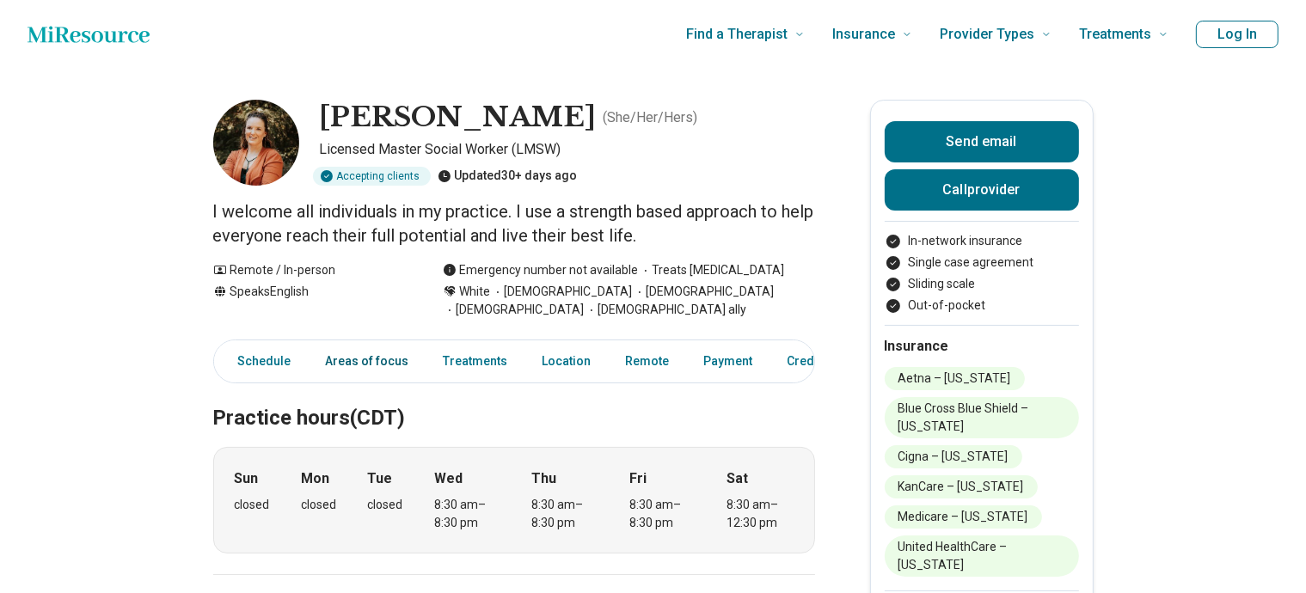
click at [355, 368] on link "Areas of focus" at bounding box center [368, 361] width 104 height 35
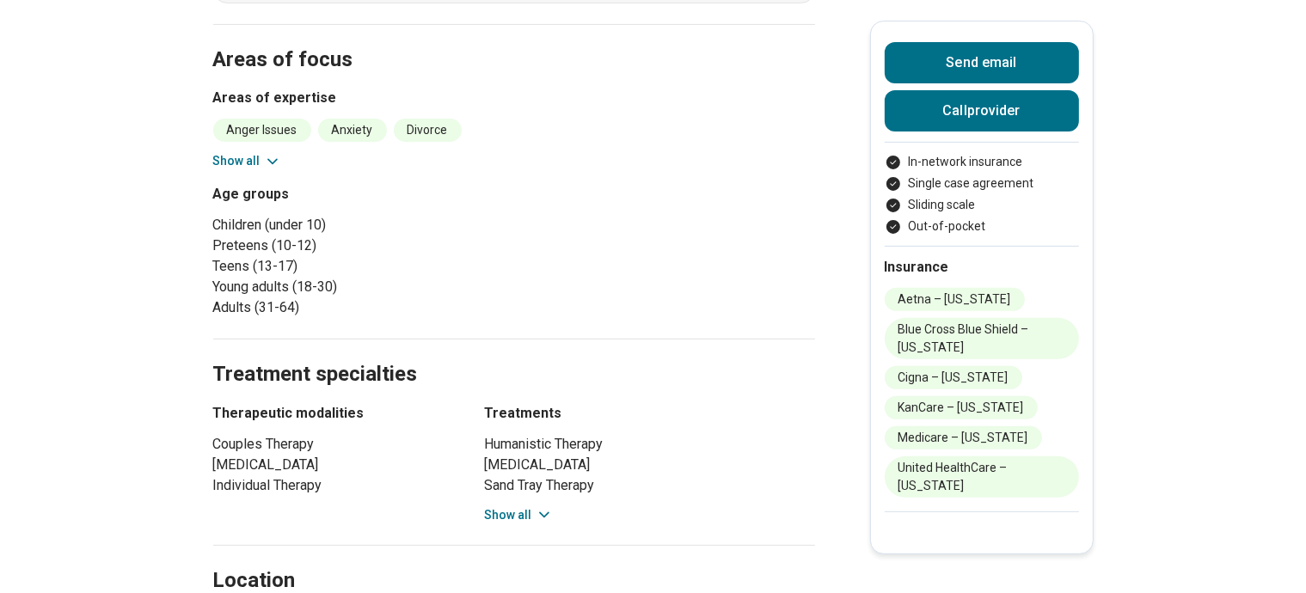
scroll to position [553, 0]
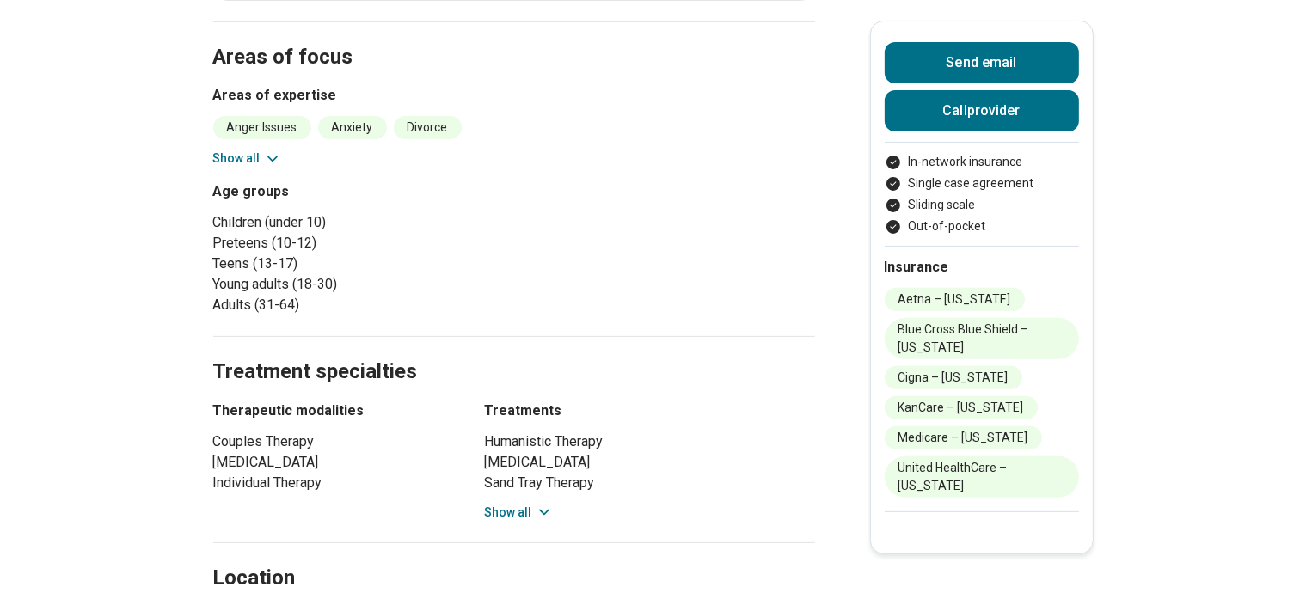
click at [266, 151] on button "Show all" at bounding box center [247, 159] width 68 height 18
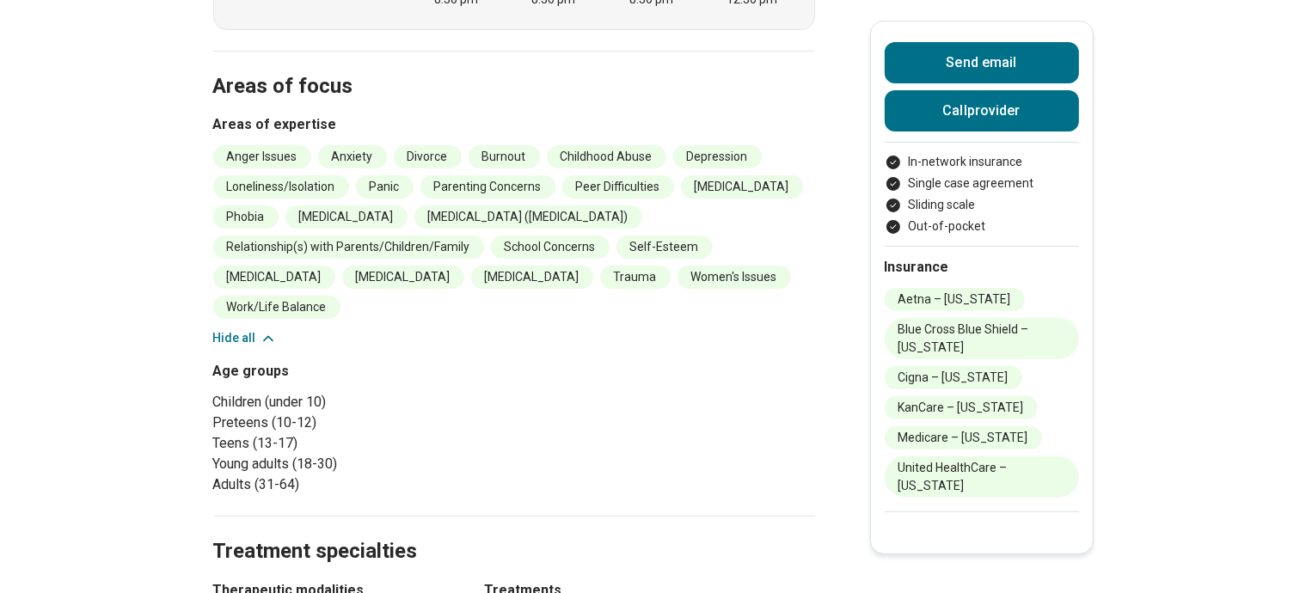
scroll to position [0, 0]
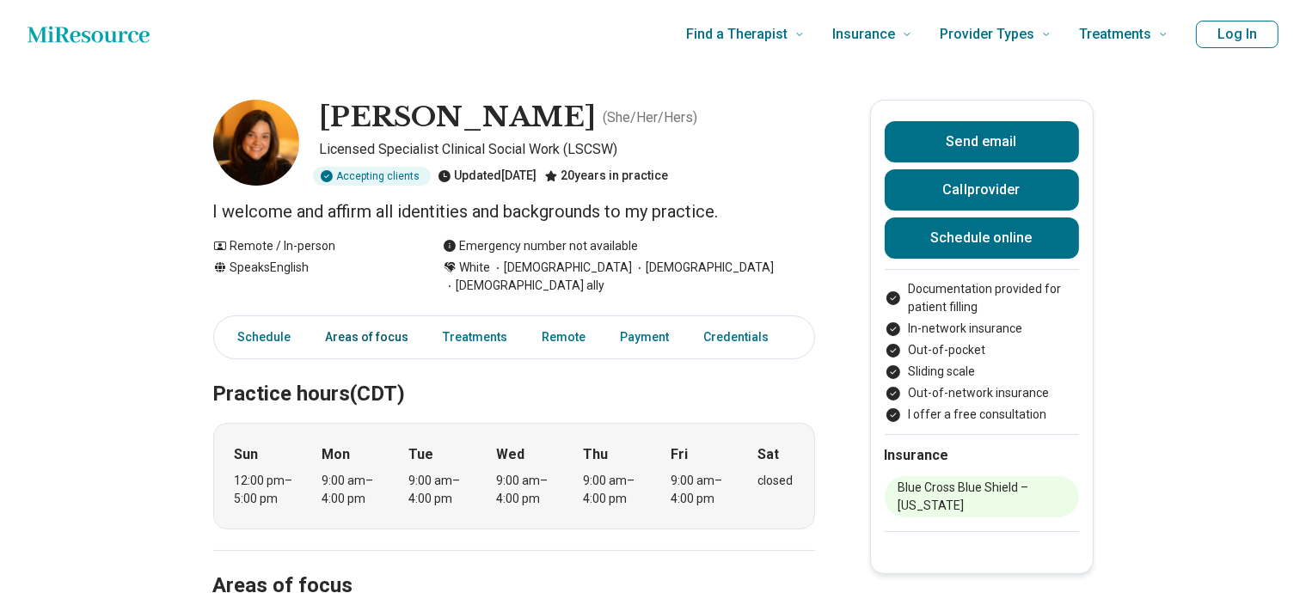
click at [370, 320] on link "Areas of focus" at bounding box center [368, 337] width 104 height 35
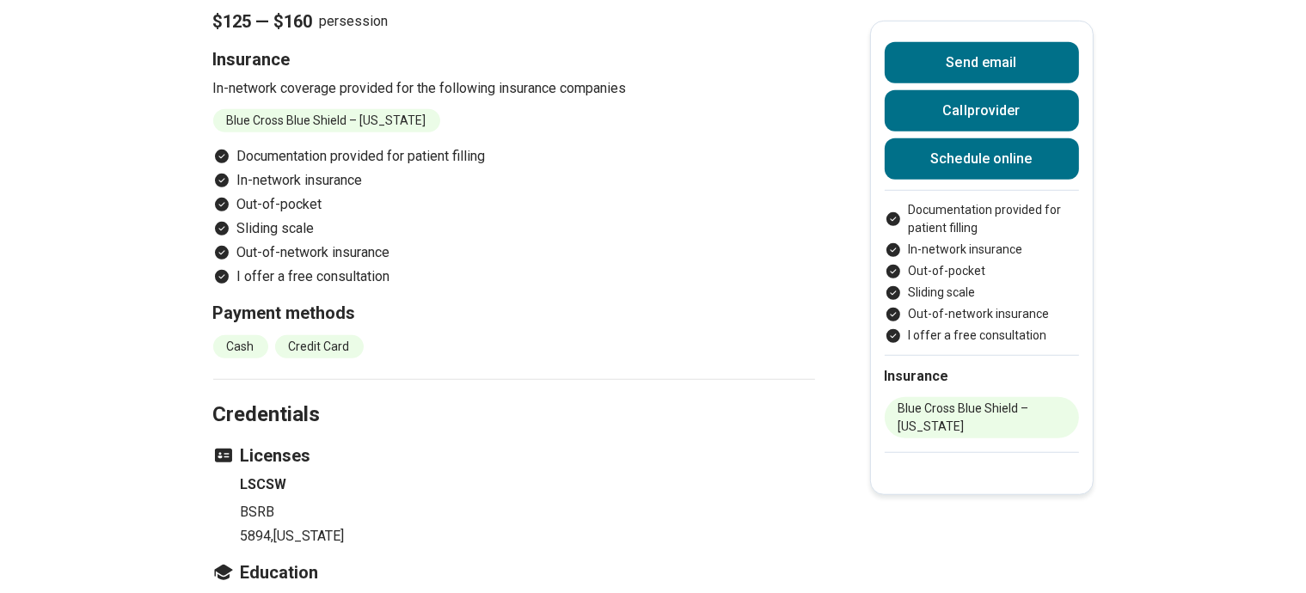
scroll to position [1121, 0]
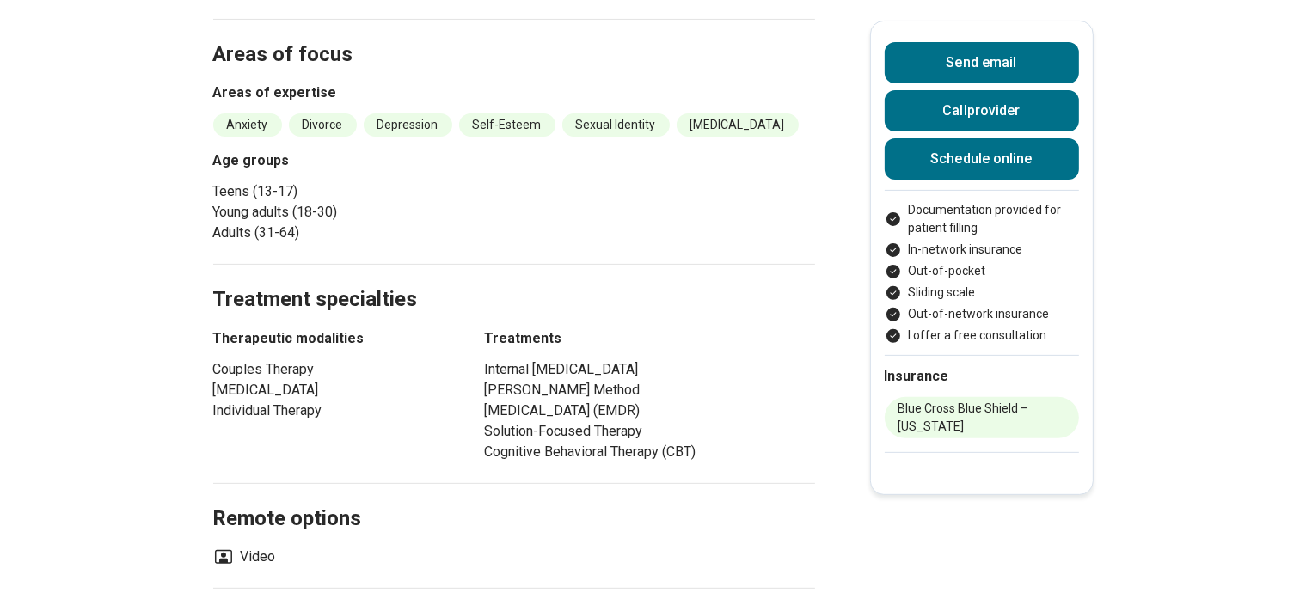
click at [523, 329] on h3 "Treatments" at bounding box center [650, 339] width 330 height 21
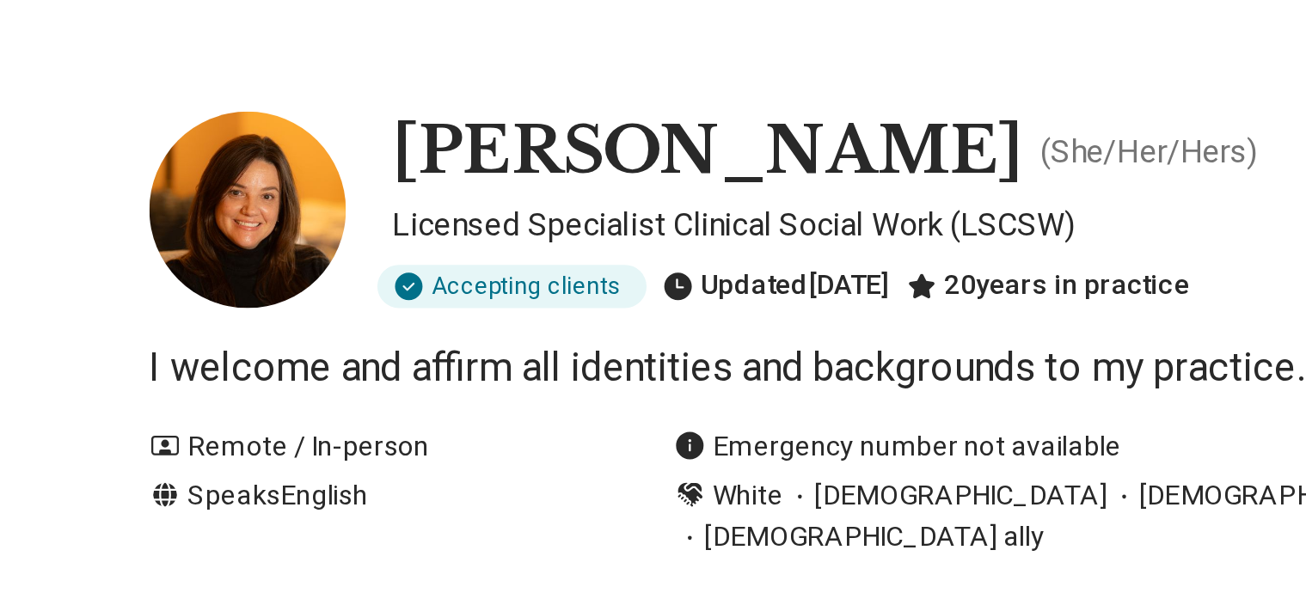
scroll to position [0, 14]
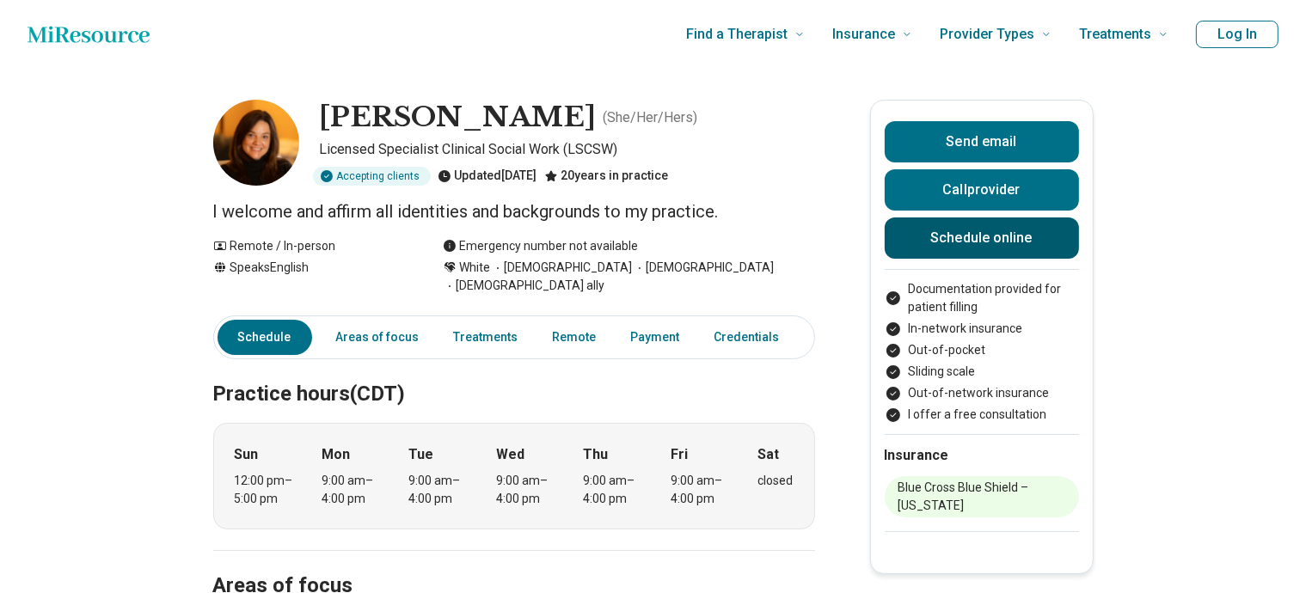
click at [961, 242] on link "Schedule online" at bounding box center [982, 238] width 194 height 41
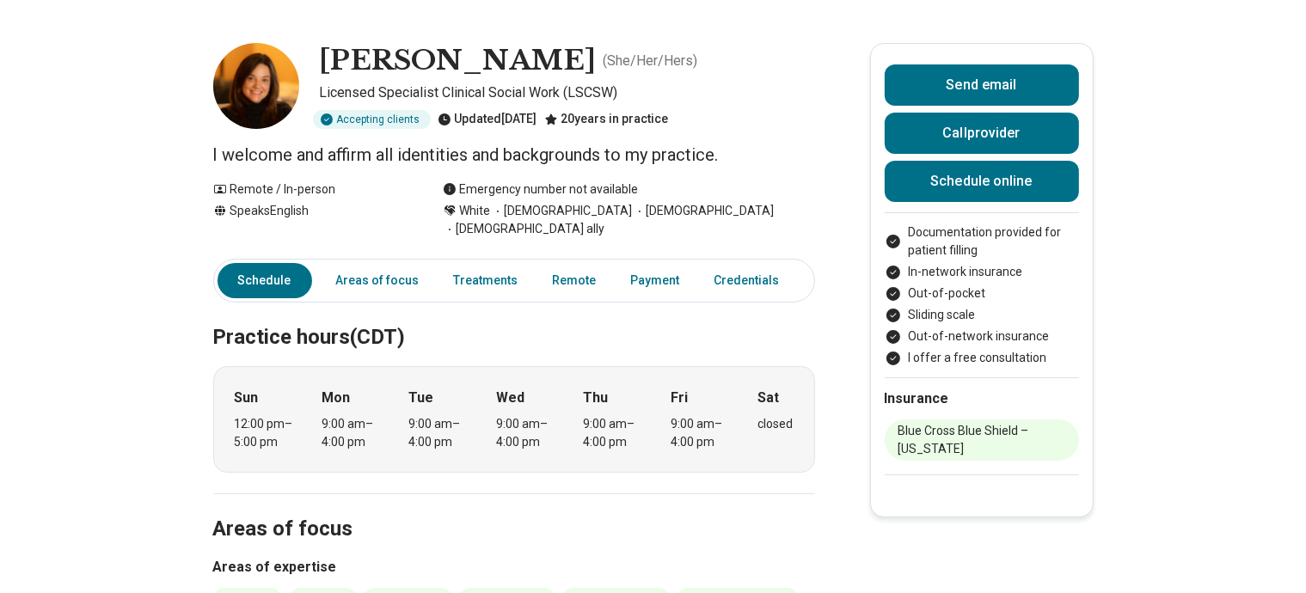
scroll to position [0, 0]
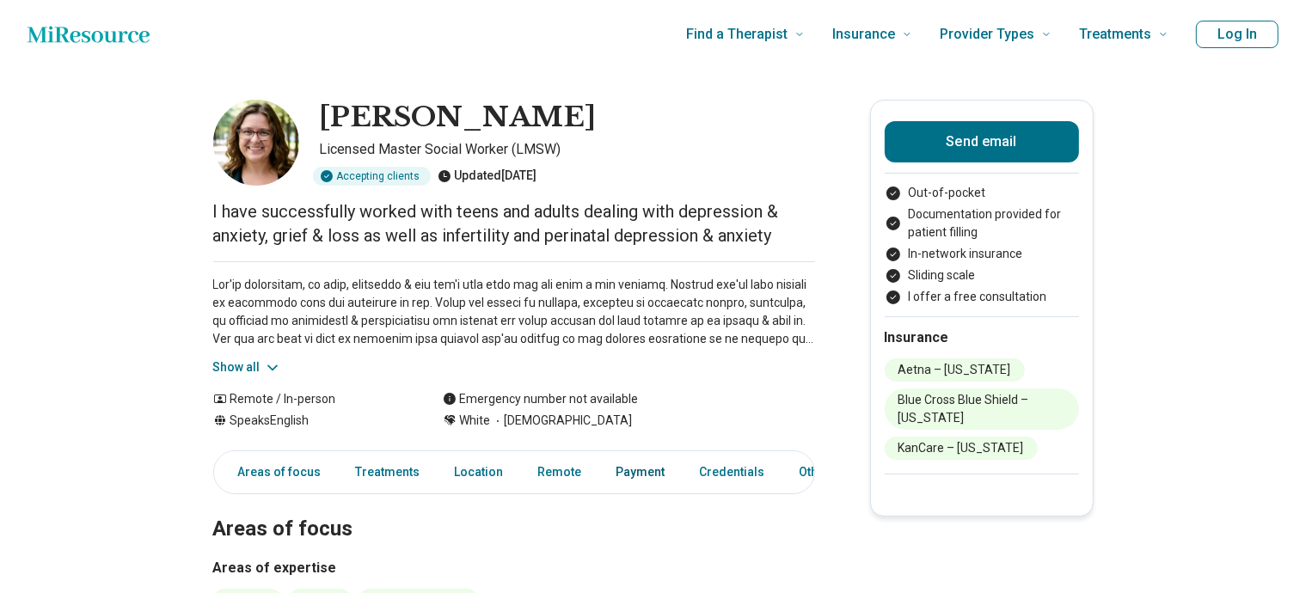
click at [627, 471] on link "Payment" at bounding box center [641, 472] width 70 height 35
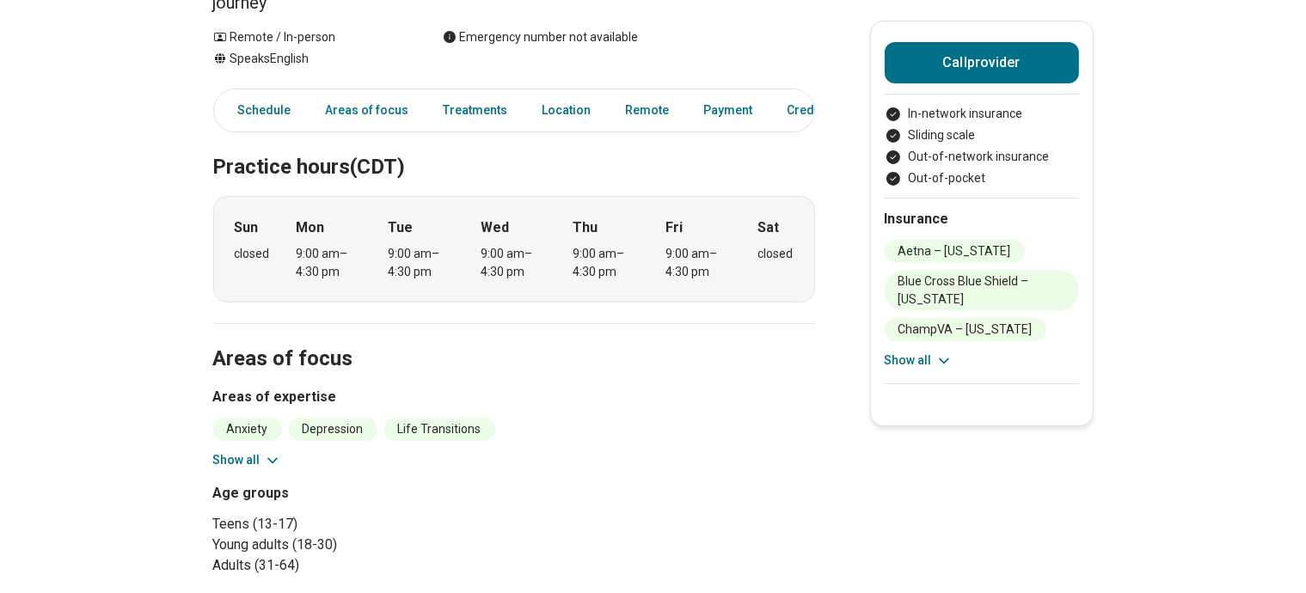
scroll to position [316, 0]
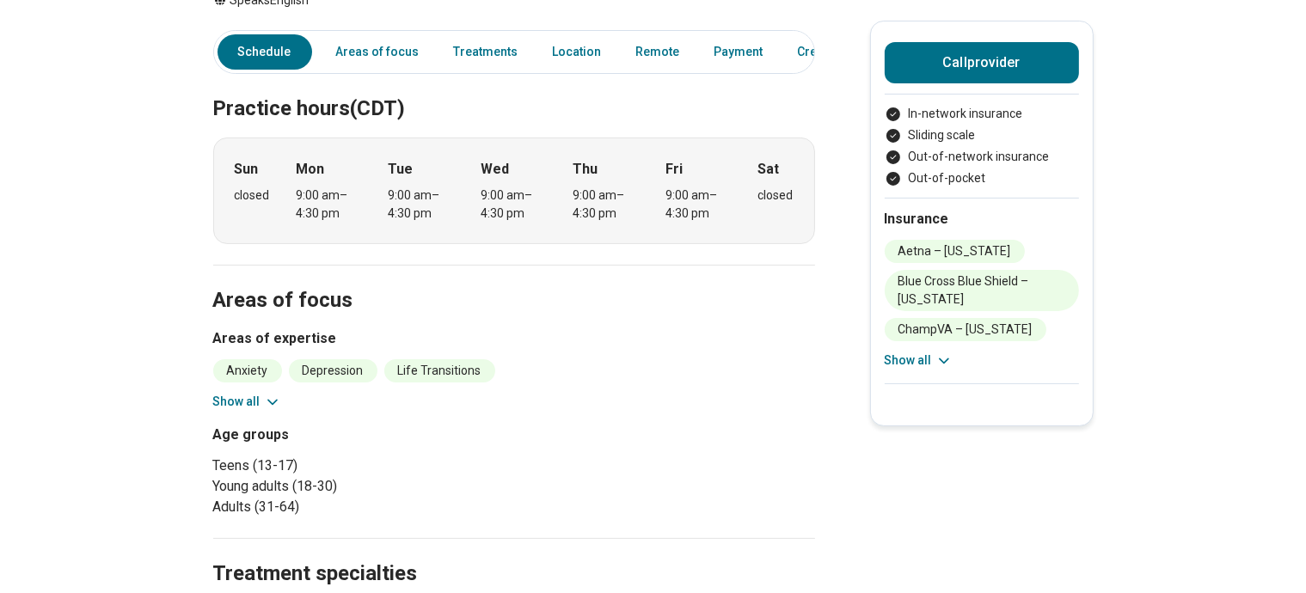
click at [255, 393] on button "Show all" at bounding box center [247, 402] width 68 height 18
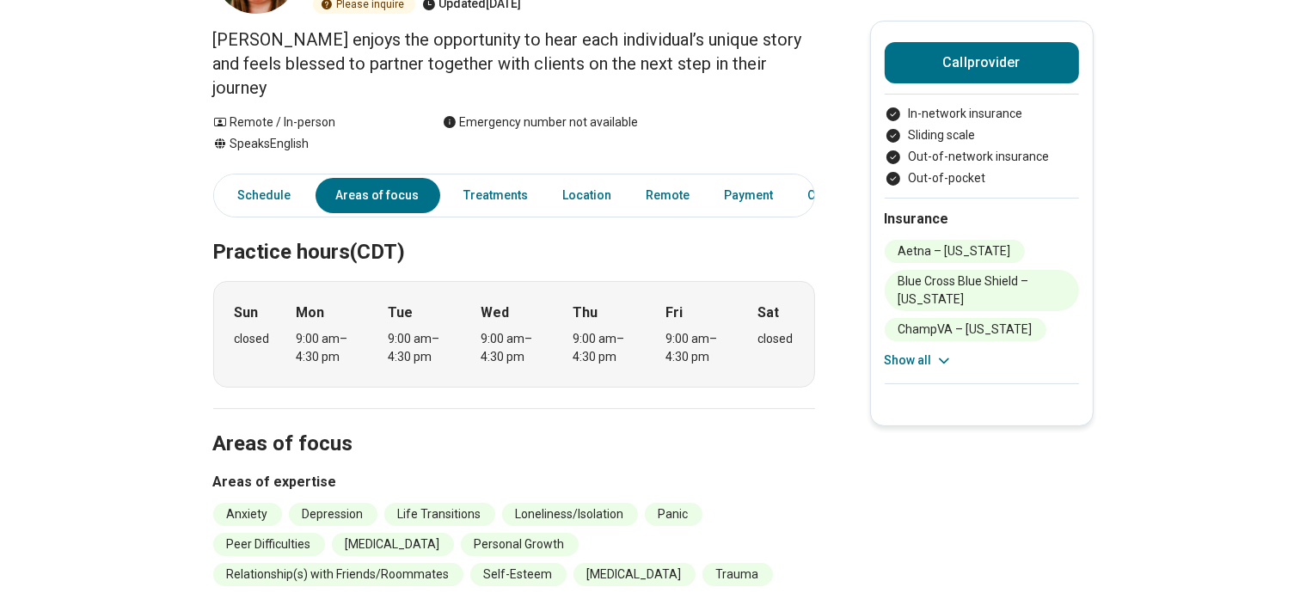
scroll to position [0, 14]
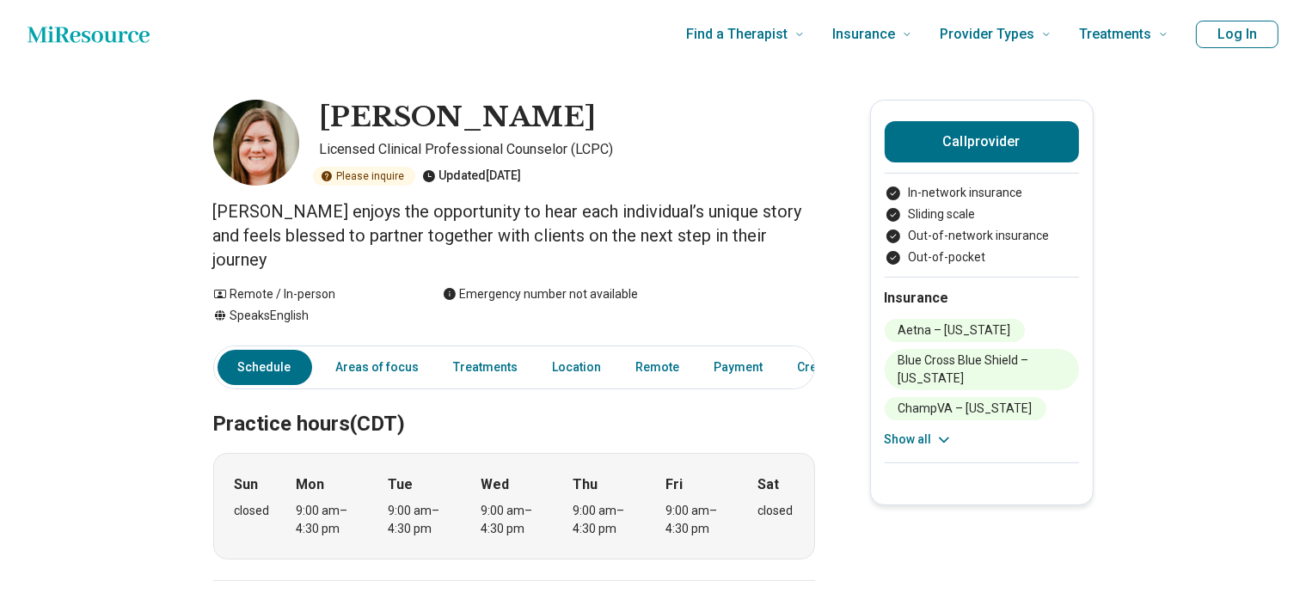
click at [623, 513] on div "9:00 am – 4:30 pm" at bounding box center [607, 520] width 66 height 36
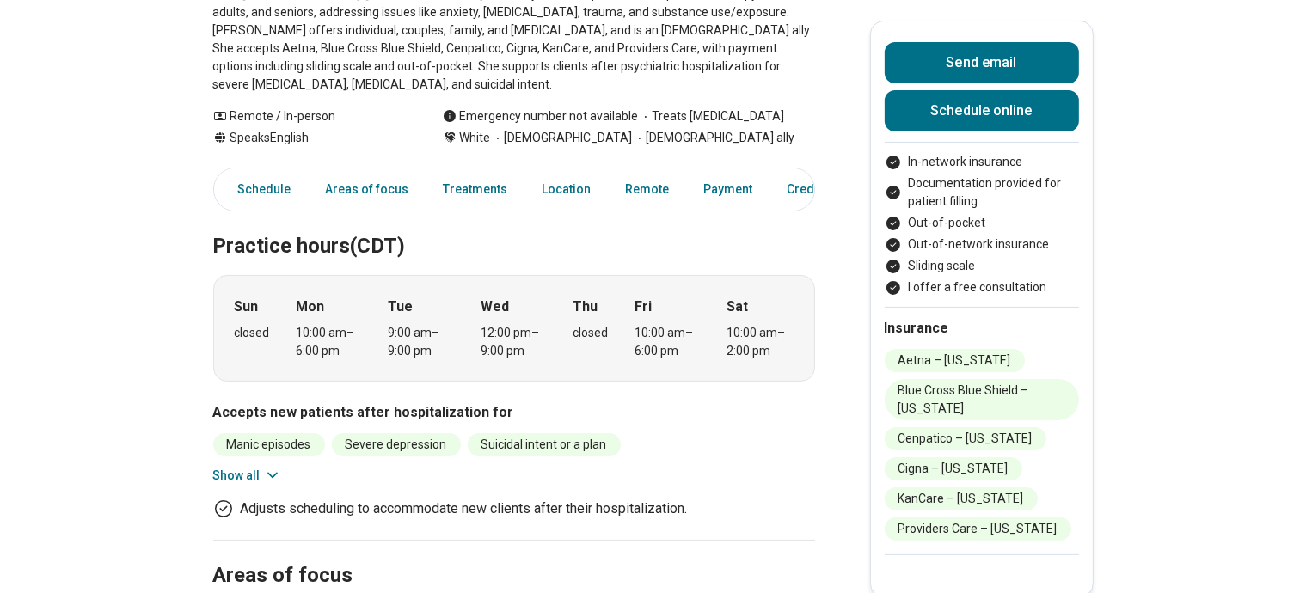
scroll to position [310, 0]
click at [273, 466] on icon at bounding box center [272, 474] width 17 height 17
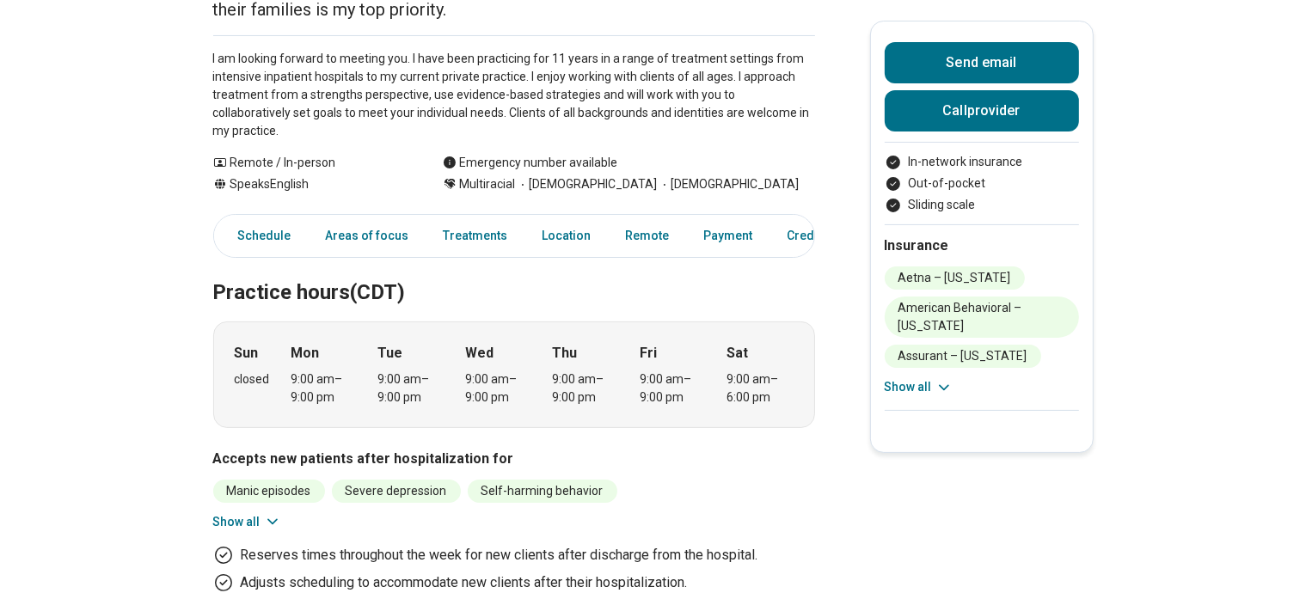
scroll to position [357, 0]
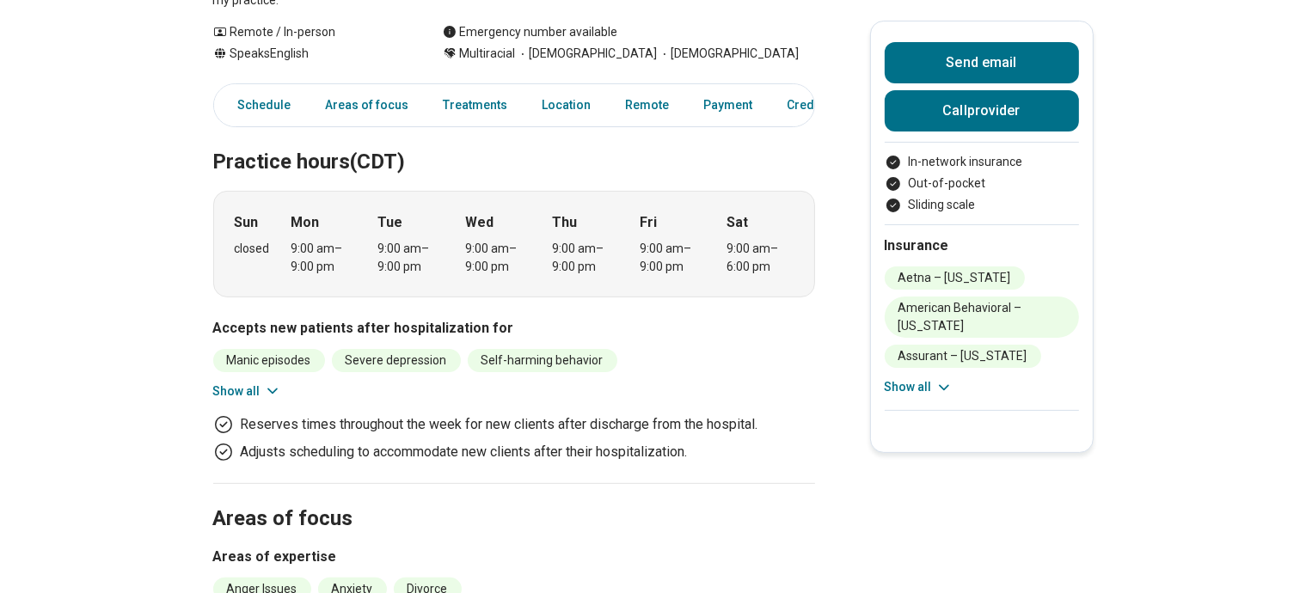
click at [267, 383] on button "Show all" at bounding box center [247, 392] width 68 height 18
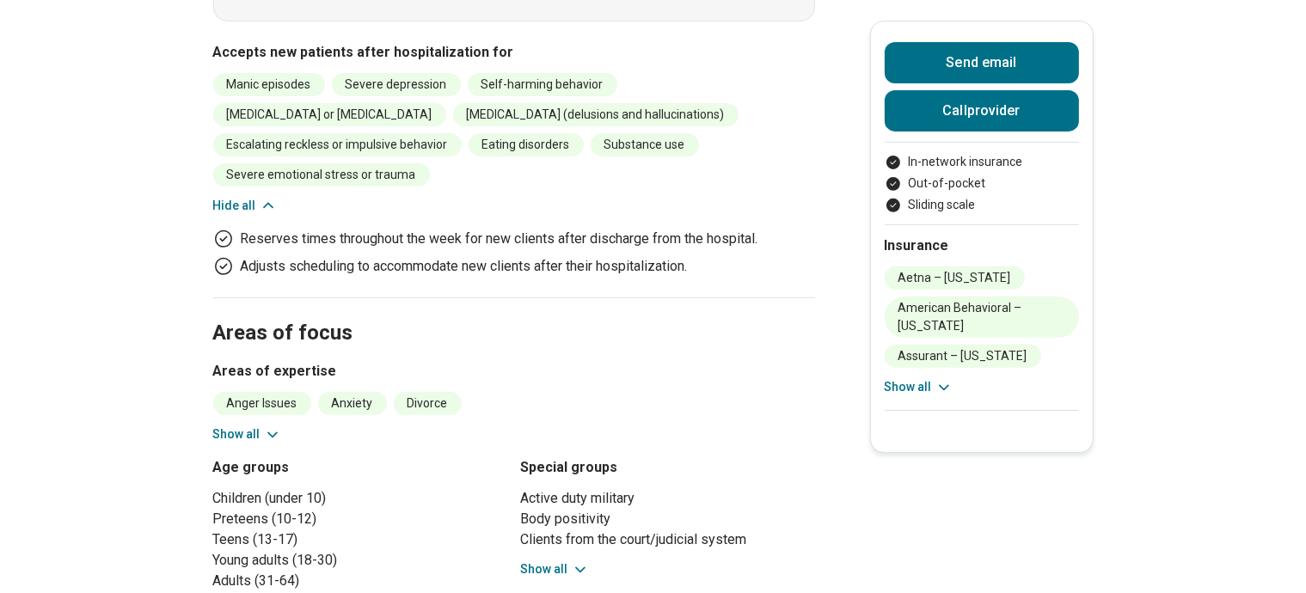
scroll to position [636, 0]
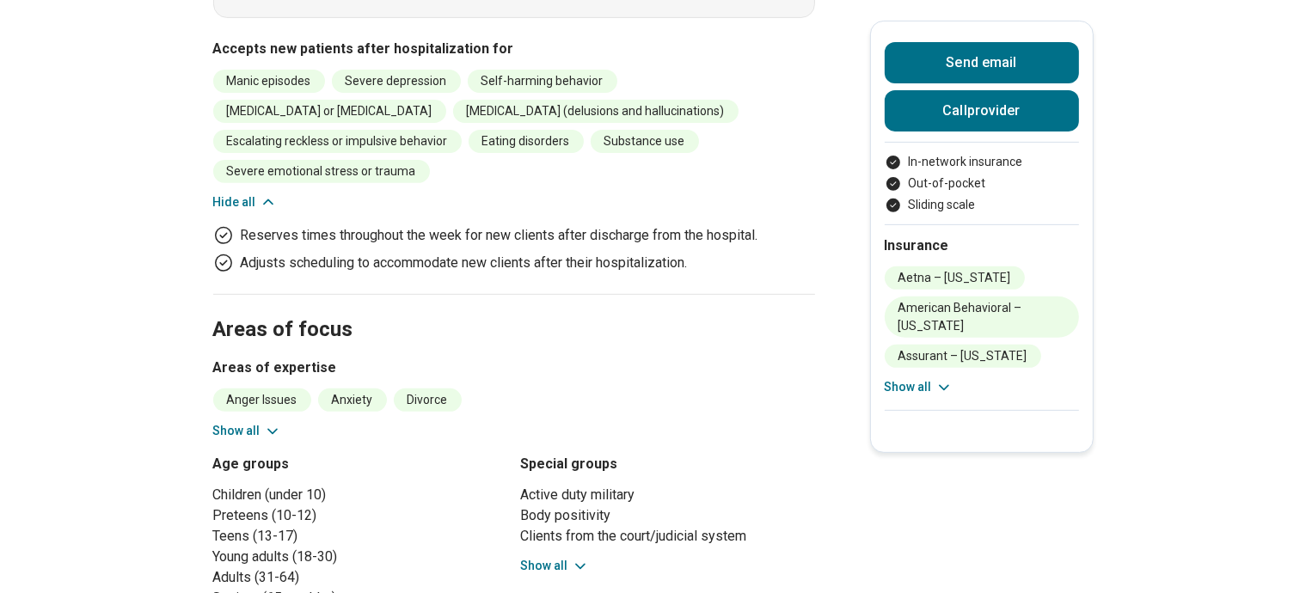
click at [267, 422] on button "Show all" at bounding box center [247, 431] width 68 height 18
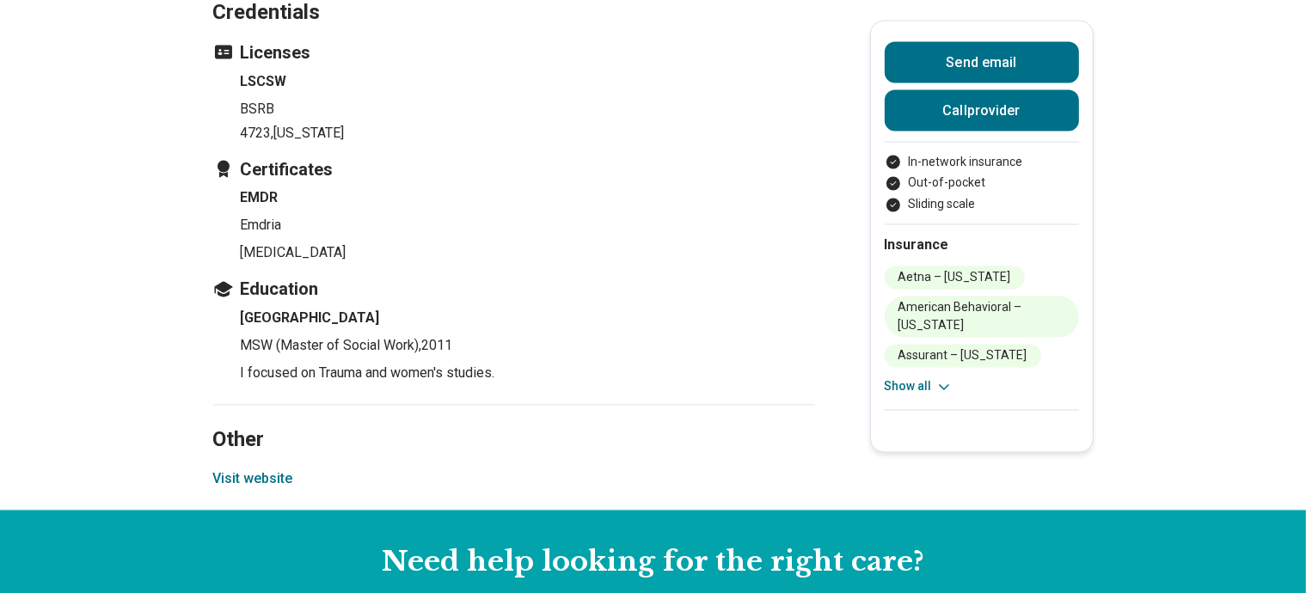
scroll to position [3098, 0]
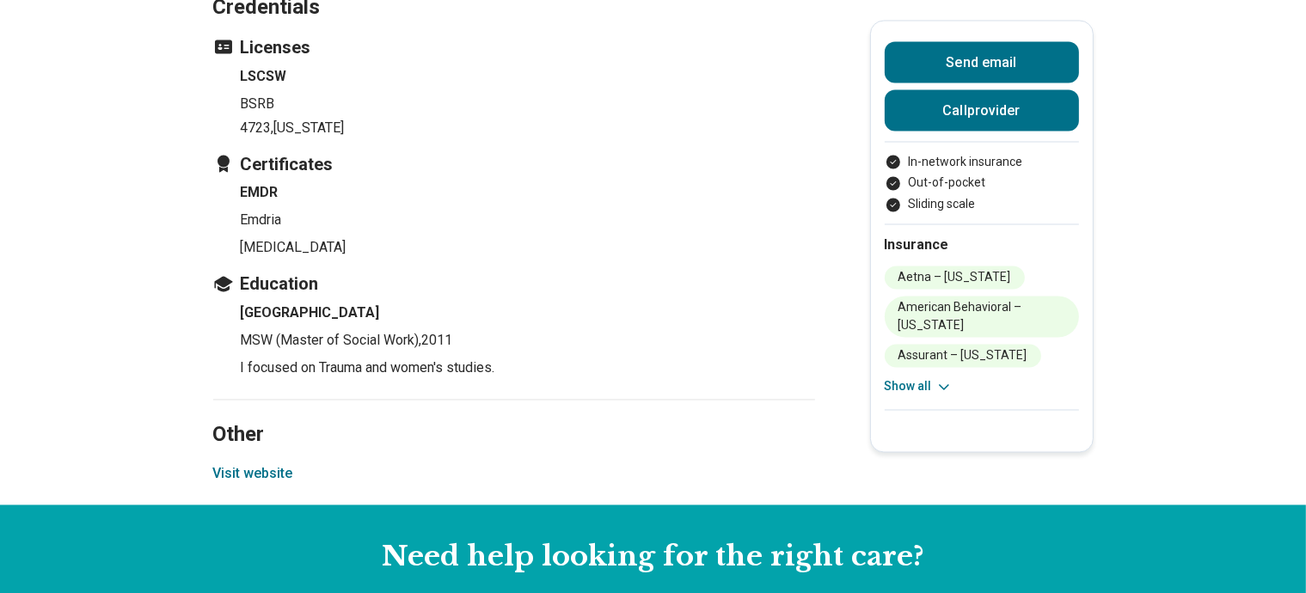
click at [273, 464] on button "Visit website" at bounding box center [253, 474] width 80 height 21
